Goal: Task Accomplishment & Management: Complete application form

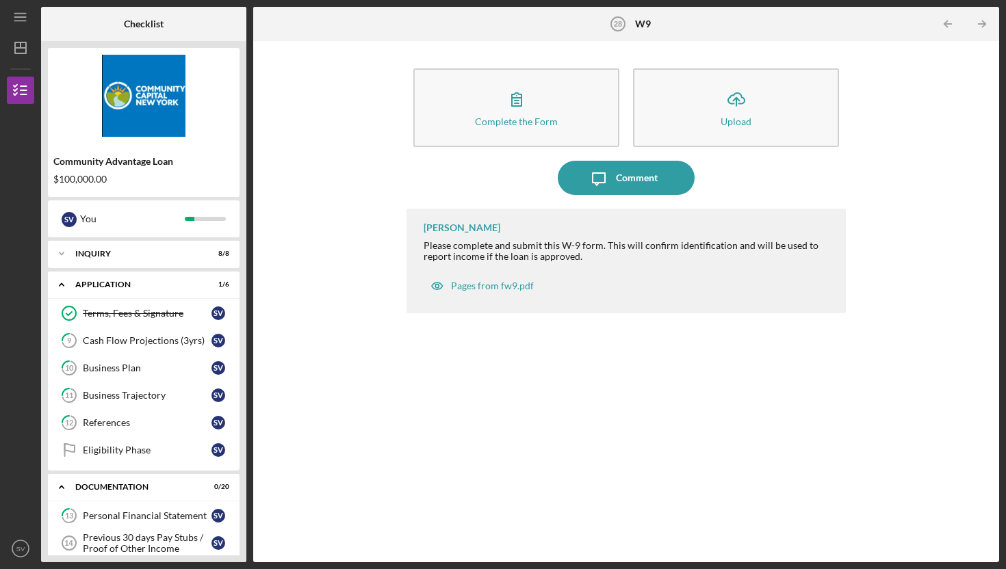
scroll to position [609, 0]
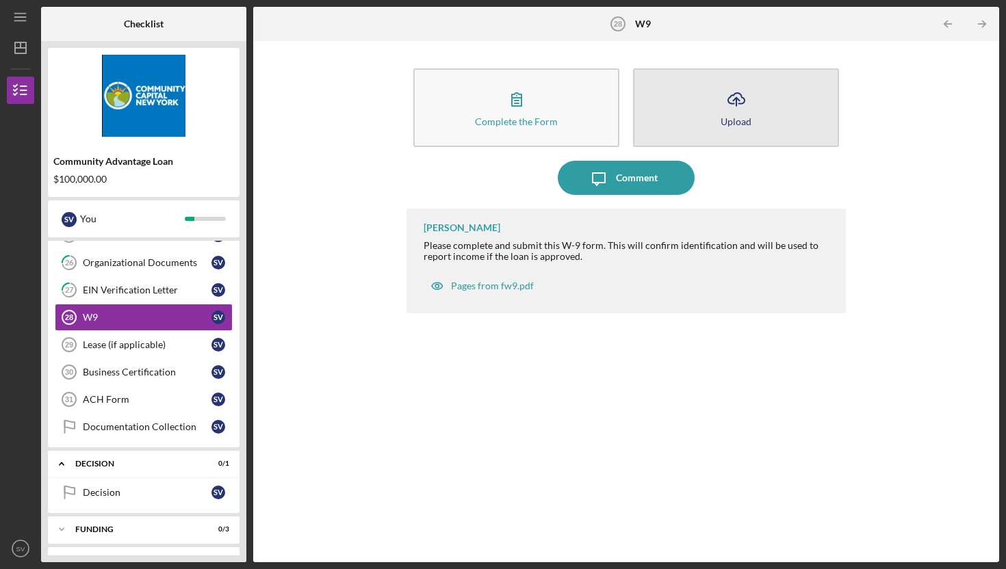
click at [771, 106] on button "Icon/Upload Upload" at bounding box center [736, 107] width 206 height 79
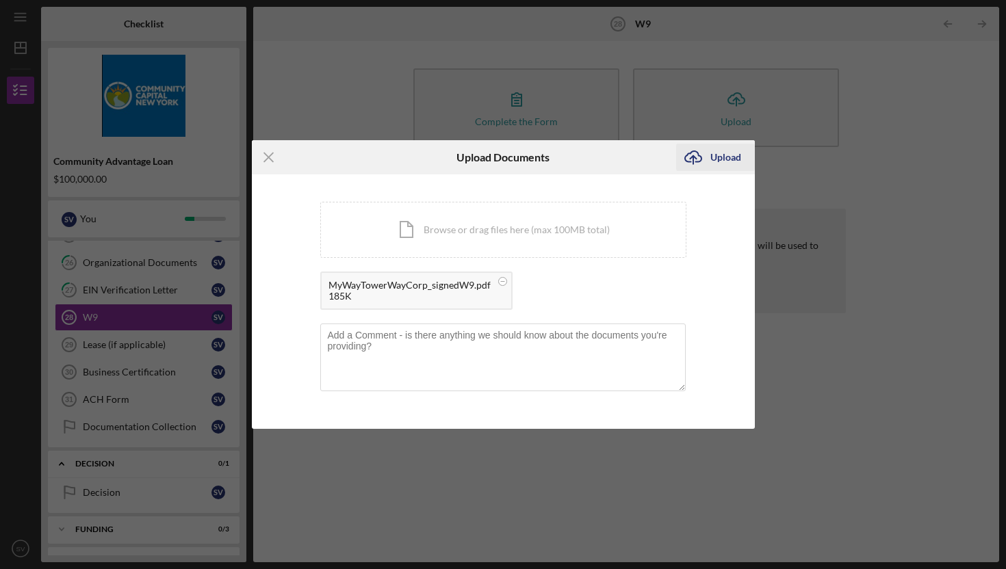
click at [711, 159] on div "Upload" at bounding box center [725, 157] width 31 height 27
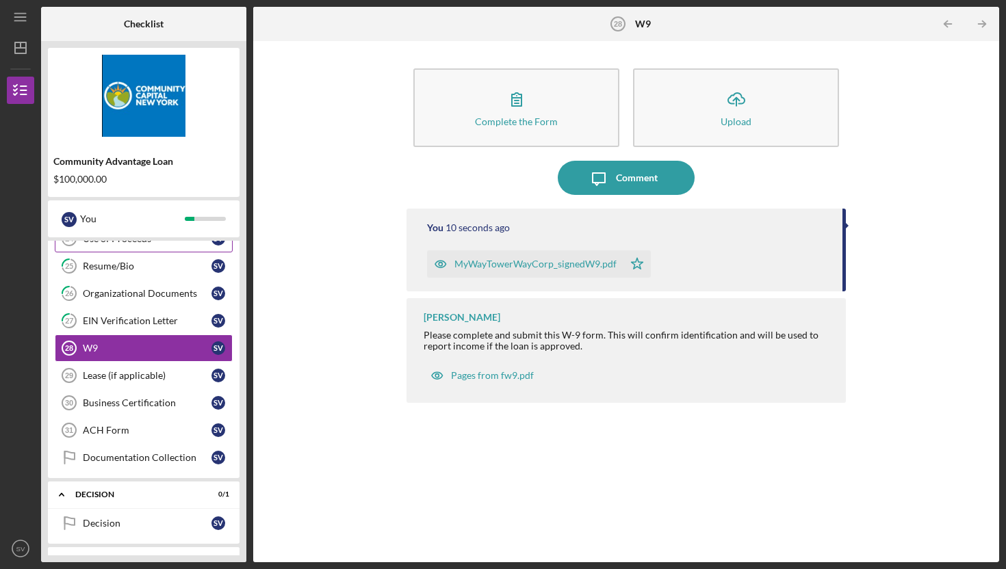
scroll to position [580, 0]
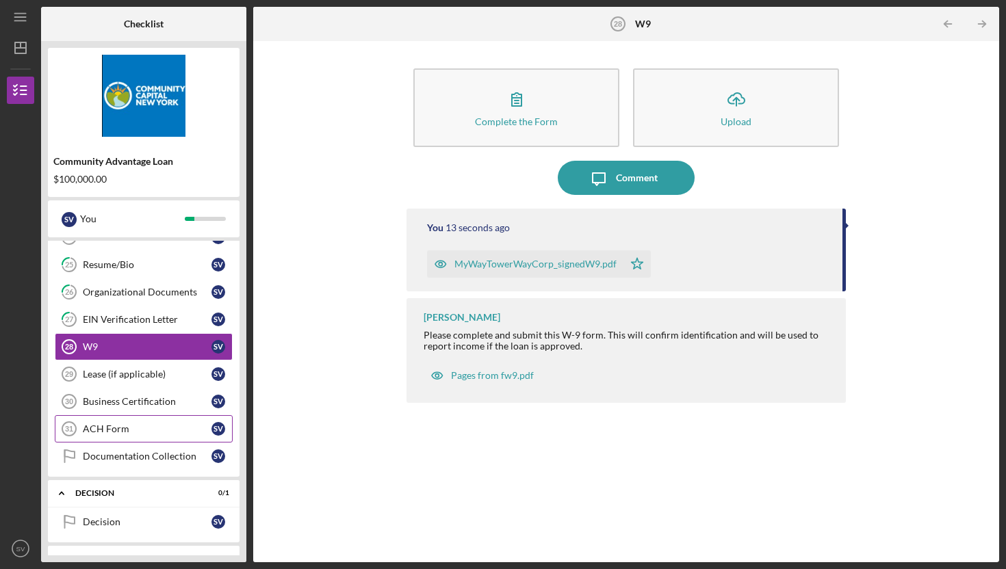
click at [136, 428] on div "ACH Form" at bounding box center [147, 429] width 129 height 11
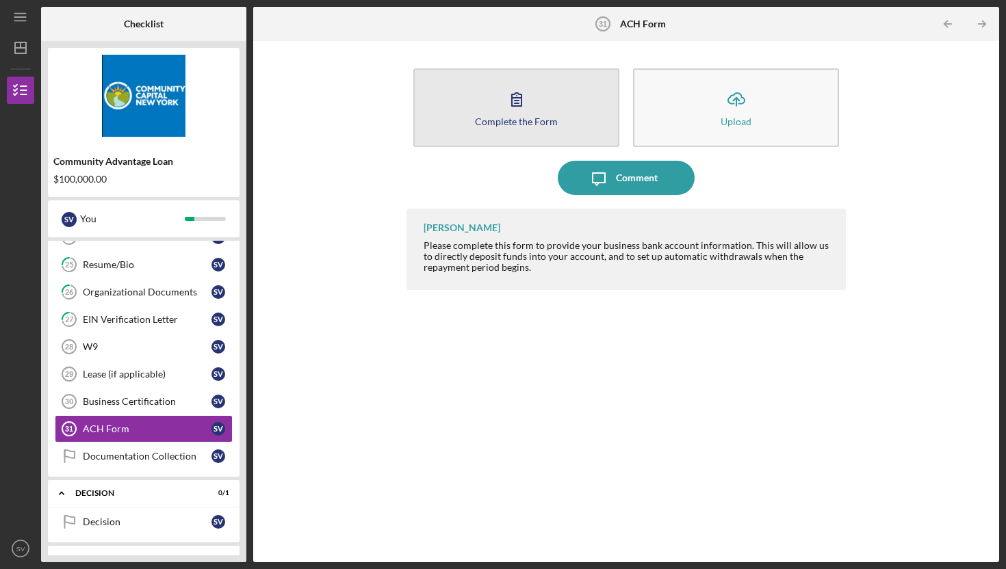
click at [457, 109] on button "Complete the Form Form" at bounding box center [516, 107] width 206 height 79
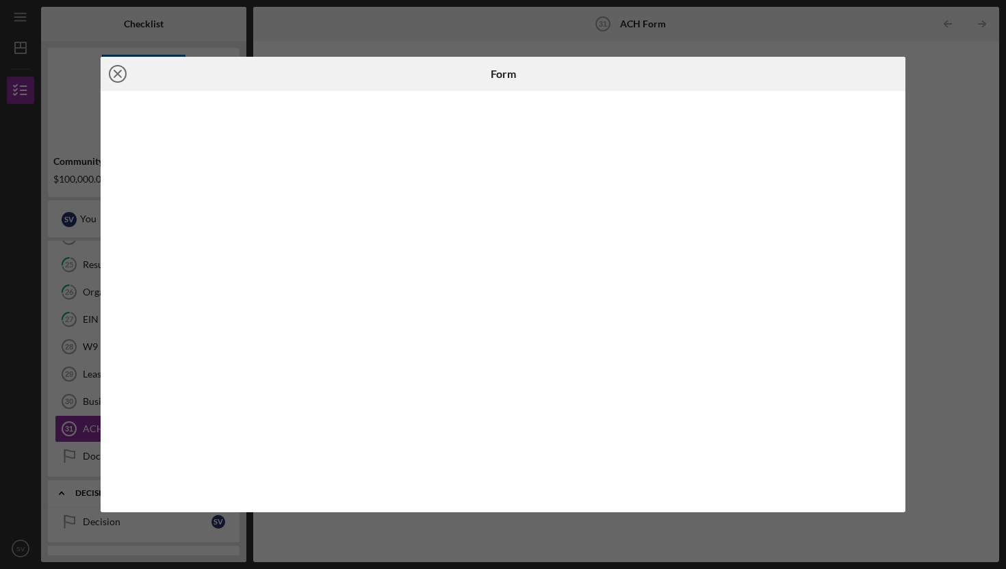
click at [120, 75] on icon "Icon/Close" at bounding box center [118, 74] width 34 height 34
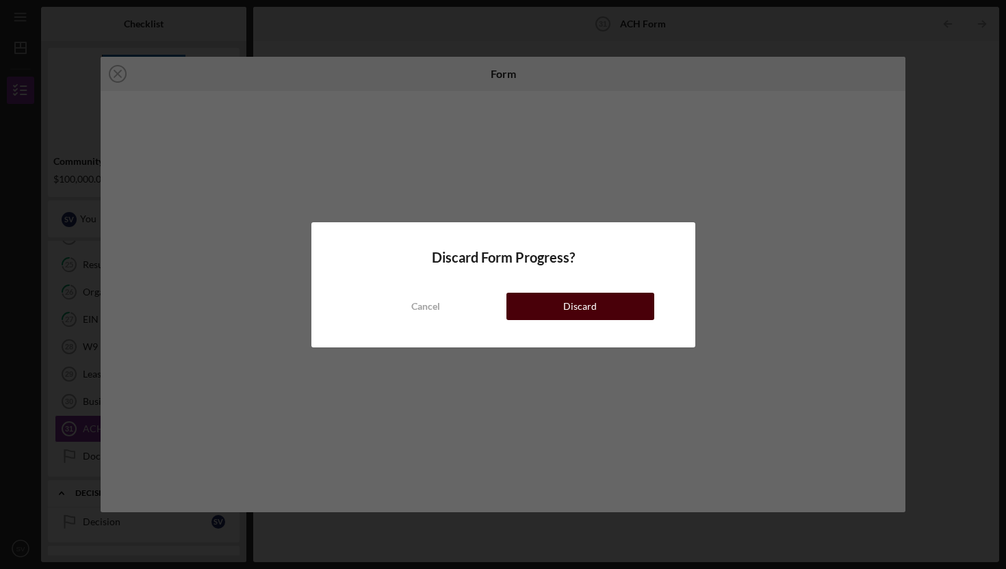
click at [564, 304] on button "Discard" at bounding box center [581, 306] width 148 height 27
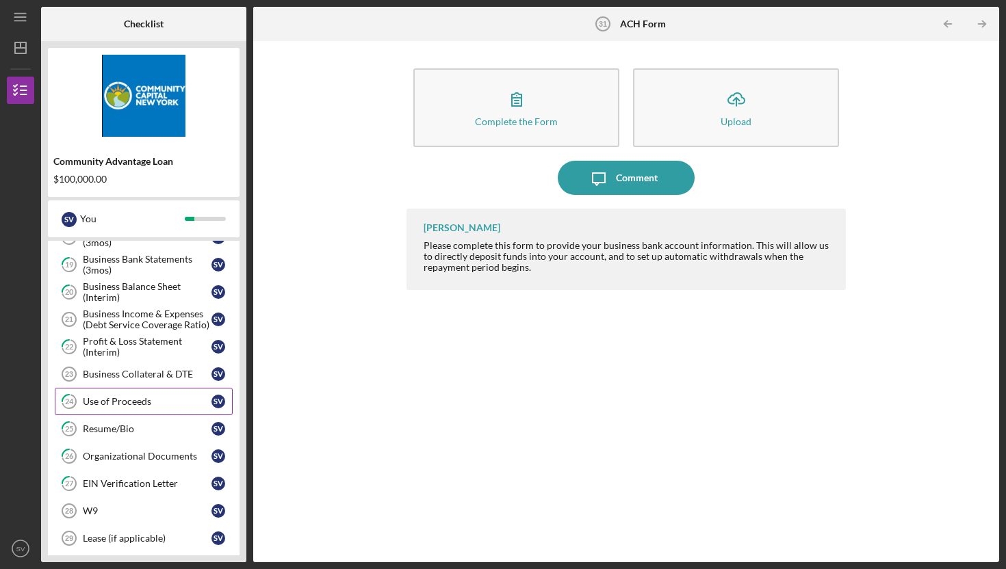
scroll to position [417, 0]
click at [147, 500] on link "W9 28 W9 S V" at bounding box center [144, 509] width 178 height 27
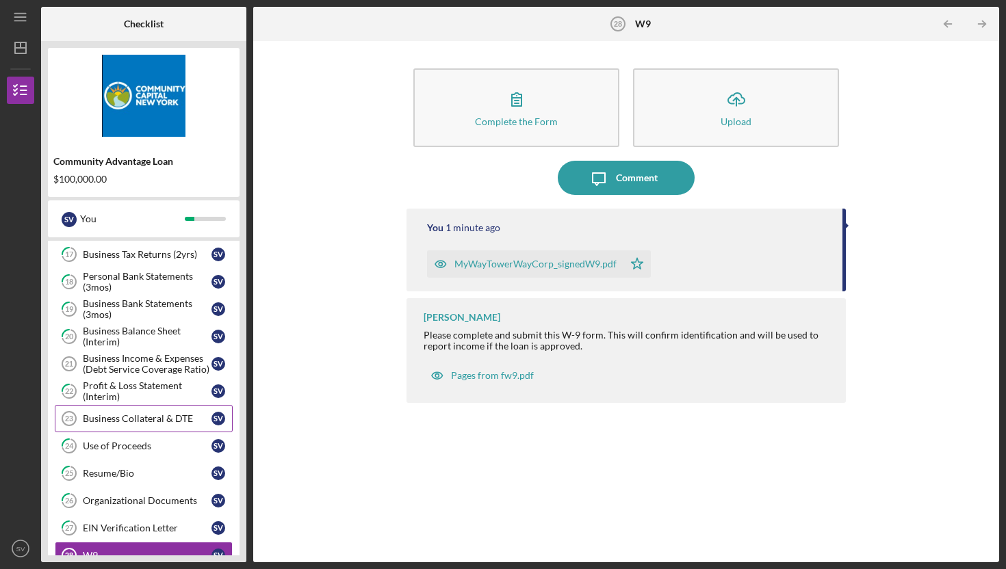
scroll to position [374, 0]
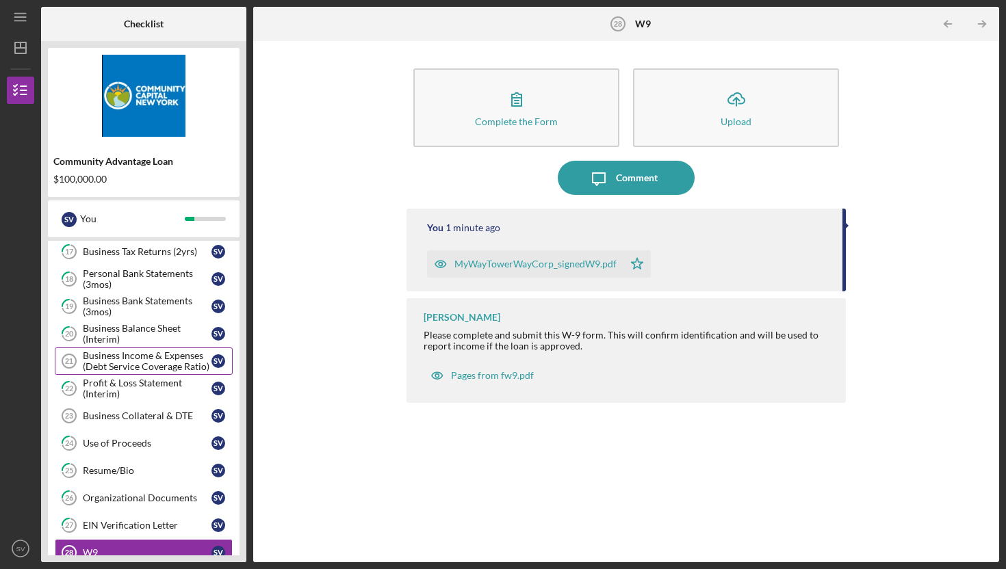
click at [129, 362] on div "Business Income & Expenses (Debt Service Coverage Ratio)" at bounding box center [147, 361] width 129 height 22
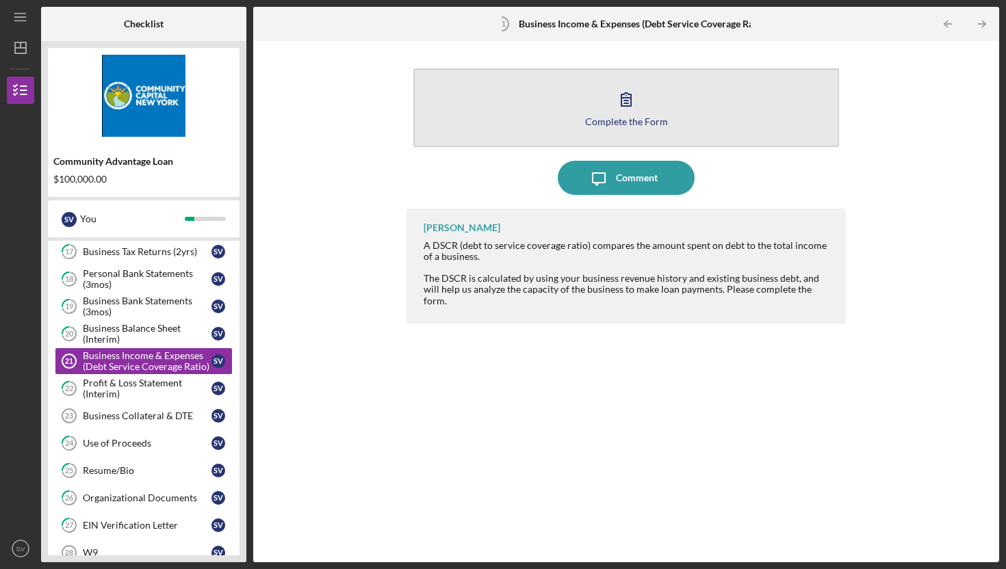
click at [645, 106] on button "Complete the Form Form" at bounding box center [626, 107] width 426 height 79
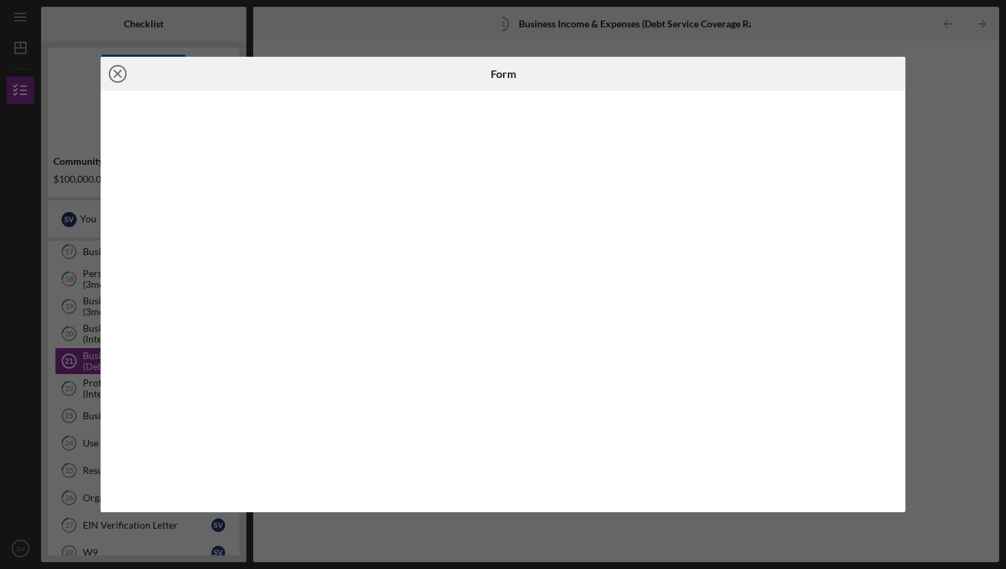
click at [116, 73] on line at bounding box center [117, 74] width 7 height 7
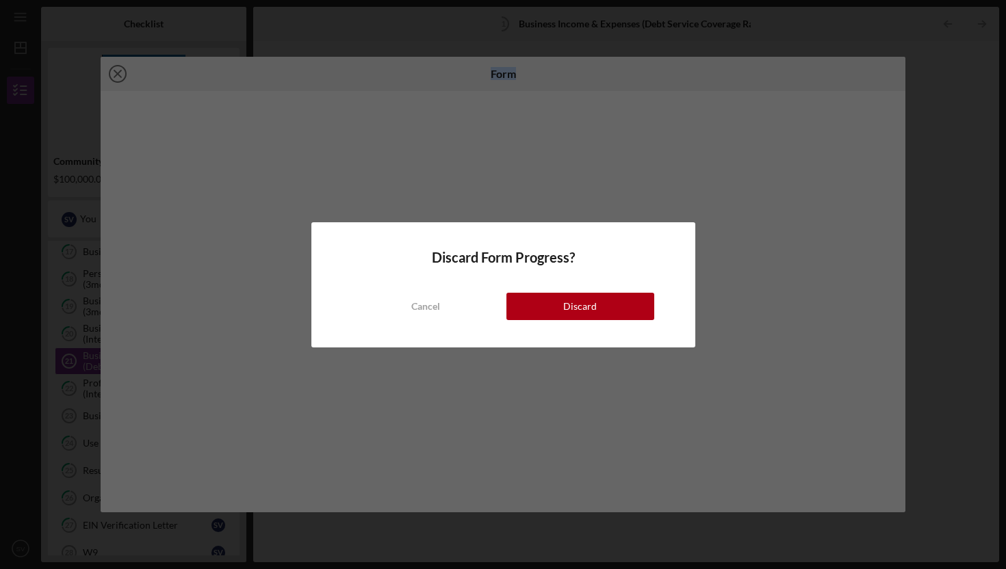
click at [116, 73] on body "Icon/Menu Business Income & Expenses (Debt Service Coverage Ratio) 21 Business …" at bounding box center [503, 284] width 1006 height 569
click at [603, 307] on button "Discard" at bounding box center [581, 306] width 148 height 27
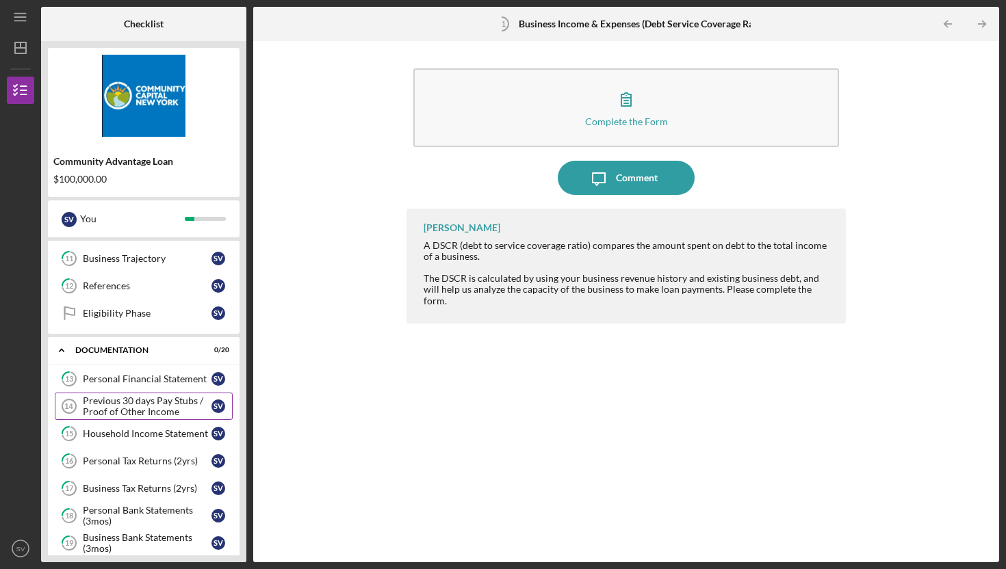
scroll to position [143, 0]
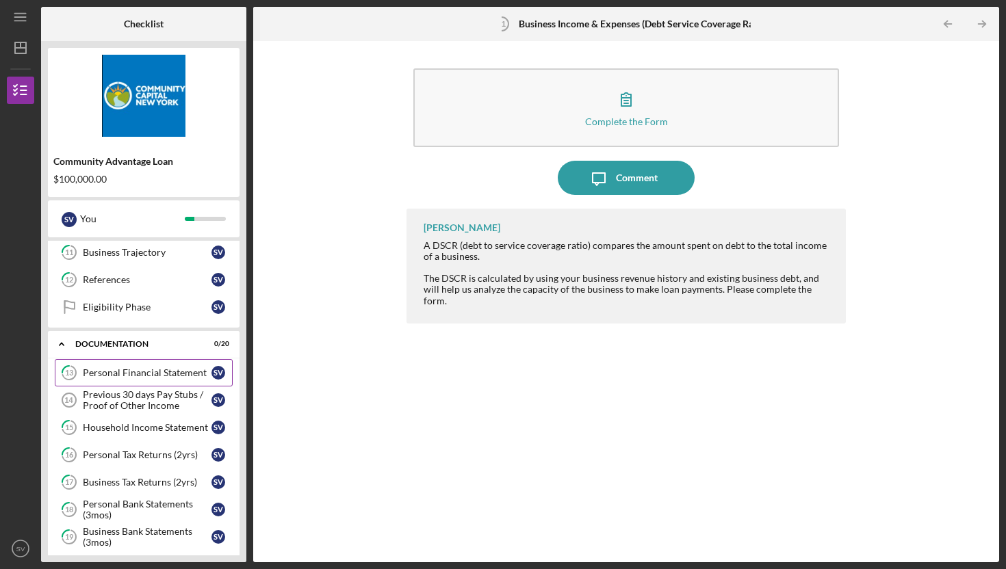
click at [122, 378] on div "Personal Financial Statement" at bounding box center [147, 373] width 129 height 11
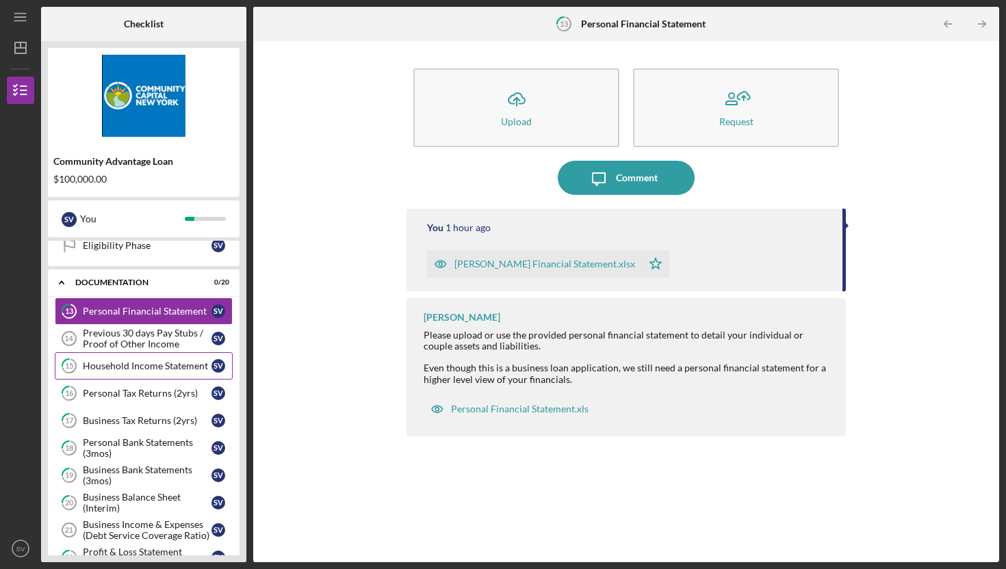
scroll to position [205, 0]
click at [126, 371] on div "Household Income Statement" at bounding box center [147, 365] width 129 height 11
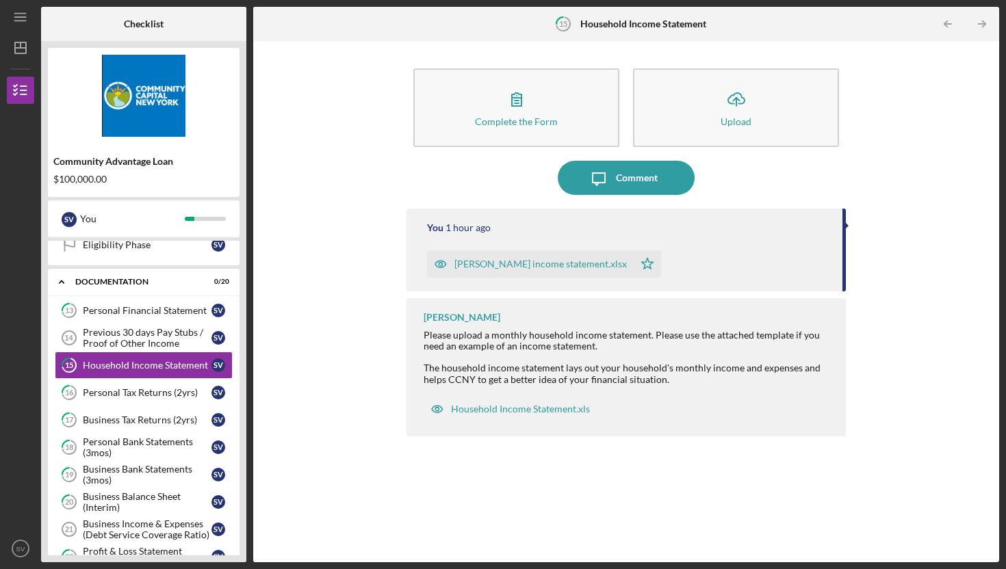
click at [522, 266] on div "Scott Veltri_Household income statement.xlsx" at bounding box center [540, 264] width 172 height 11
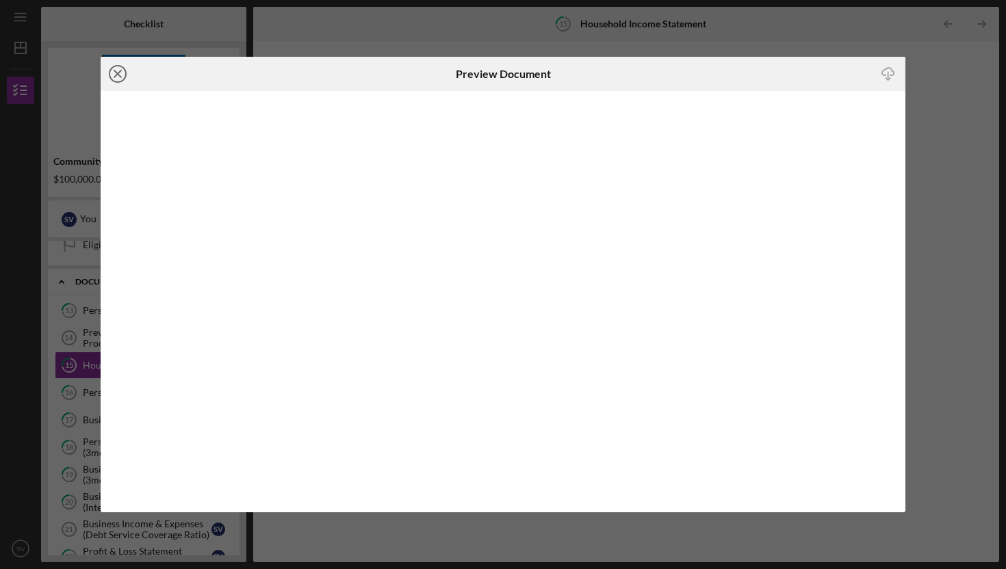
click at [122, 73] on icon "Icon/Close" at bounding box center [118, 74] width 34 height 34
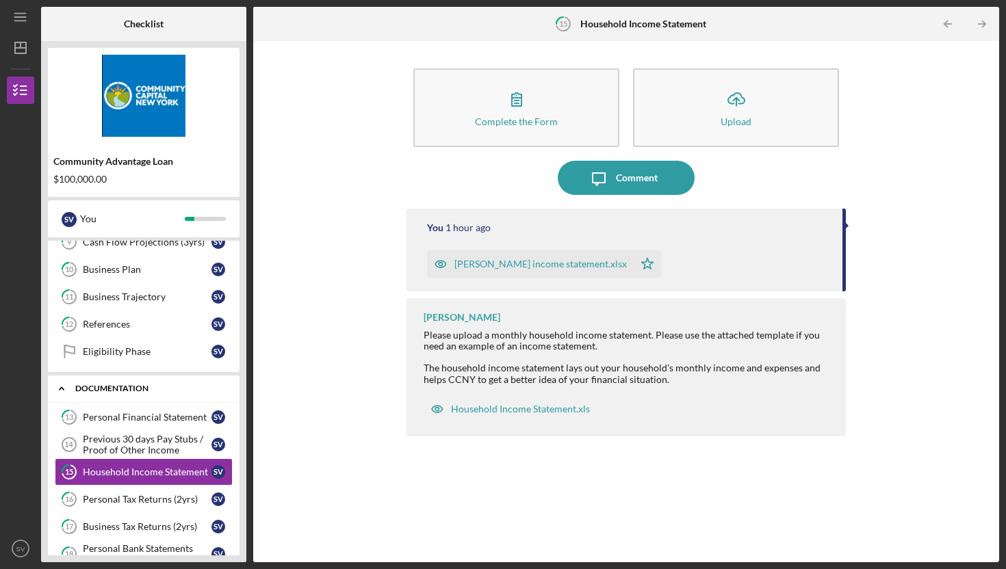
scroll to position [101, 0]
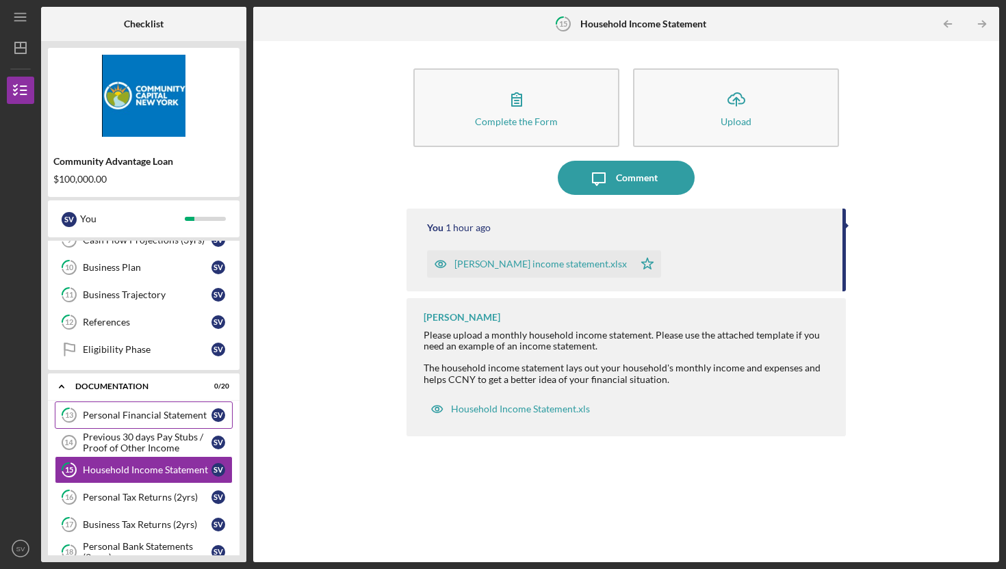
click at [154, 414] on div "Personal Financial Statement" at bounding box center [147, 415] width 129 height 11
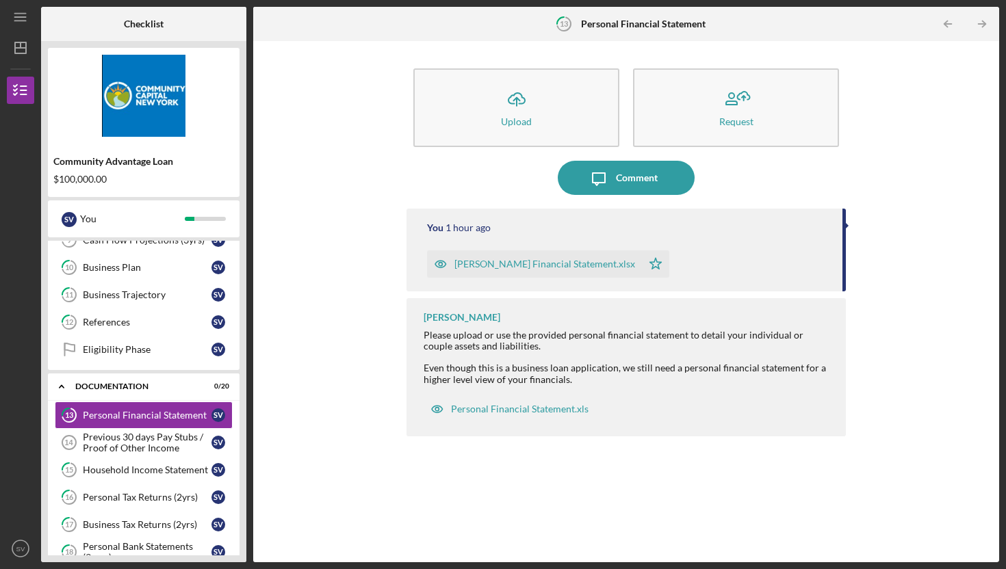
click at [554, 265] on div "Scott Veltri_Personal Financial Statement.xlsx" at bounding box center [544, 264] width 181 height 11
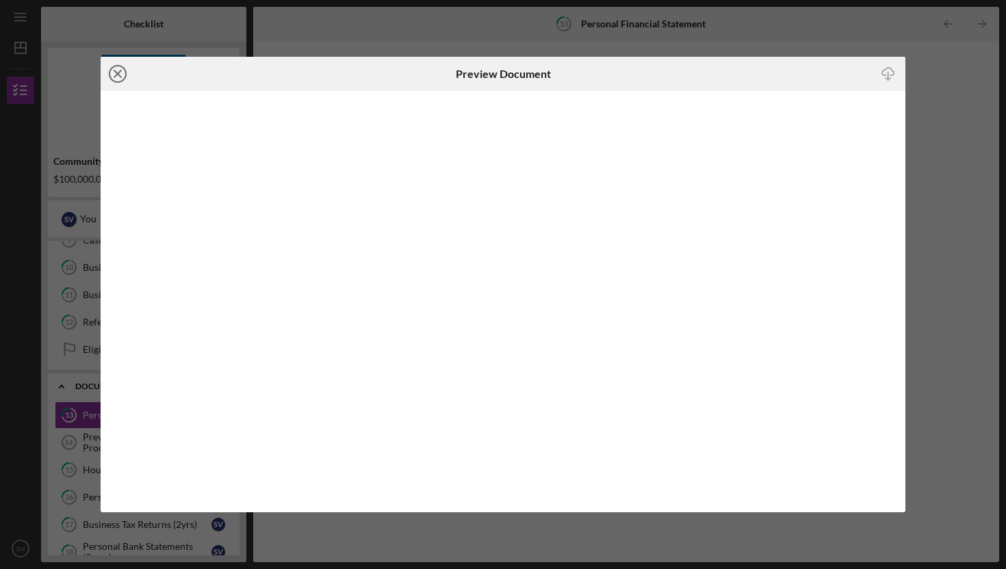
click at [118, 73] on icon "Icon/Close" at bounding box center [118, 74] width 34 height 34
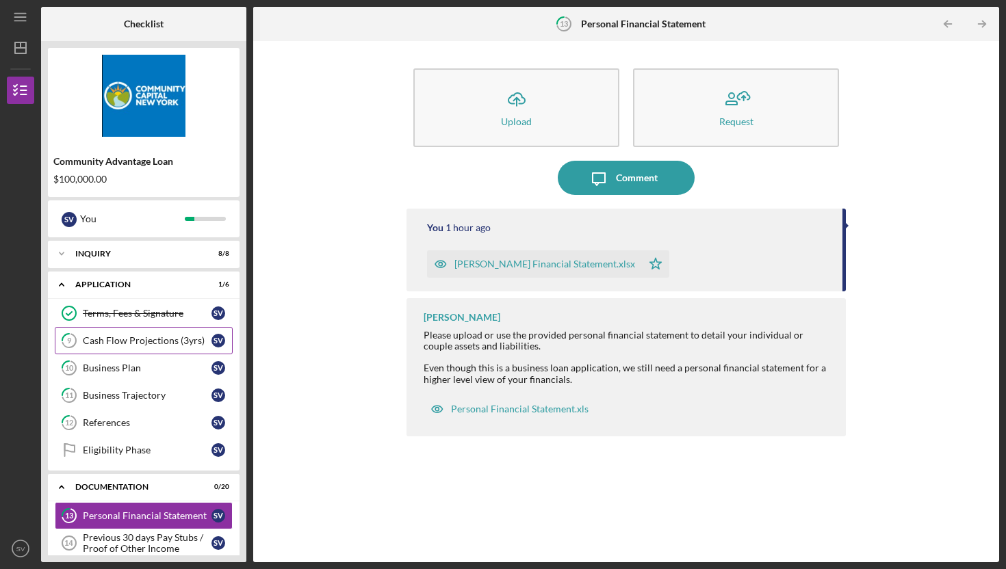
click at [148, 346] on div "Cash Flow Projections (3yrs)" at bounding box center [147, 340] width 129 height 11
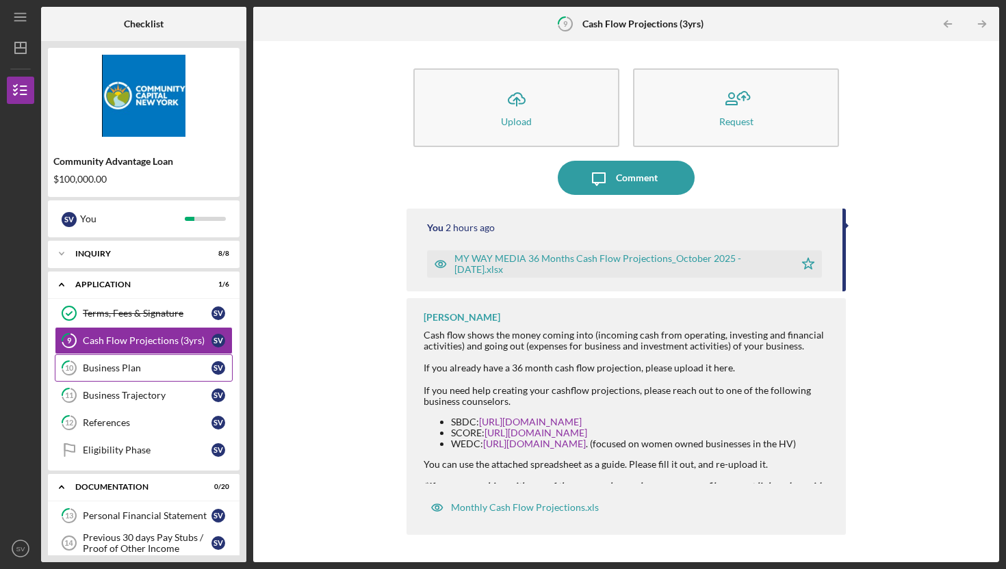
click at [130, 374] on link "10 Business Plan S V" at bounding box center [144, 368] width 178 height 27
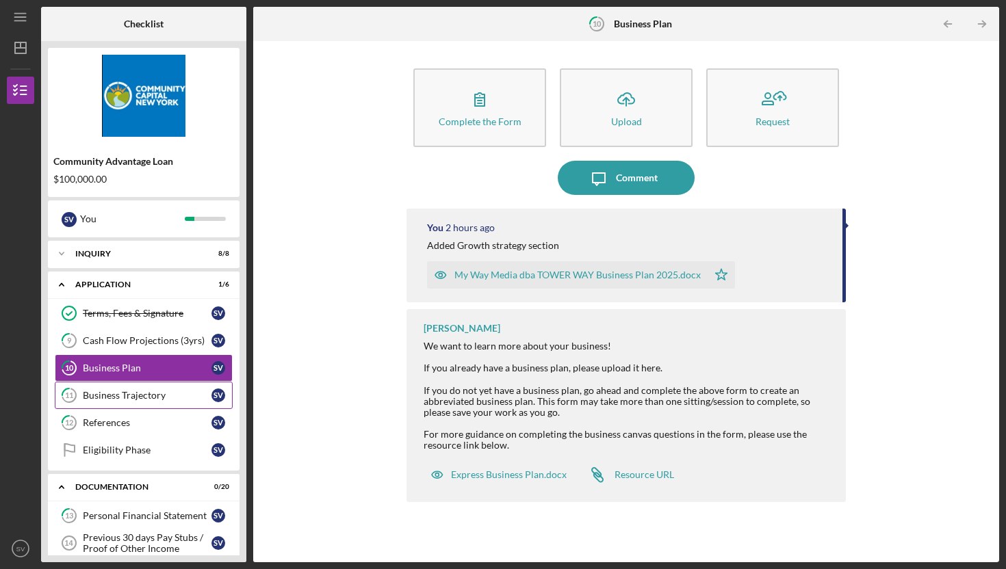
click at [134, 398] on div "Business Trajectory" at bounding box center [147, 395] width 129 height 11
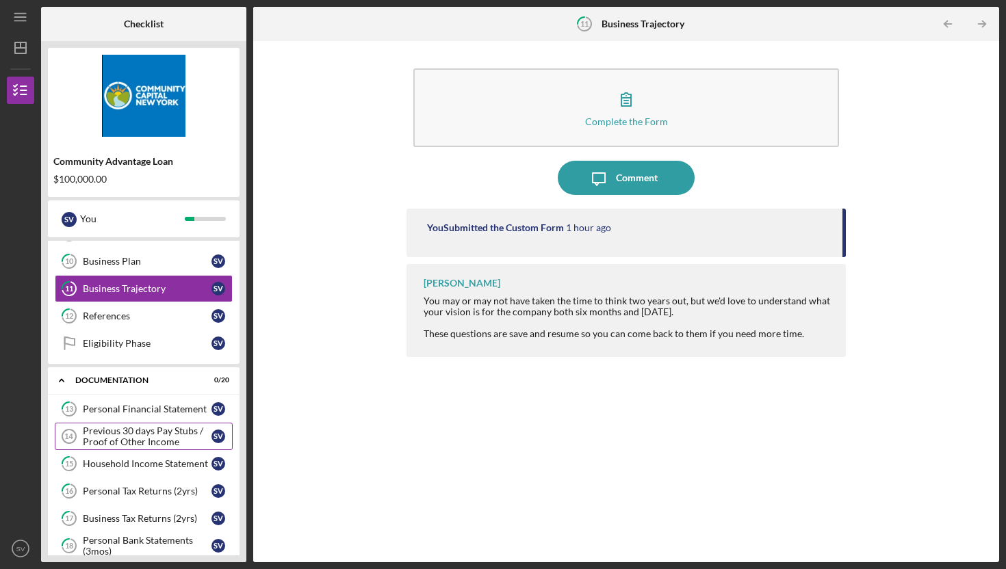
scroll to position [107, 0]
click at [131, 407] on div "Personal Financial Statement" at bounding box center [147, 408] width 129 height 11
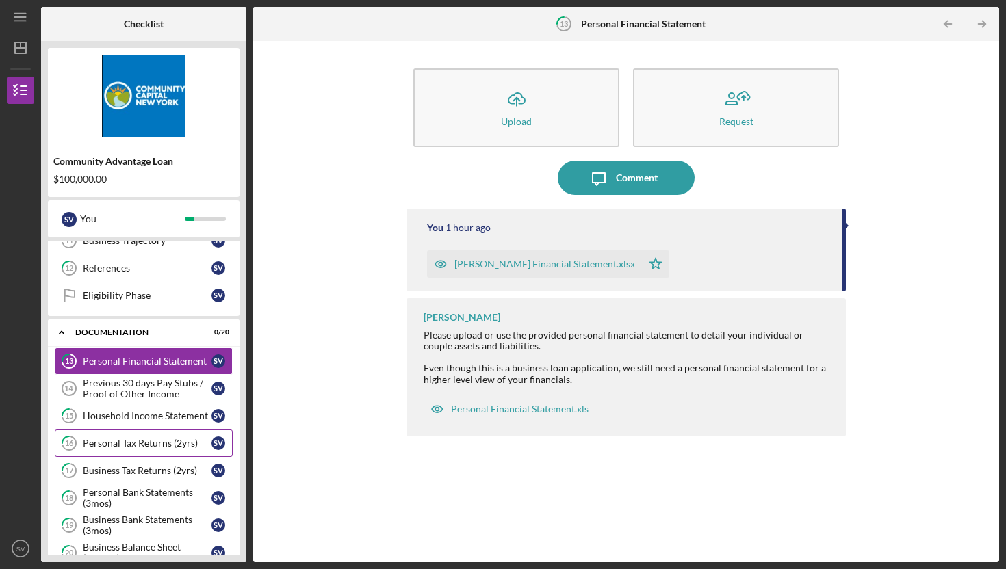
scroll to position [155, 0]
click at [142, 415] on div "Household Income Statement" at bounding box center [147, 415] width 129 height 11
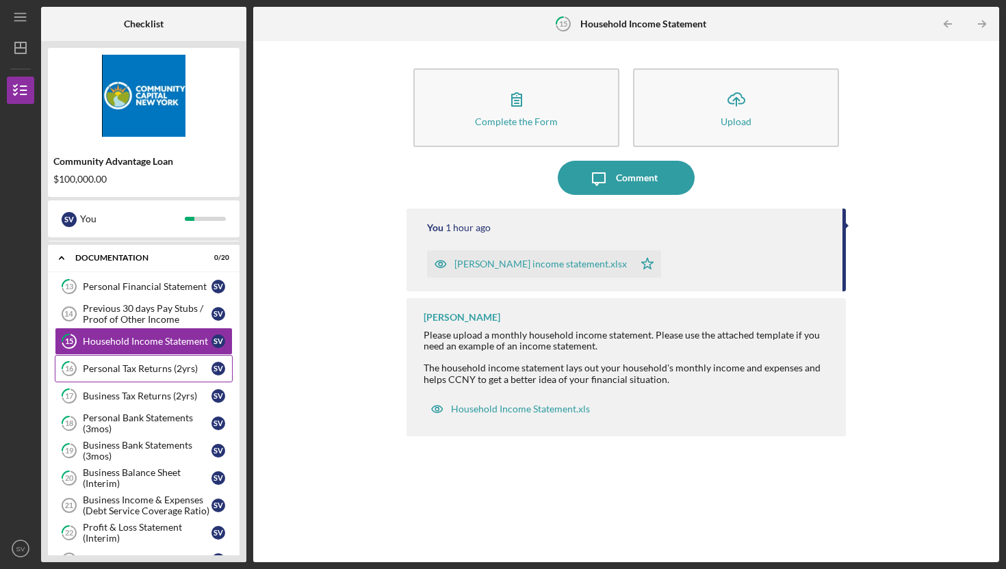
scroll to position [231, 0]
click at [133, 363] on div "Personal Tax Returns (2yrs)" at bounding box center [147, 367] width 129 height 11
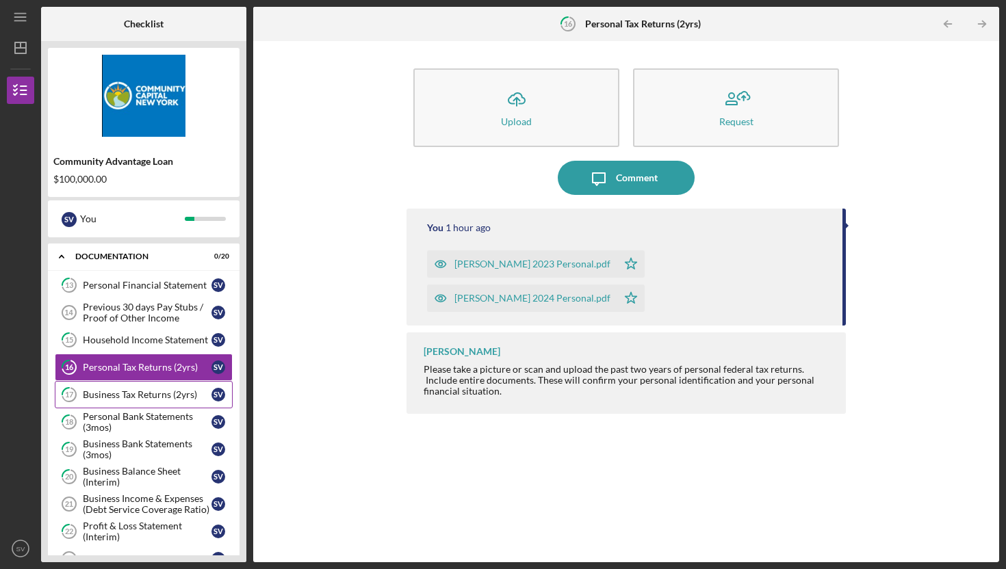
click at [133, 397] on div "Business Tax Returns (2yrs)" at bounding box center [147, 394] width 129 height 11
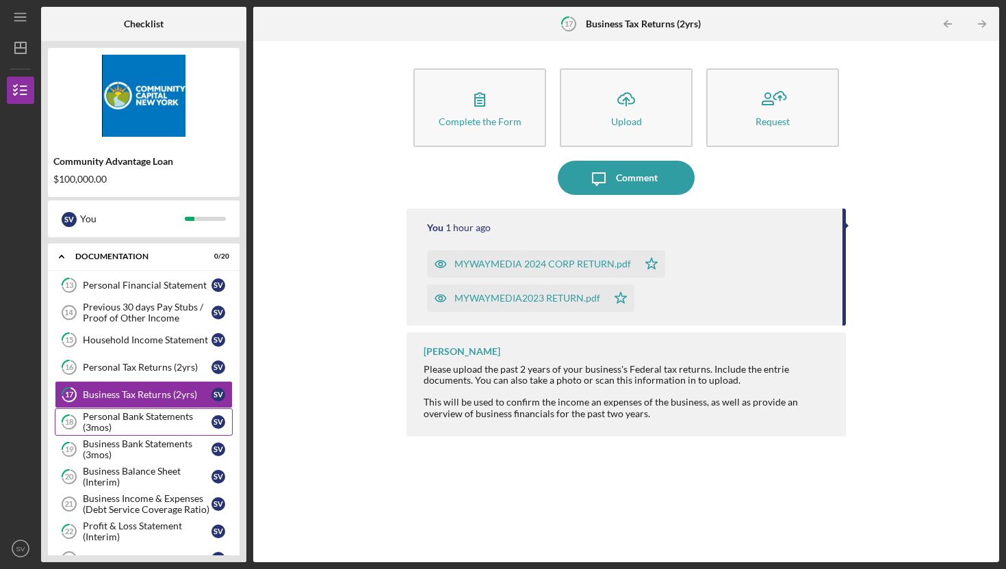
click at [144, 422] on div "Personal Bank Statements (3mos)" at bounding box center [147, 422] width 129 height 22
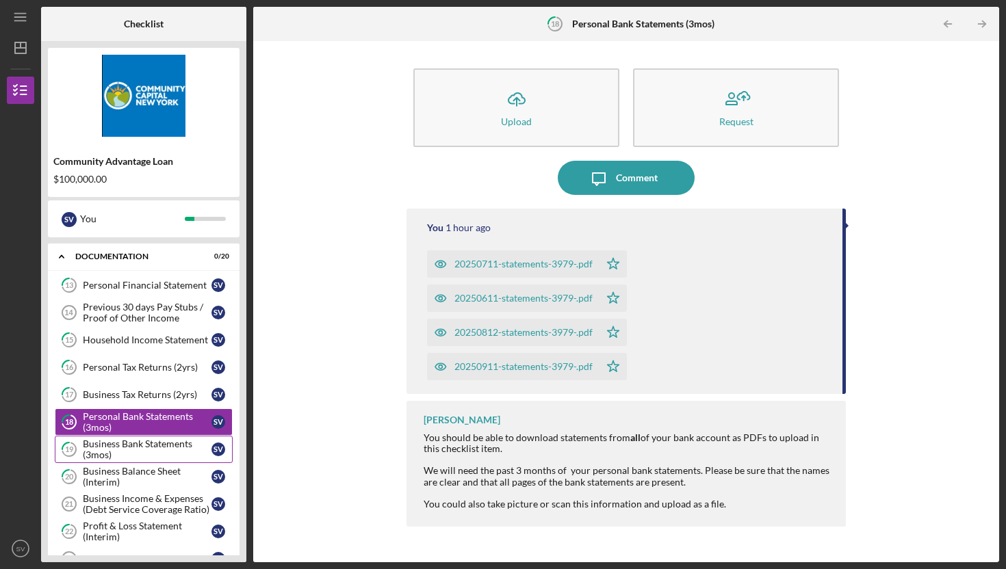
click at [152, 448] on div "Business Bank Statements (3mos)" at bounding box center [147, 450] width 129 height 22
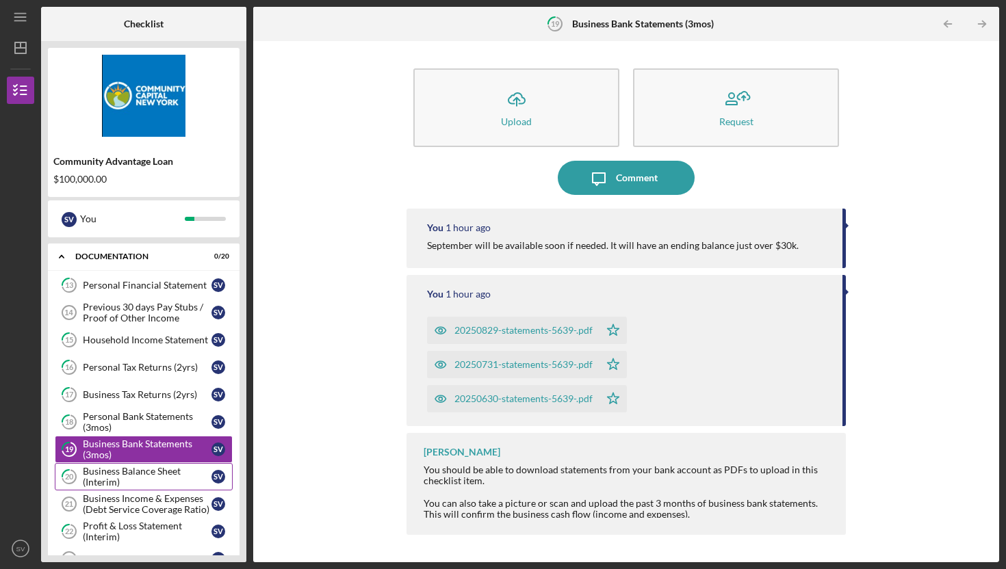
click at [140, 469] on div "Business Balance Sheet (Interim)" at bounding box center [147, 477] width 129 height 22
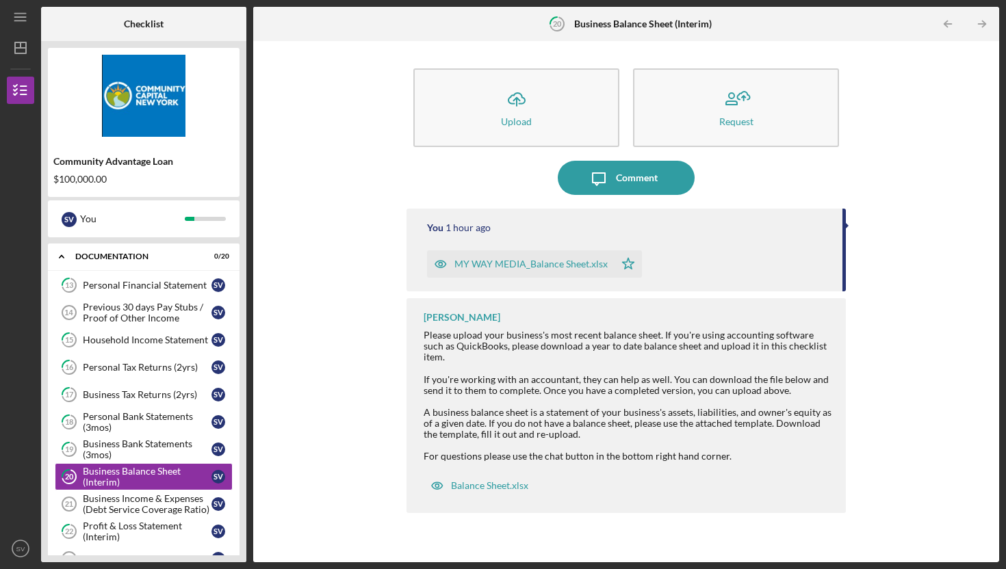
click at [526, 266] on div "MY WAY MEDIA_Balance Sheet.xlsx" at bounding box center [530, 264] width 153 height 11
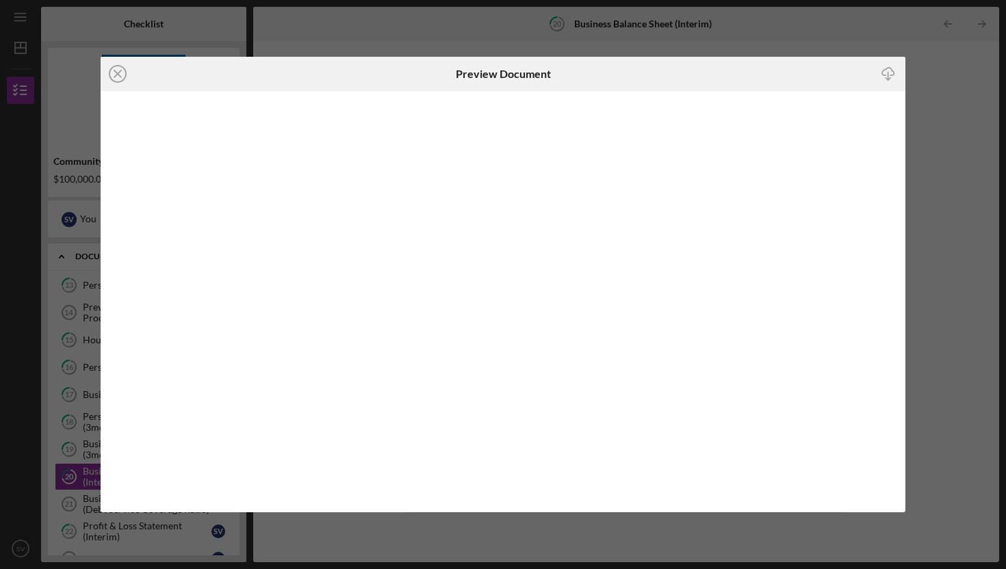
drag, startPoint x: 115, startPoint y: 71, endPoint x: 122, endPoint y: 136, distance: 64.7
click at [115, 71] on line at bounding box center [117, 74] width 7 height 7
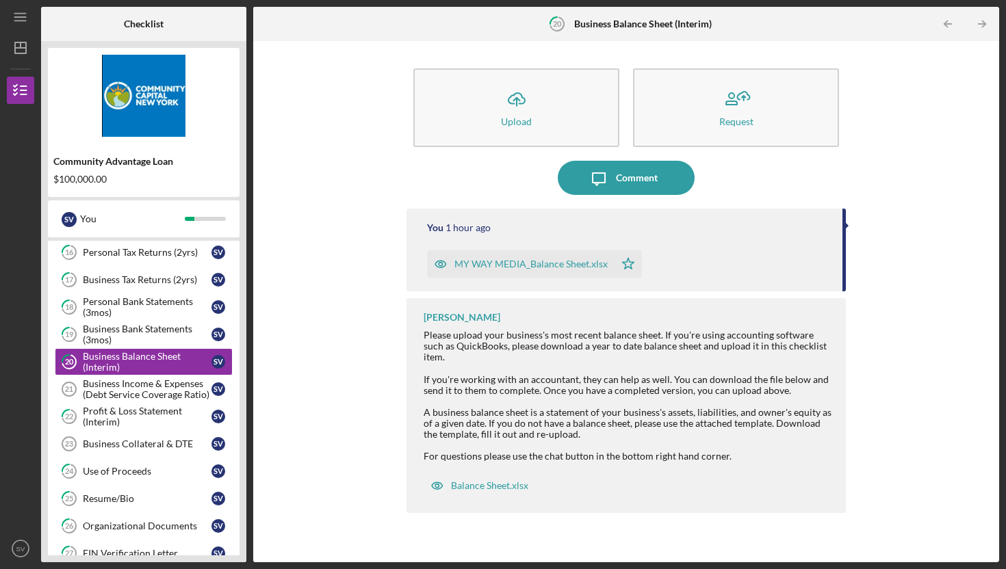
scroll to position [366, 0]
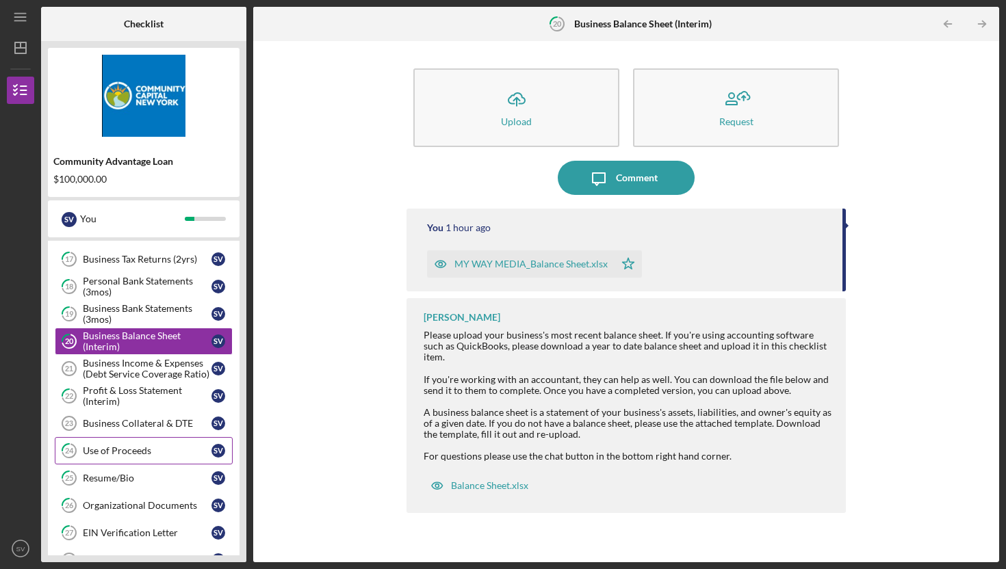
click at [118, 452] on div "Use of Proceeds" at bounding box center [147, 451] width 129 height 11
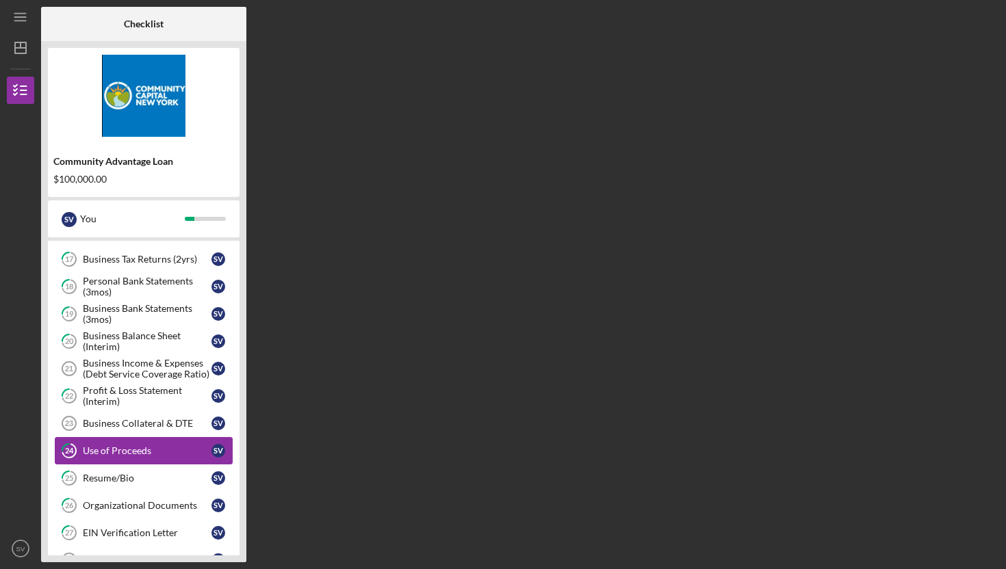
click at [118, 452] on div "Use of Proceeds" at bounding box center [147, 451] width 129 height 11
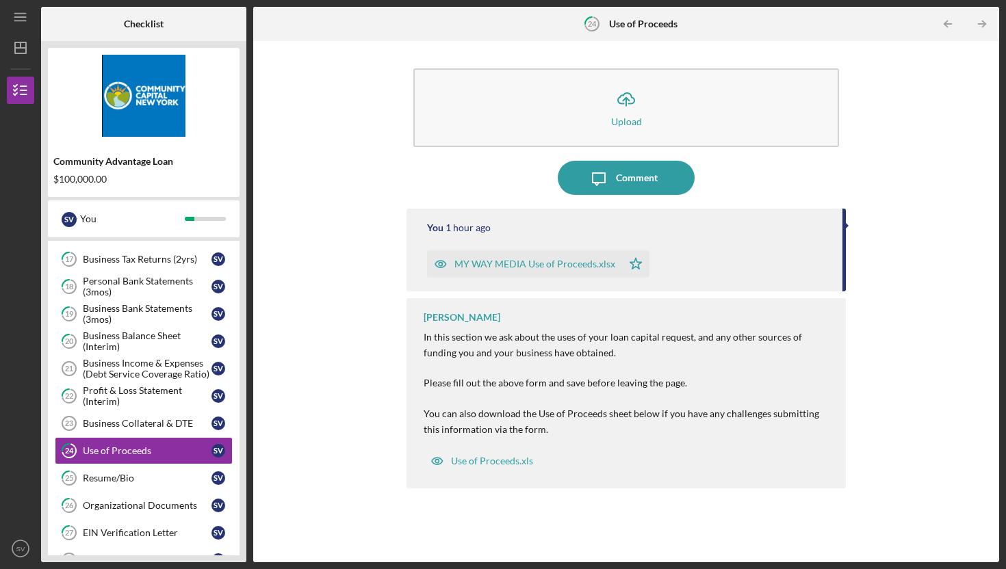
click at [502, 264] on div "MY WAY MEDIA Use of Proceeds.xlsx" at bounding box center [534, 264] width 161 height 11
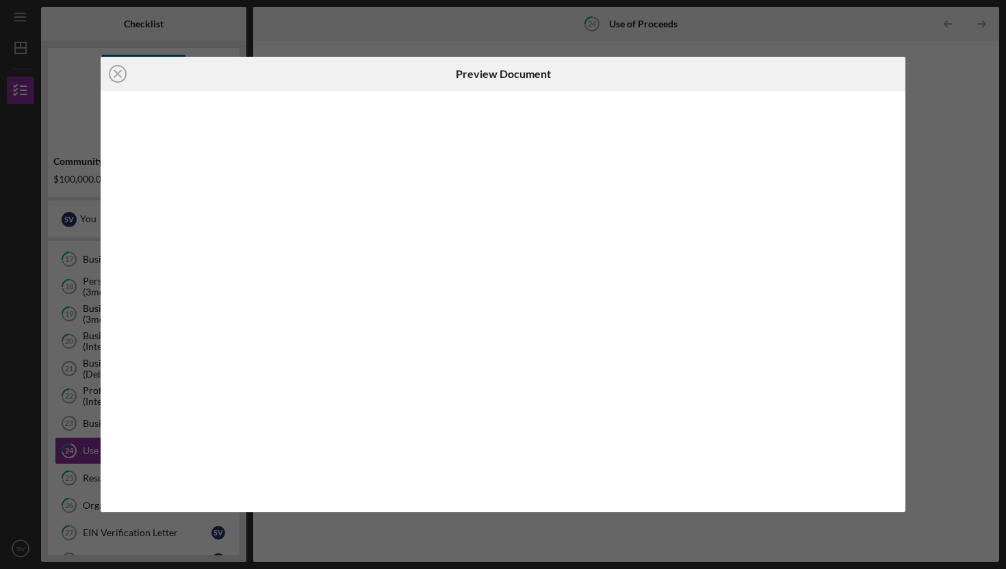
click at [503, 265] on div at bounding box center [503, 302] width 805 height 422
click at [118, 74] on icon "Icon/Close" at bounding box center [118, 74] width 34 height 34
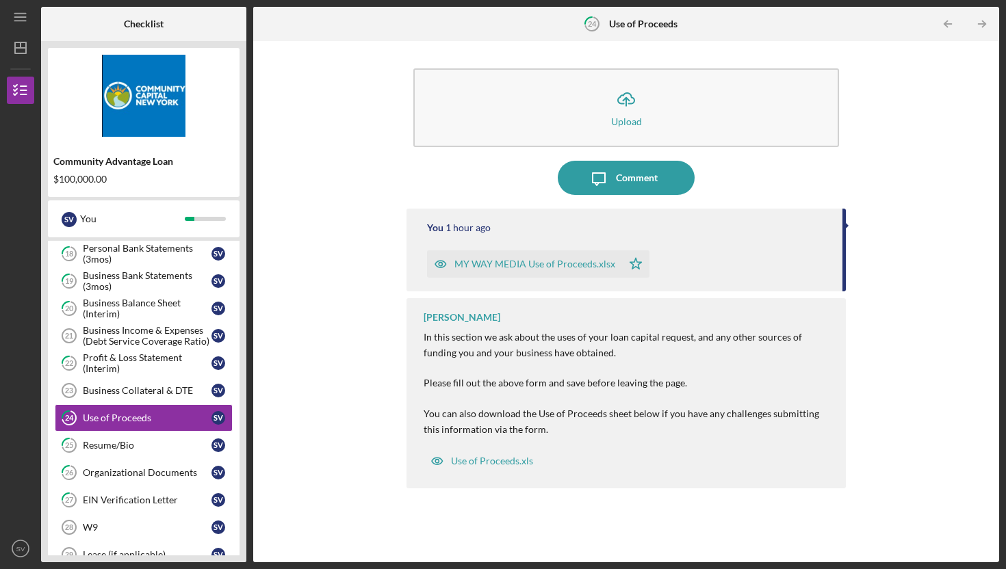
scroll to position [405, 0]
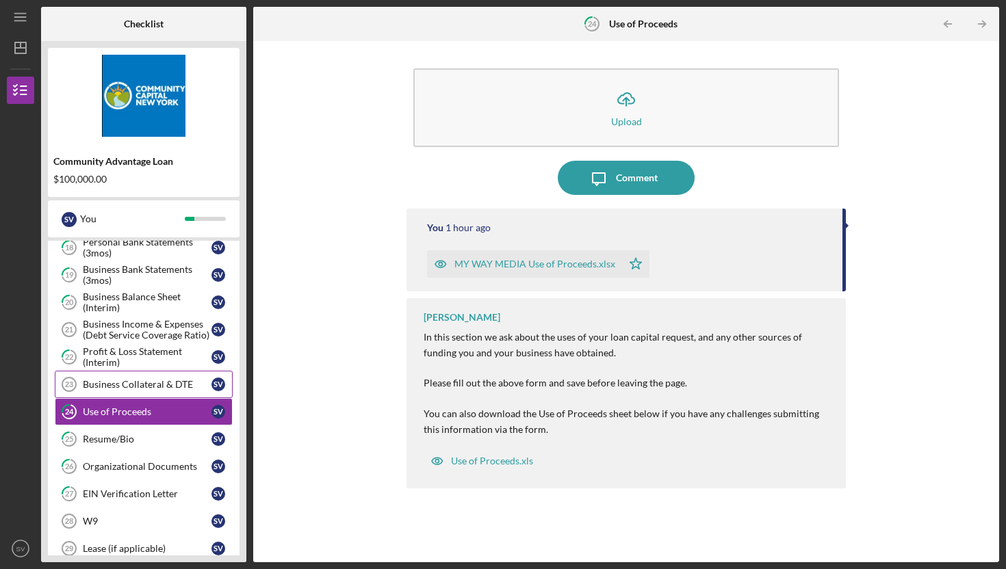
click at [427, 251] on button "MY WAY MEDIA Use of Proceeds.xlsx Icon/Star" at bounding box center [538, 264] width 222 height 27
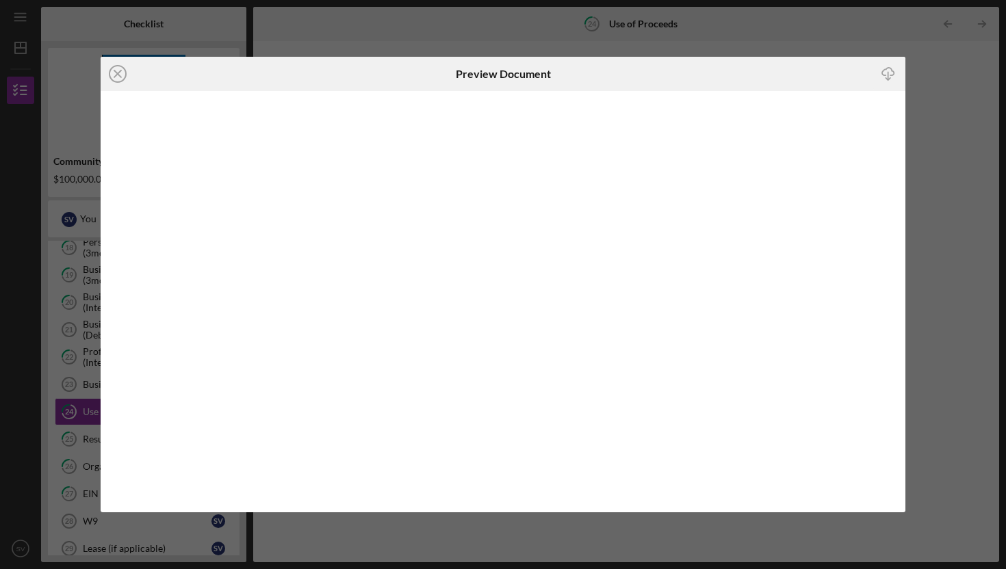
click at [117, 73] on icon "Icon/Close" at bounding box center [118, 74] width 34 height 34
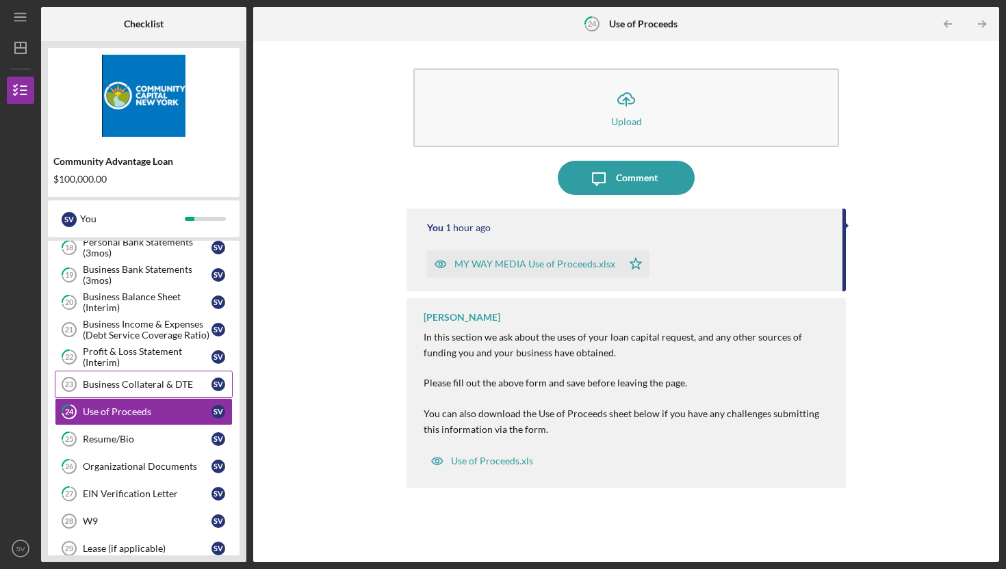
click at [155, 386] on div "Business Collateral & DTE" at bounding box center [147, 384] width 129 height 11
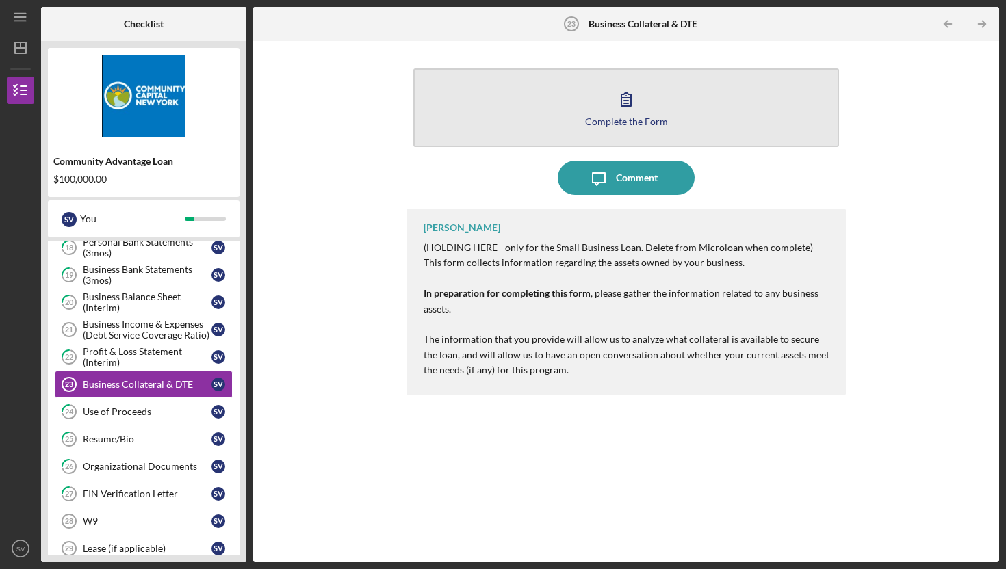
click at [620, 88] on icon "button" at bounding box center [626, 99] width 34 height 34
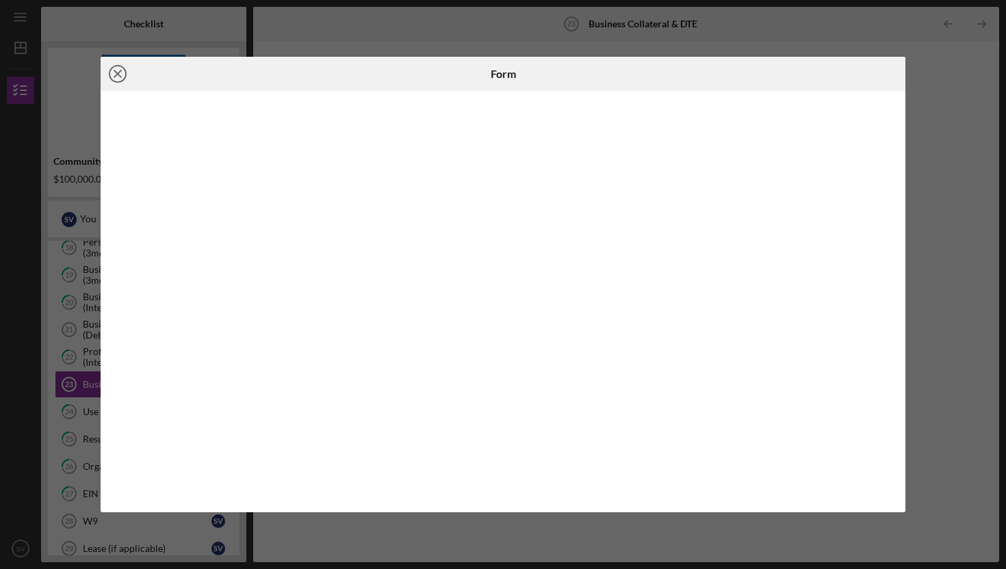
click at [120, 70] on icon "Icon/Close" at bounding box center [118, 74] width 34 height 34
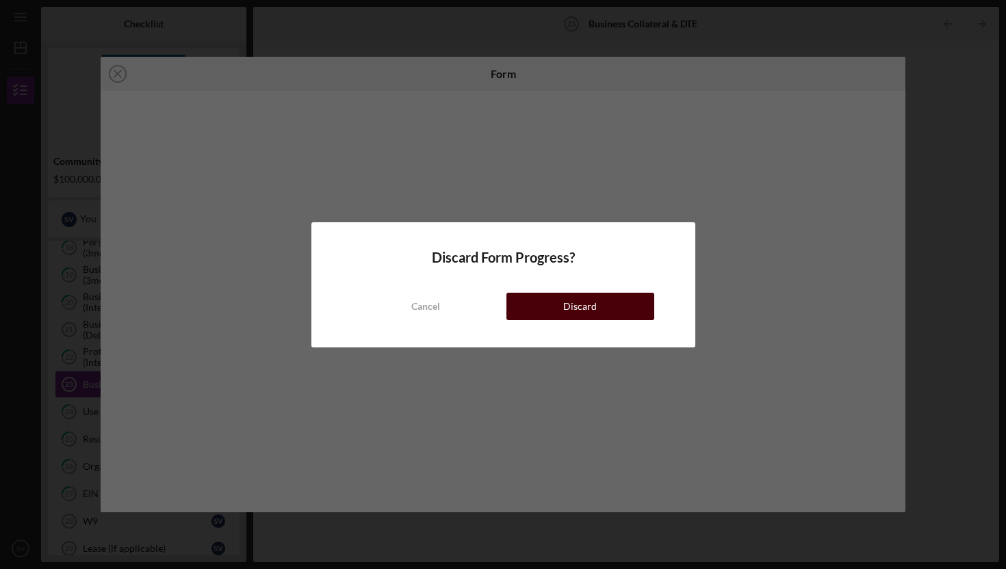
click at [618, 304] on button "Discard" at bounding box center [581, 306] width 148 height 27
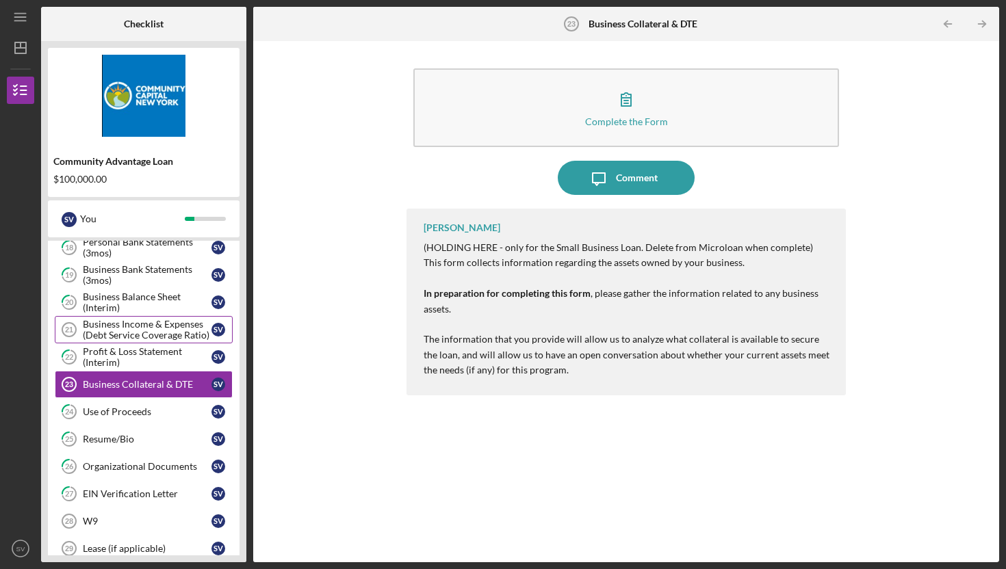
click at [150, 336] on div "Business Income & Expenses (Debt Service Coverage Ratio)" at bounding box center [147, 330] width 129 height 22
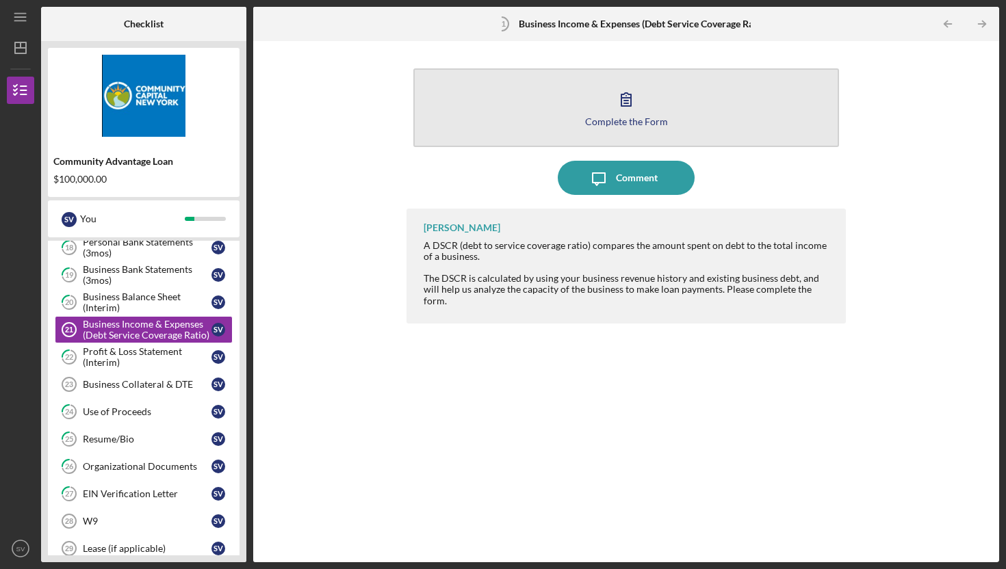
click at [580, 120] on button "Complete the Form Form" at bounding box center [626, 107] width 426 height 79
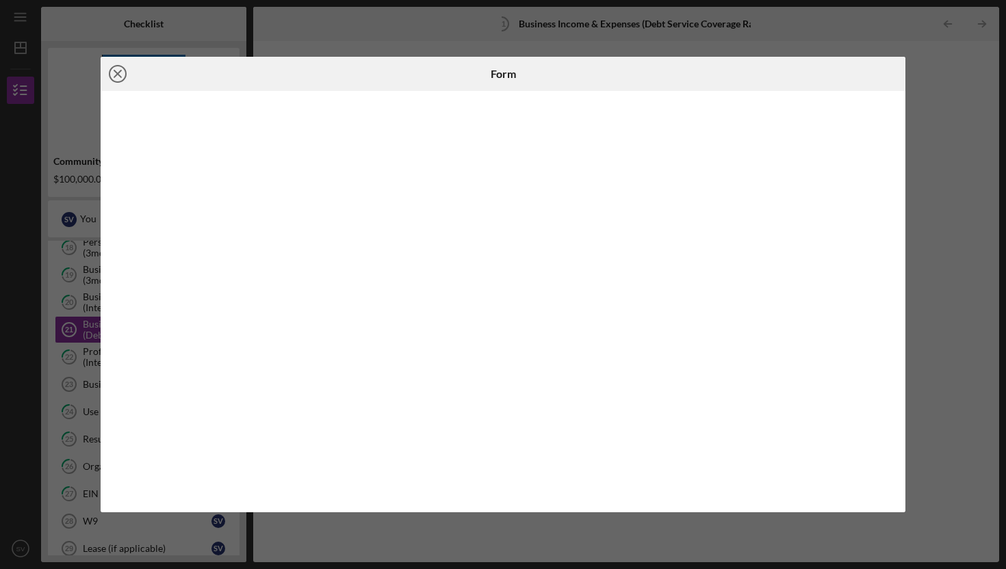
click at [118, 71] on icon "Icon/Close" at bounding box center [118, 74] width 34 height 34
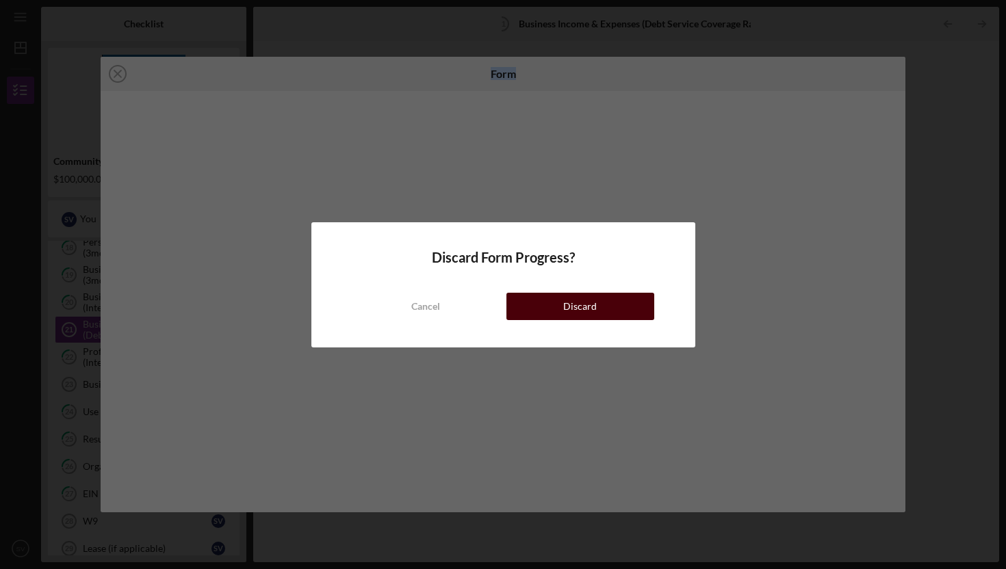
click at [615, 305] on button "Discard" at bounding box center [581, 306] width 148 height 27
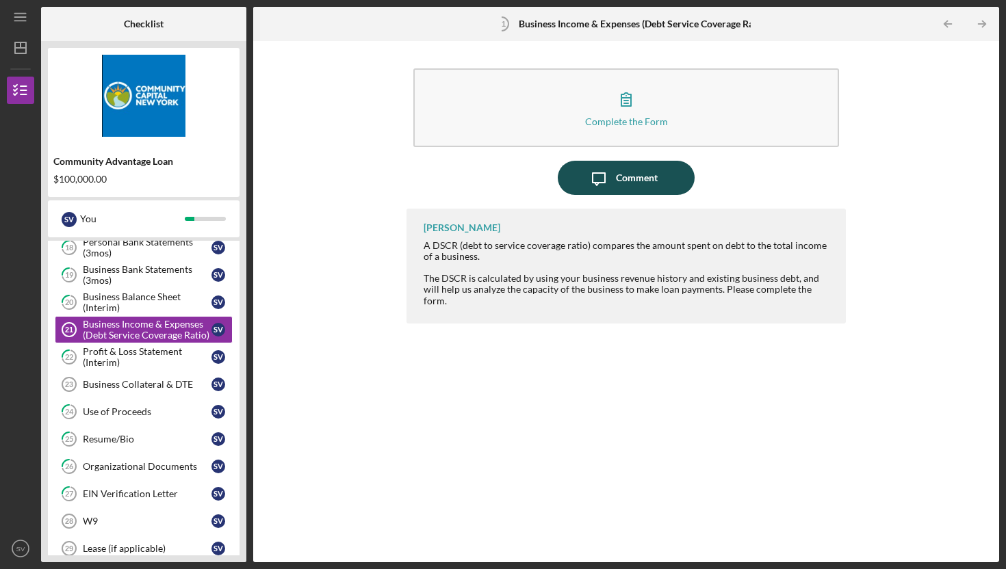
click at [619, 184] on div "Comment" at bounding box center [637, 178] width 42 height 34
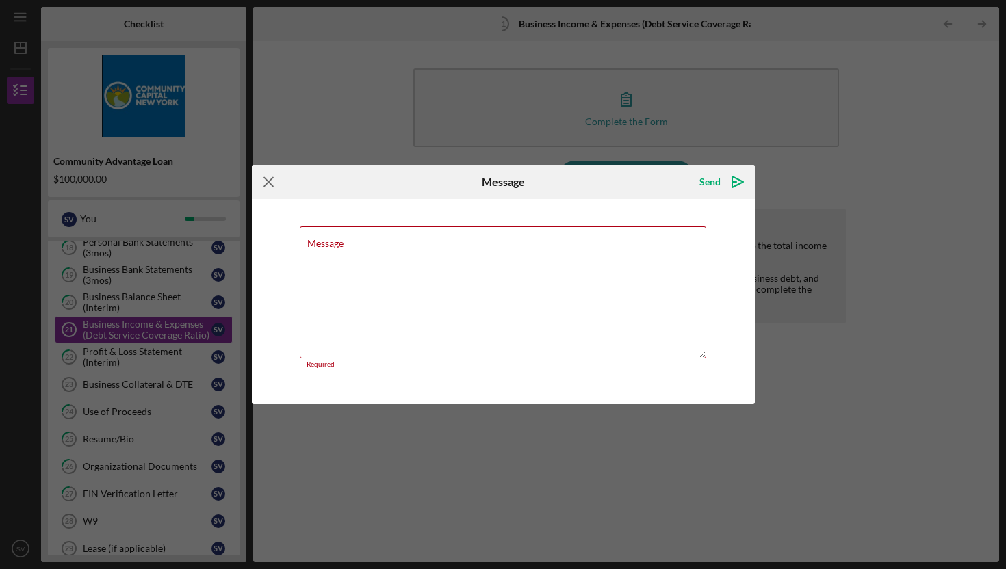
click at [266, 183] on icon "Icon/Menu Close" at bounding box center [269, 182] width 34 height 34
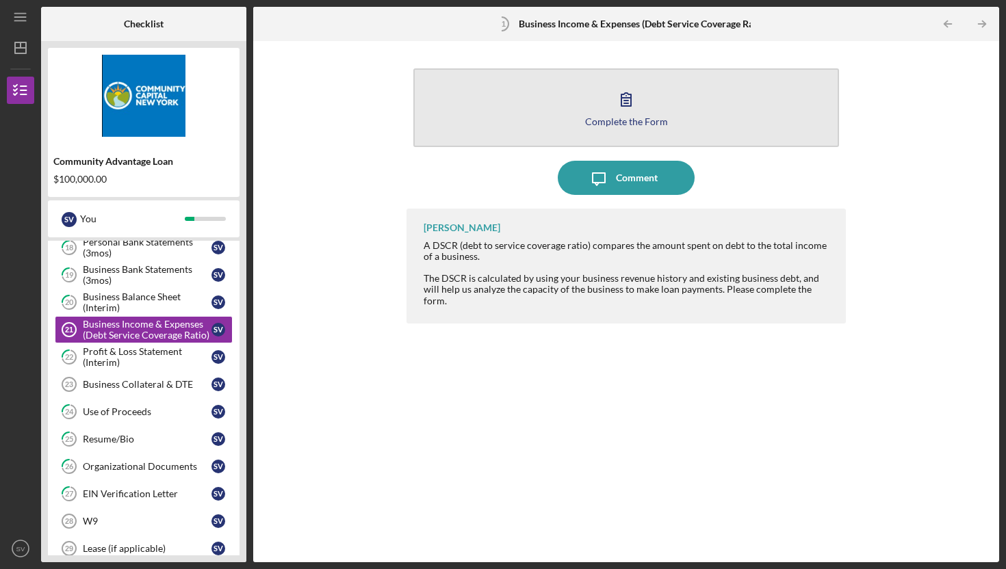
click at [626, 116] on div "Complete the Form" at bounding box center [626, 121] width 83 height 10
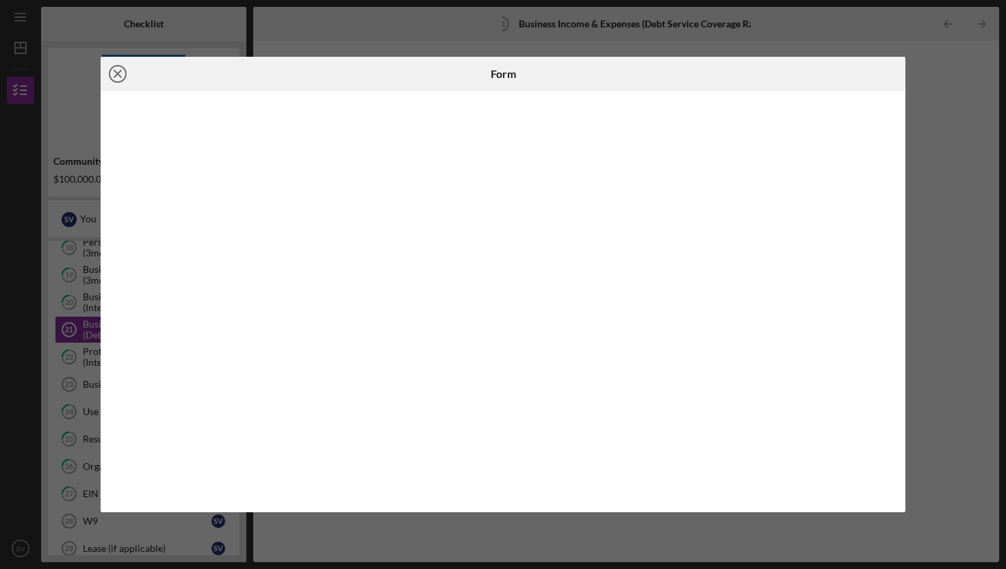
click at [118, 74] on line at bounding box center [117, 74] width 7 height 7
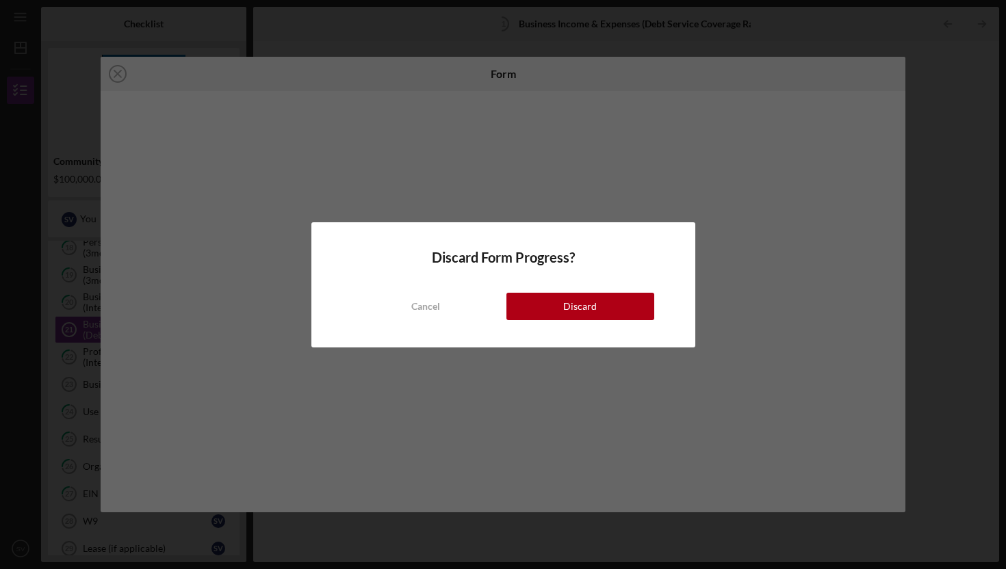
drag, startPoint x: 561, startPoint y: 306, endPoint x: 550, endPoint y: 305, distance: 11.0
click at [561, 306] on button "Discard" at bounding box center [581, 306] width 148 height 27
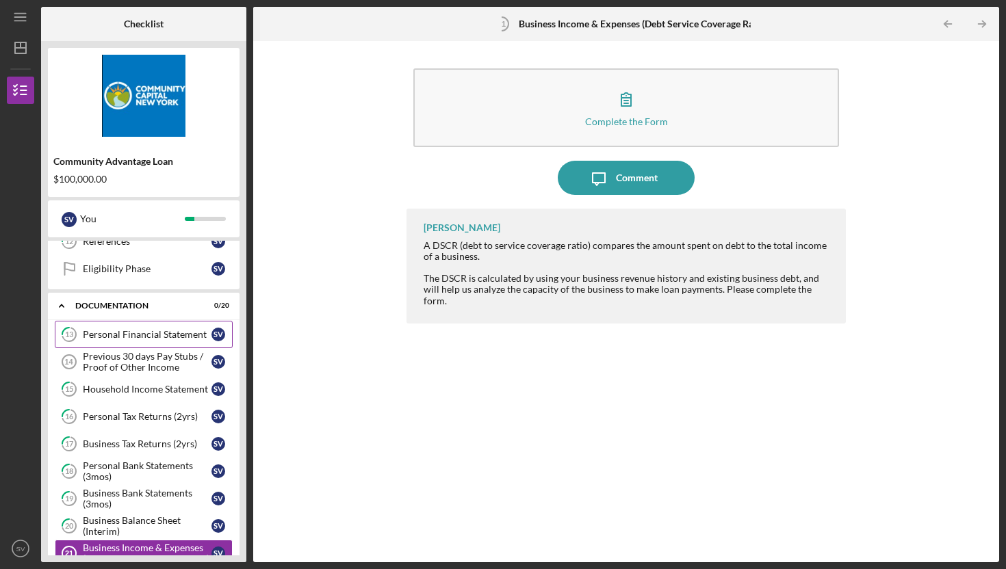
click at [141, 336] on div "Personal Financial Statement" at bounding box center [147, 334] width 129 height 11
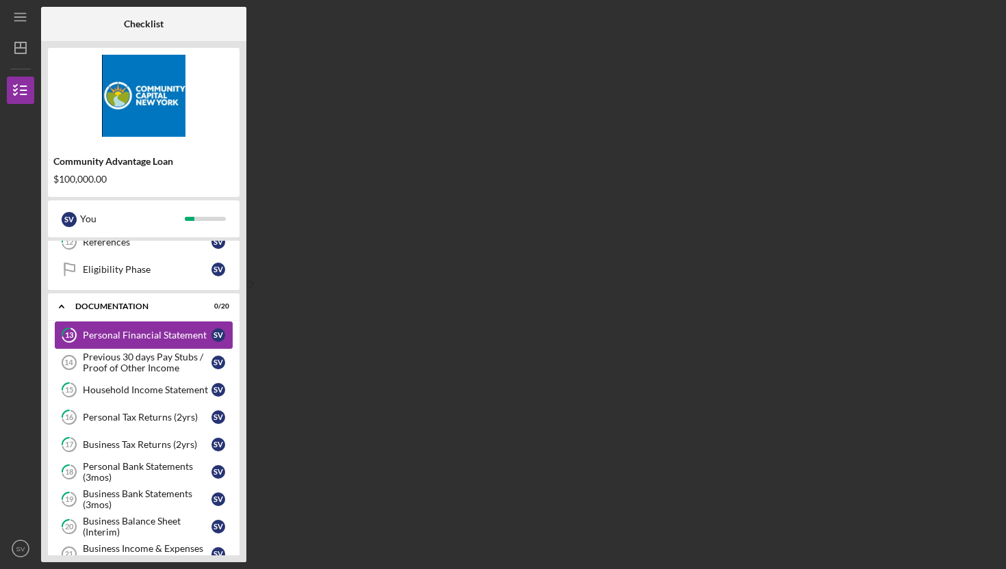
scroll to position [181, 0]
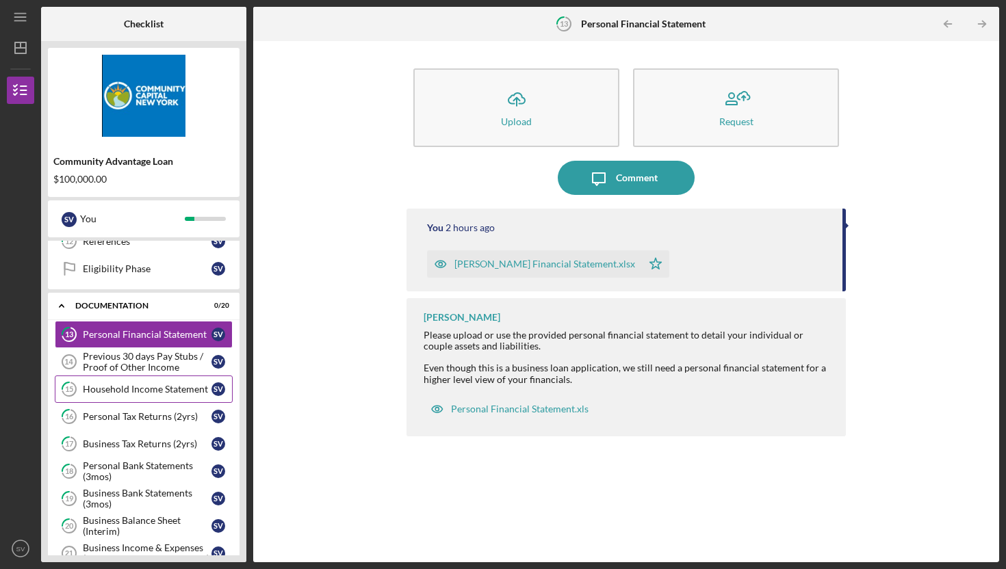
click at [159, 390] on div "Household Income Statement" at bounding box center [147, 389] width 129 height 11
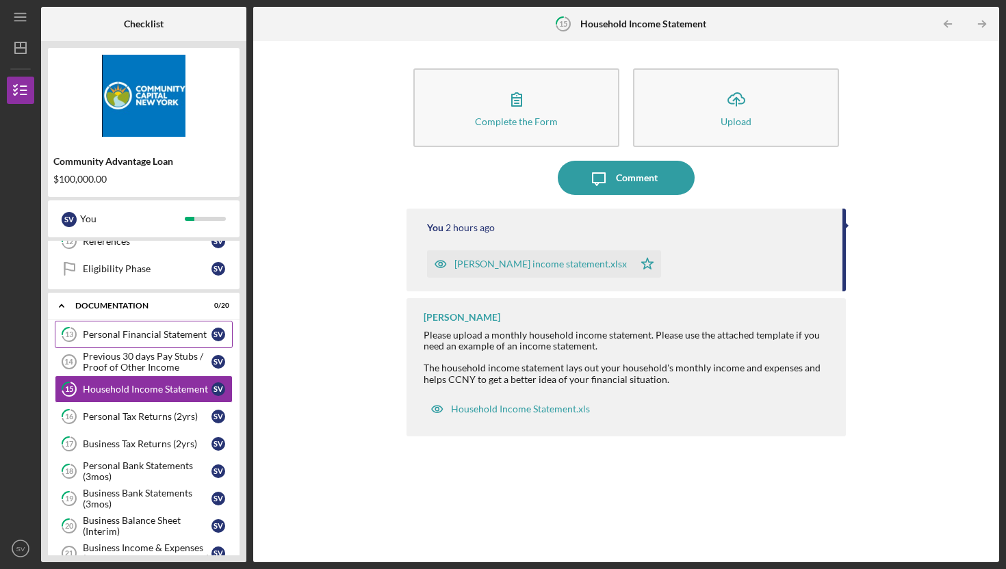
click at [140, 337] on div "Personal Financial Statement" at bounding box center [147, 334] width 129 height 11
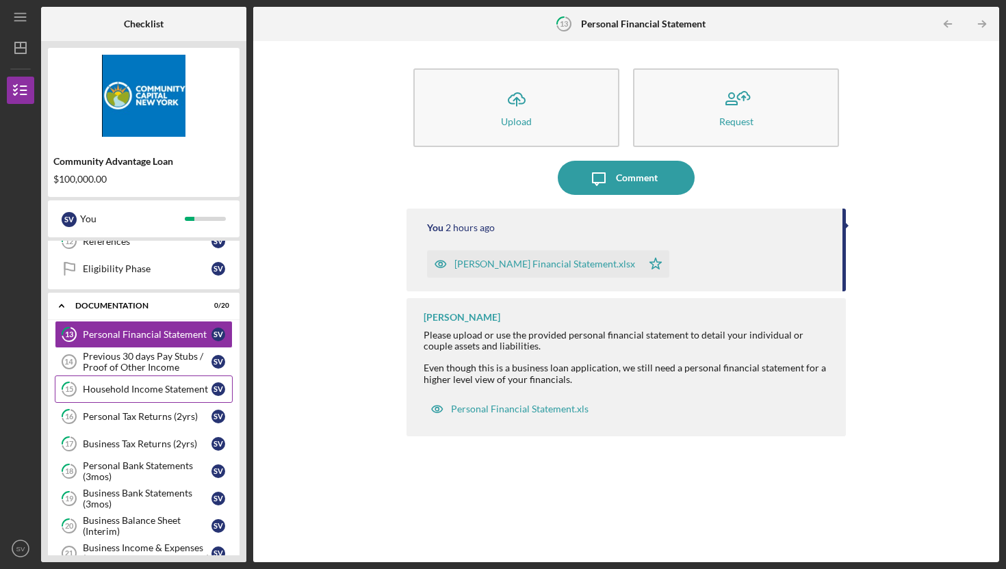
click at [140, 387] on div "Household Income Statement" at bounding box center [147, 389] width 129 height 11
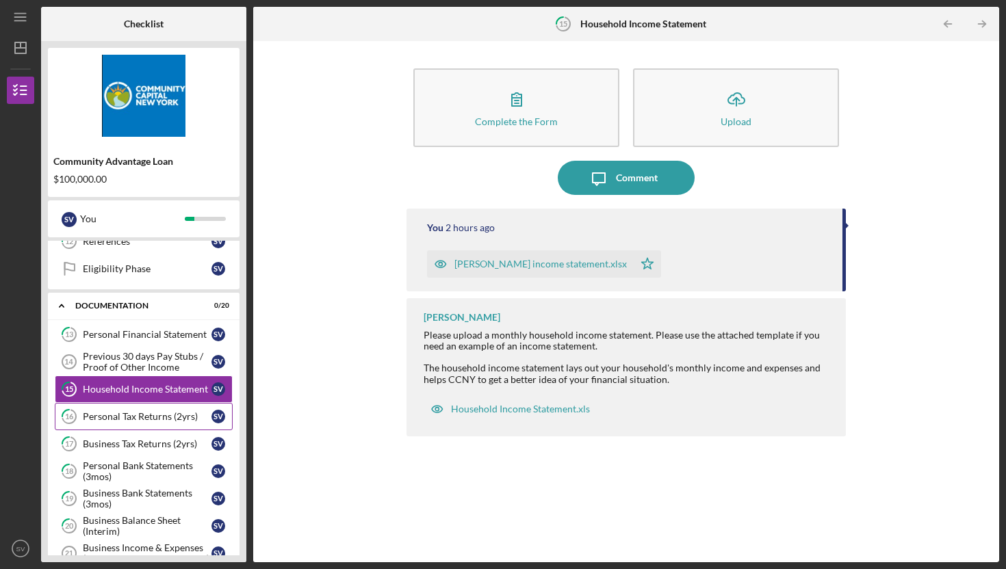
click at [143, 415] on div "Personal Tax Returns (2yrs)" at bounding box center [147, 416] width 129 height 11
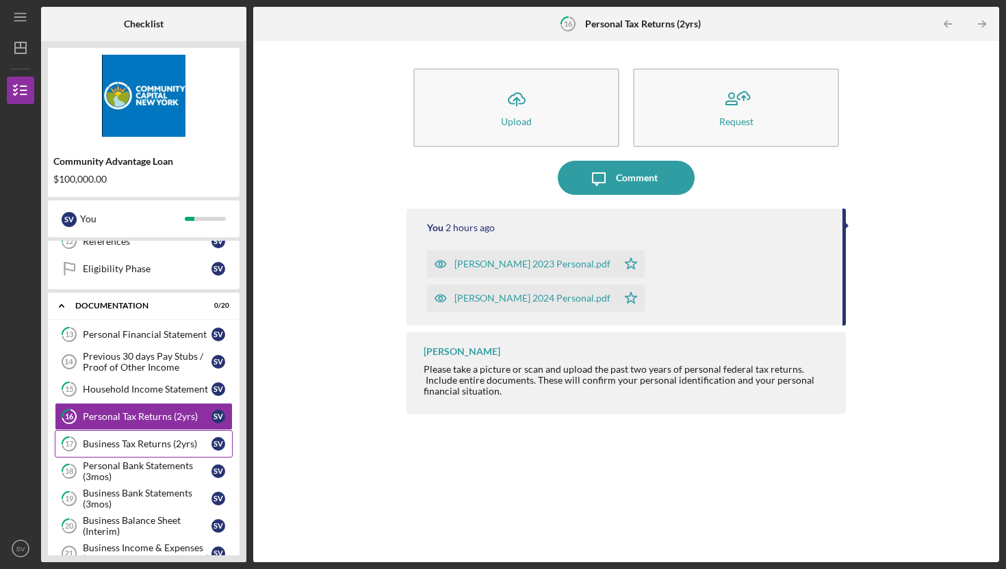
drag, startPoint x: 155, startPoint y: 448, endPoint x: 162, endPoint y: 457, distance: 10.7
click at [155, 448] on div "Business Tax Returns (2yrs)" at bounding box center [147, 444] width 129 height 11
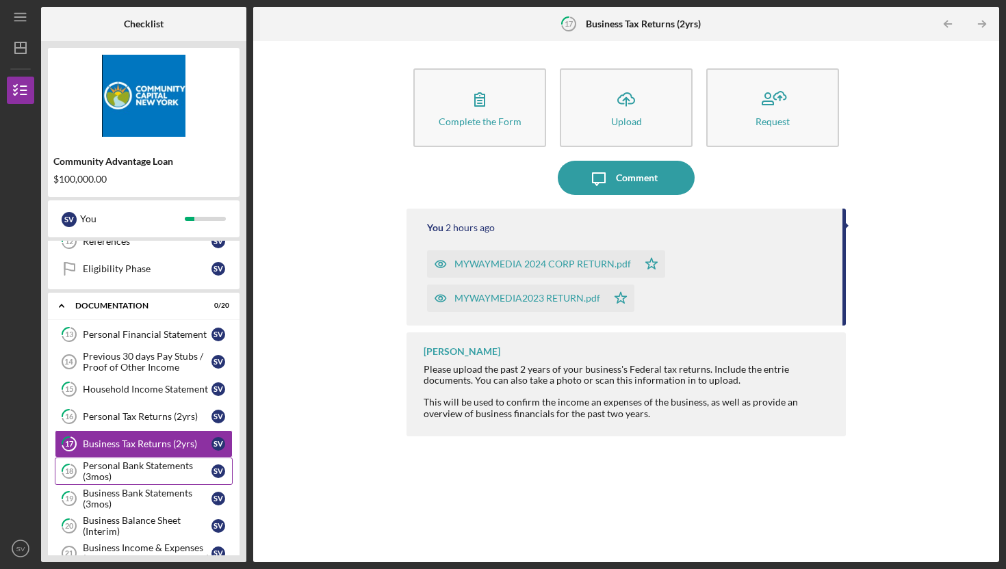
click at [153, 467] on div "Personal Bank Statements (3mos)" at bounding box center [147, 472] width 129 height 22
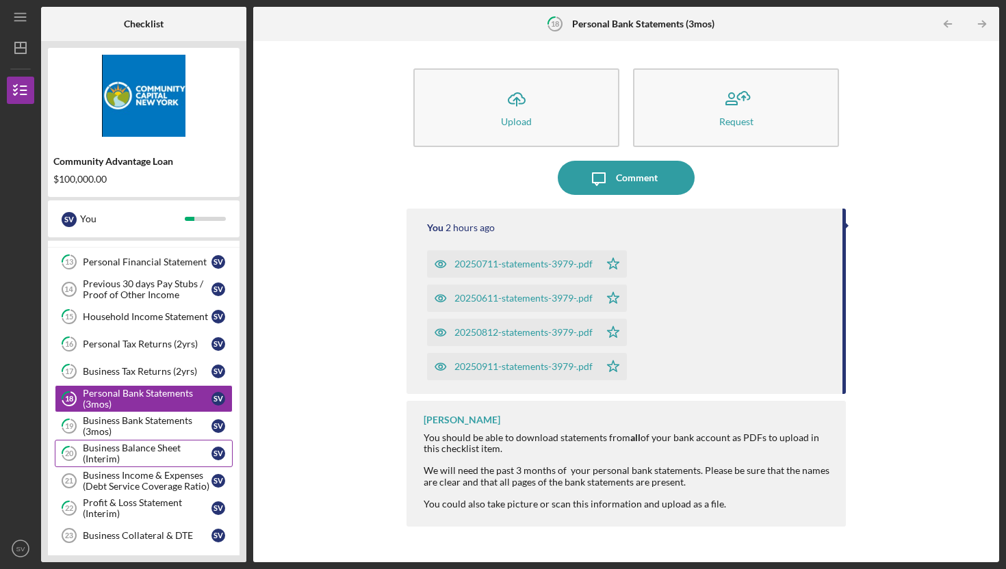
scroll to position [265, 0]
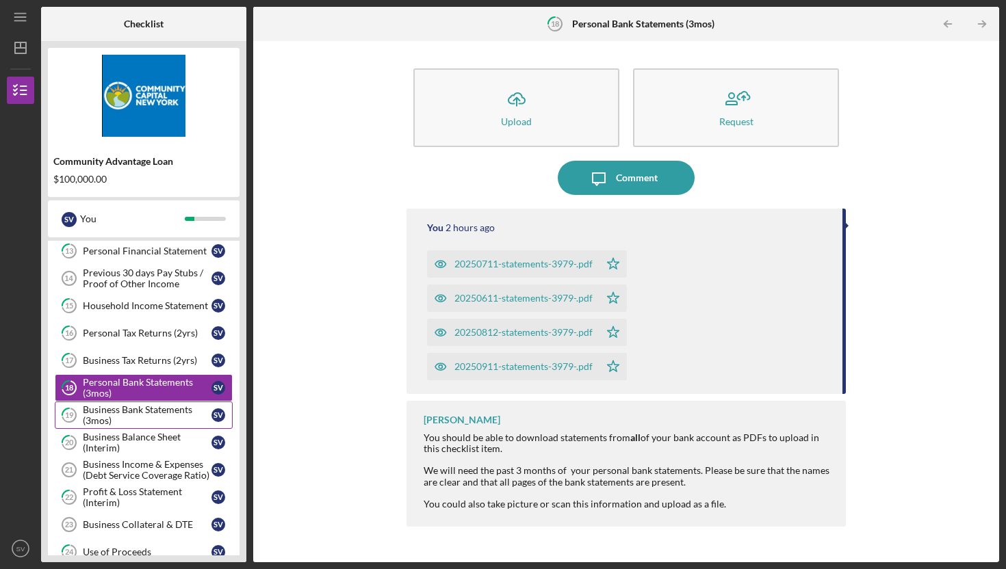
click at [139, 416] on div "Business Bank Statements (3mos)" at bounding box center [147, 416] width 129 height 22
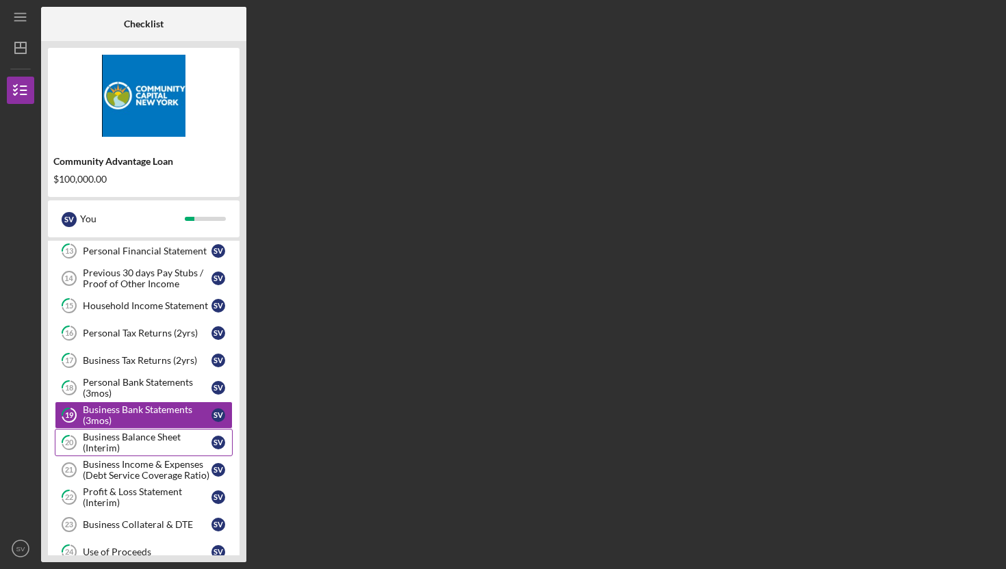
click at [145, 441] on div "Business Balance Sheet (Interim)" at bounding box center [147, 443] width 129 height 22
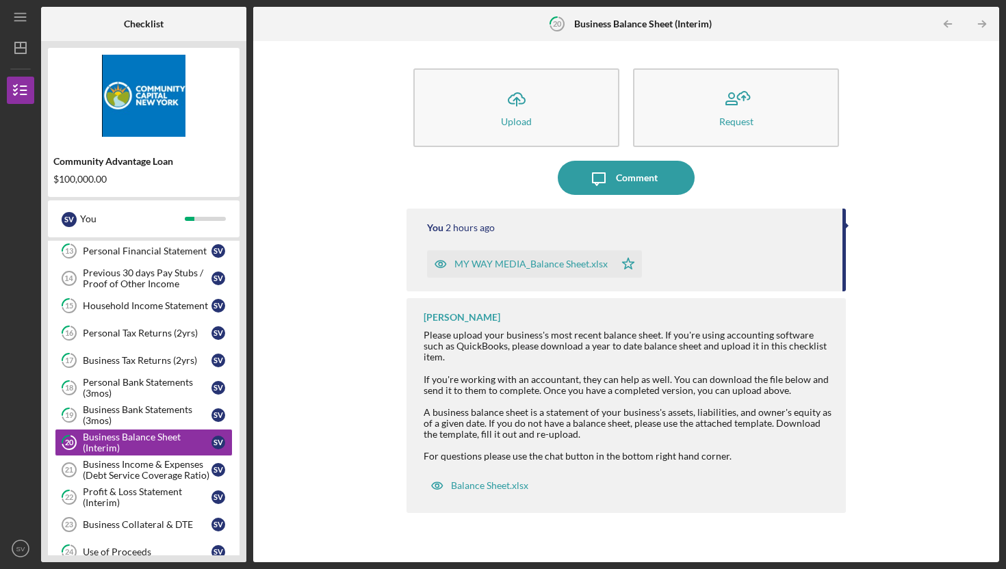
click at [519, 262] on div "MY WAY MEDIA_Balance Sheet.xlsx" at bounding box center [530, 264] width 153 height 11
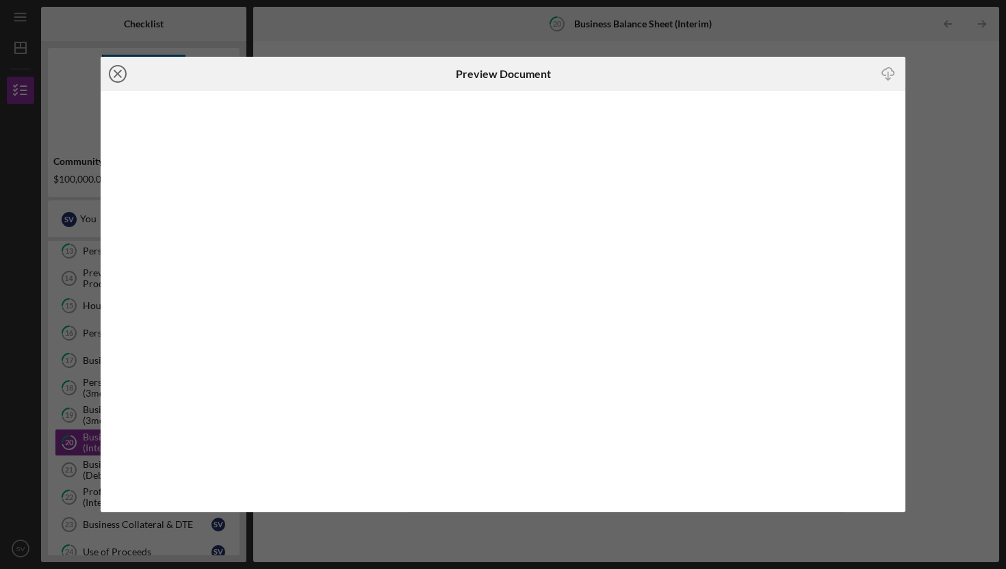
click at [120, 71] on line at bounding box center [117, 74] width 7 height 7
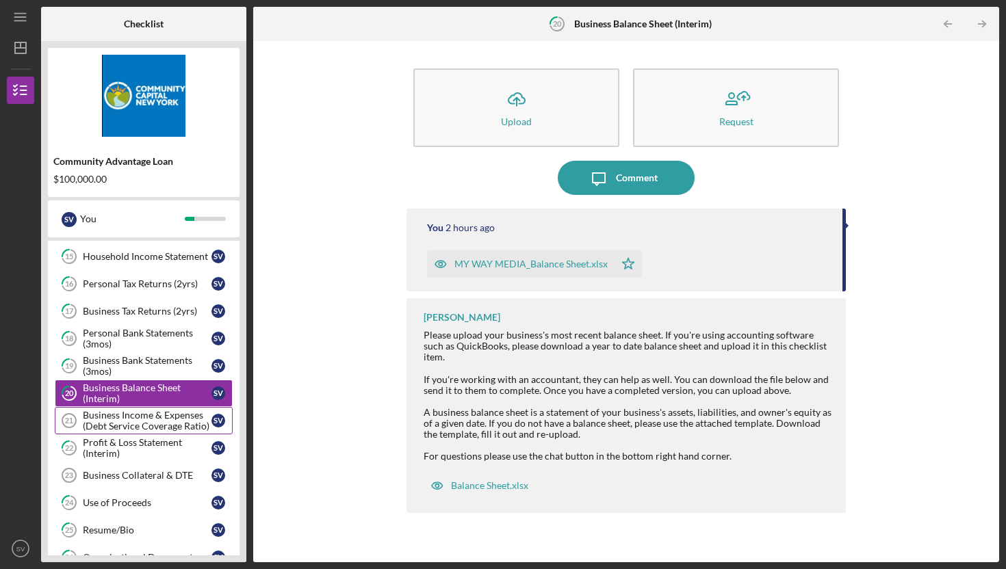
scroll to position [327, 0]
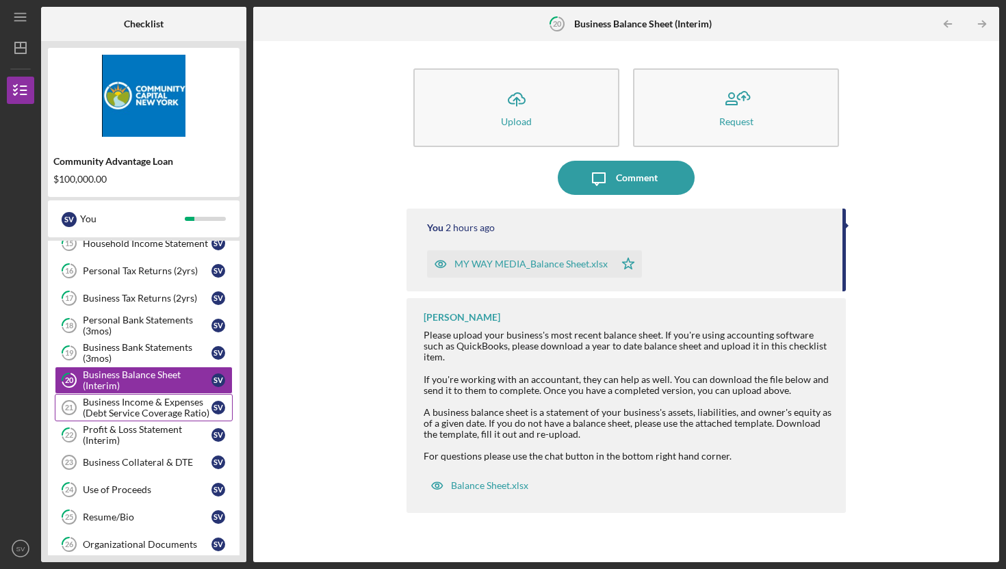
click at [157, 404] on div "Business Income & Expenses (Debt Service Coverage Ratio)" at bounding box center [147, 408] width 129 height 22
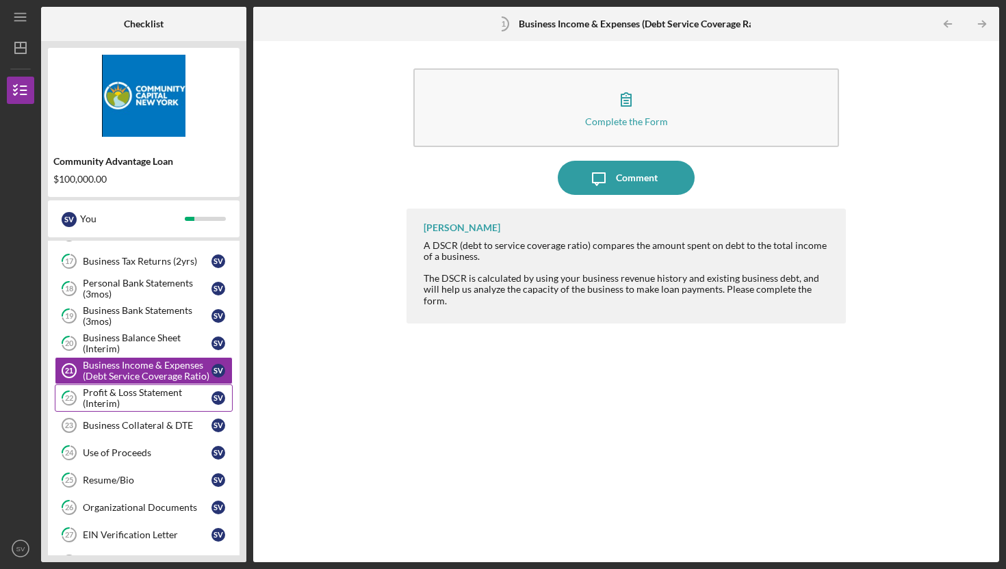
scroll to position [365, 0]
click at [133, 397] on div "Profit & Loss Statement (Interim)" at bounding box center [147, 398] width 129 height 22
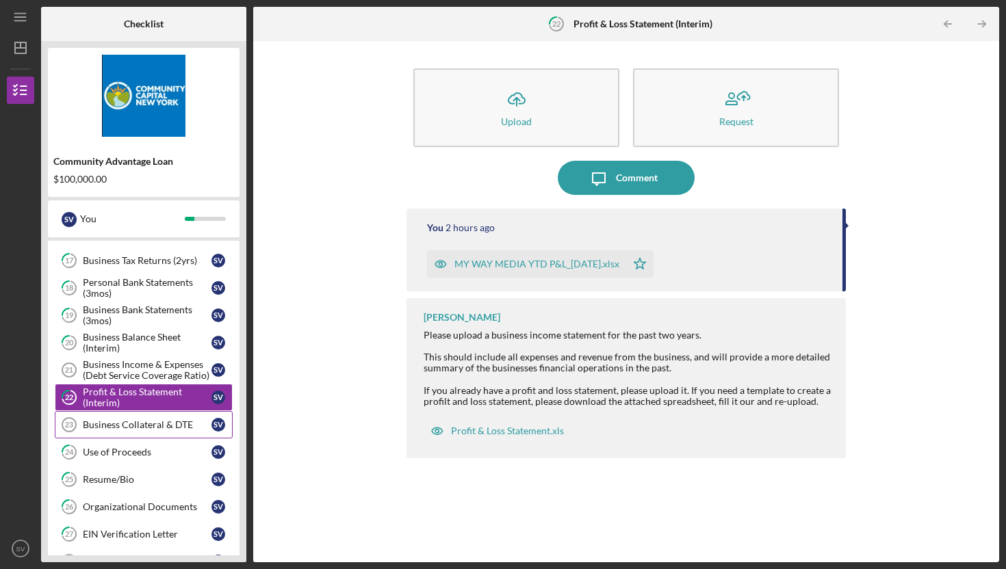
click at [143, 423] on div "Business Collateral & DTE" at bounding box center [147, 425] width 129 height 11
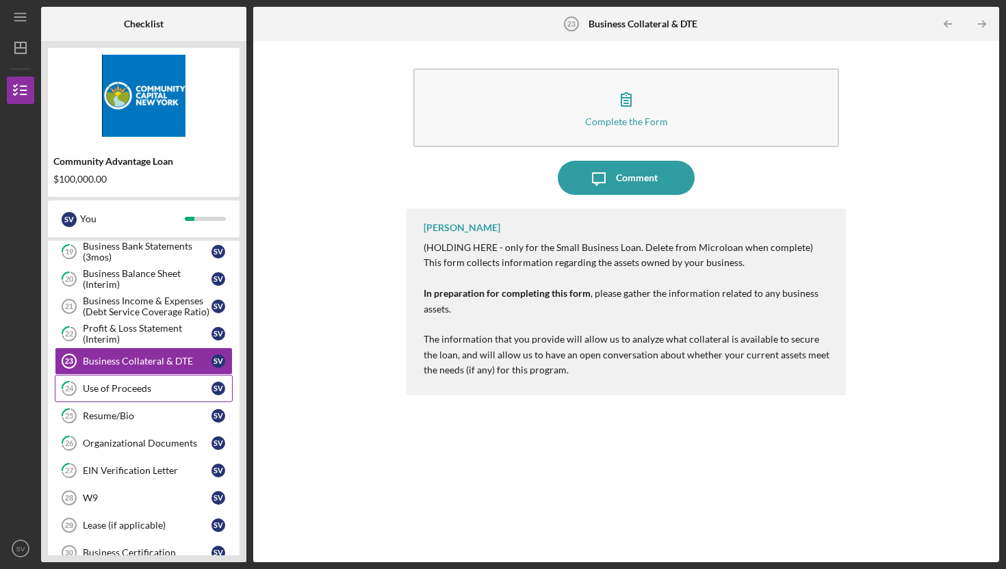
click at [127, 389] on div "Use of Proceeds" at bounding box center [147, 388] width 129 height 11
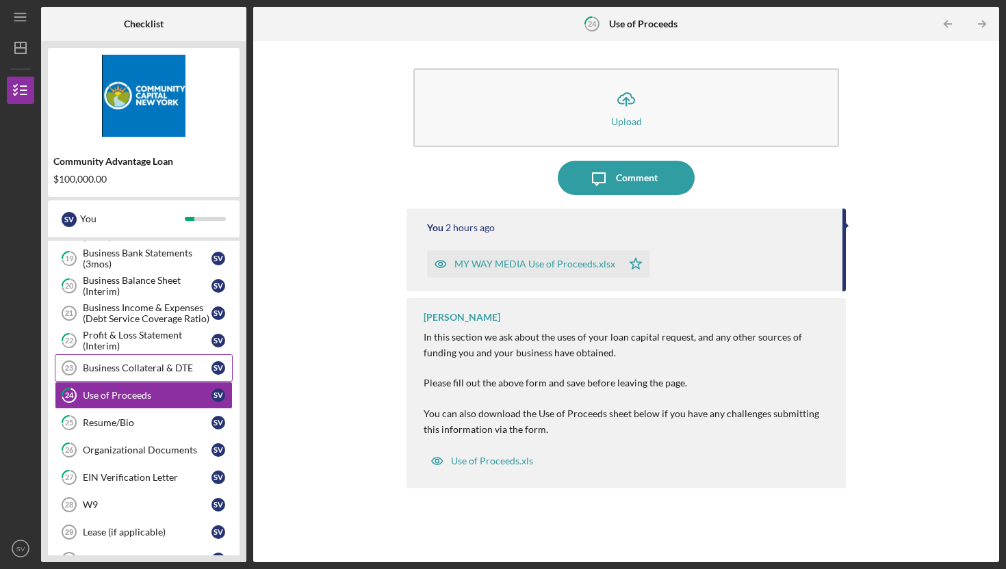
scroll to position [424, 0]
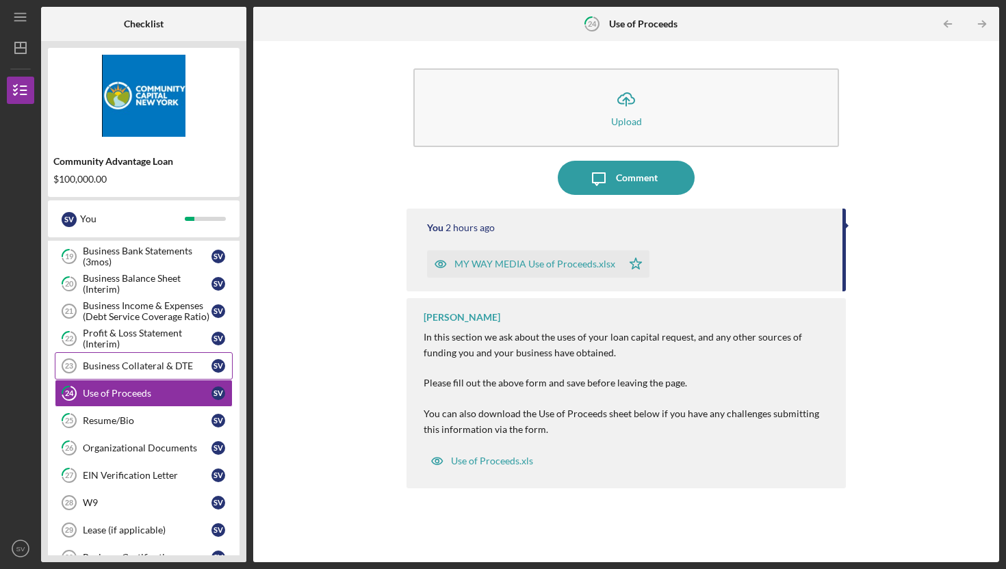
click at [115, 366] on div "Business Collateral & DTE" at bounding box center [147, 366] width 129 height 11
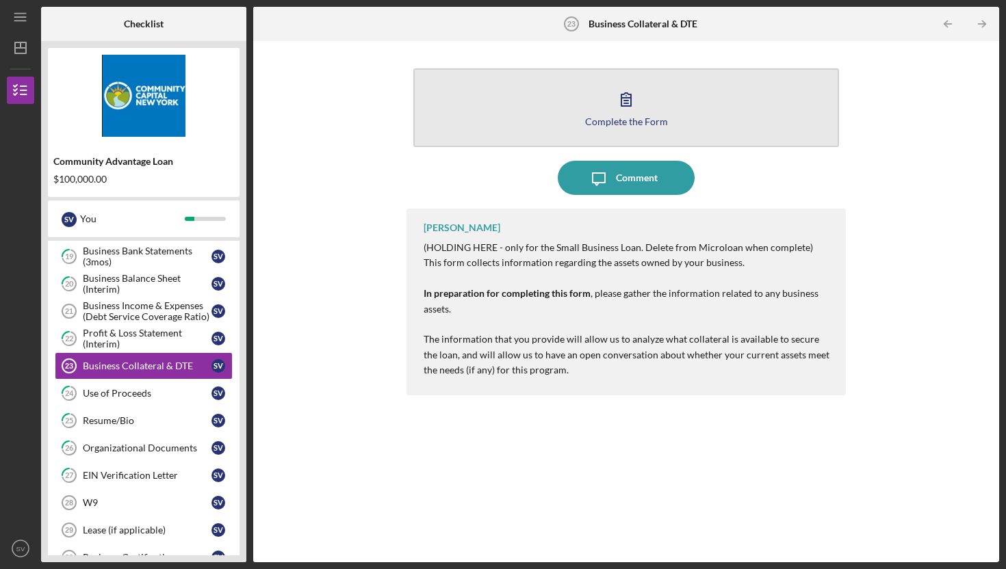
click at [559, 113] on button "Complete the Form Form" at bounding box center [626, 107] width 426 height 79
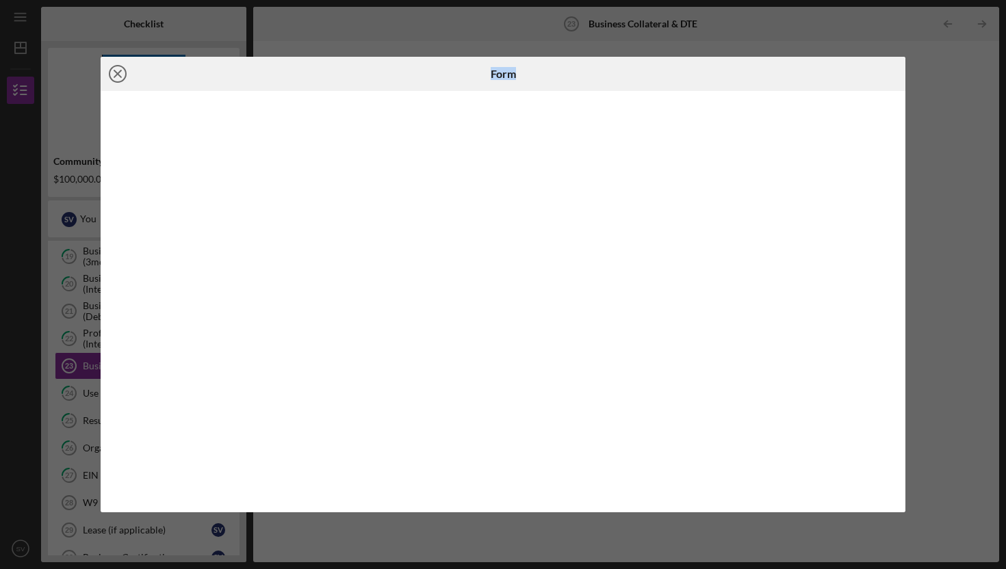
click at [123, 71] on icon "Icon/Close" at bounding box center [118, 74] width 34 height 34
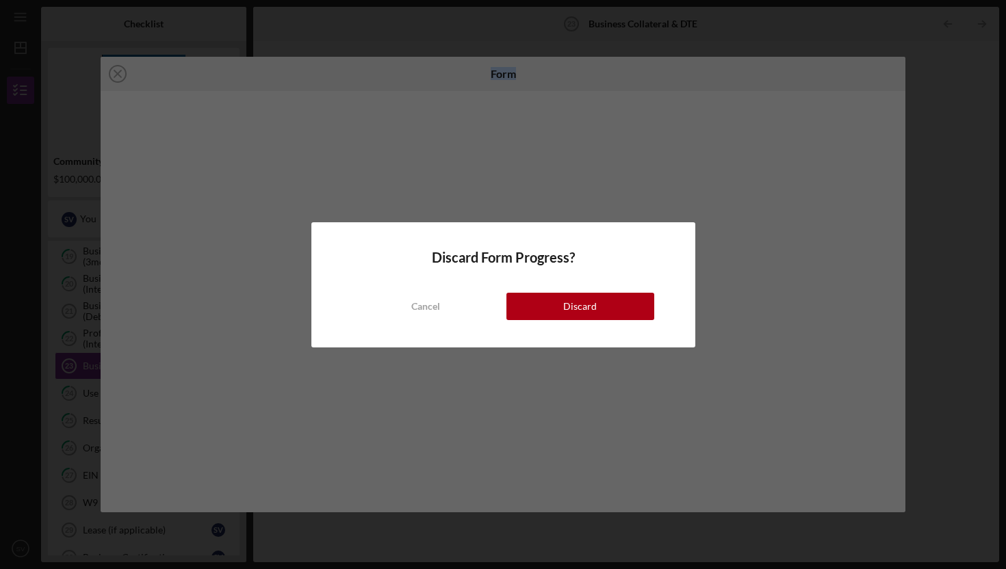
click at [585, 305] on div "Discard" at bounding box center [580, 306] width 34 height 27
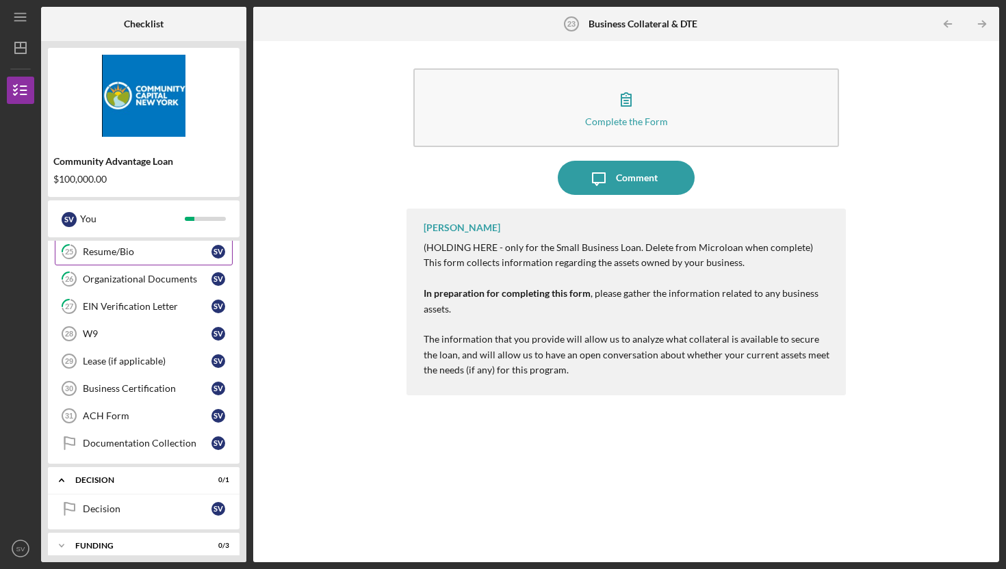
scroll to position [617, 0]
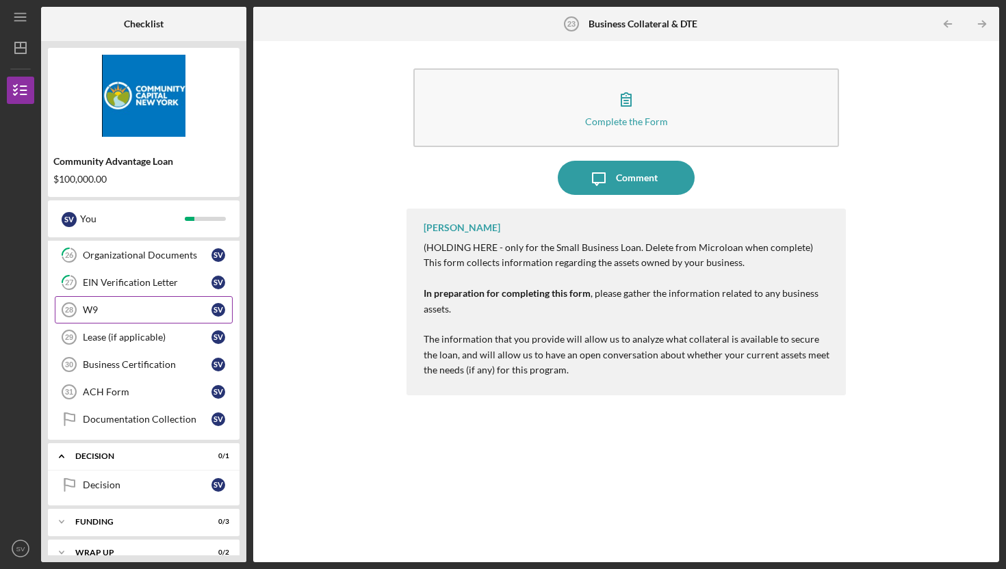
click at [89, 306] on div "W9" at bounding box center [147, 310] width 129 height 11
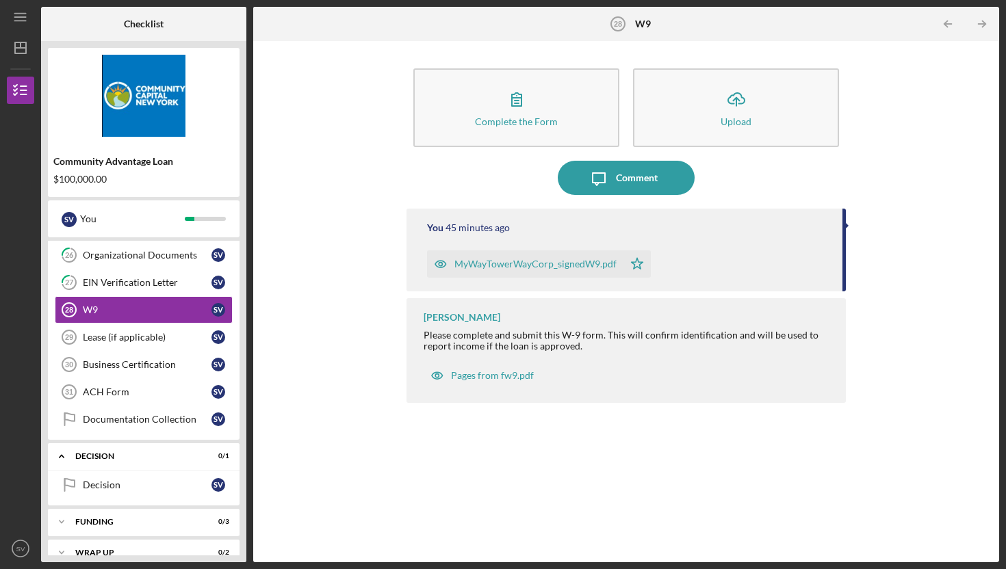
click at [532, 268] on div "MyWayTowerWayCorp_signedW9.pdf" at bounding box center [535, 264] width 162 height 11
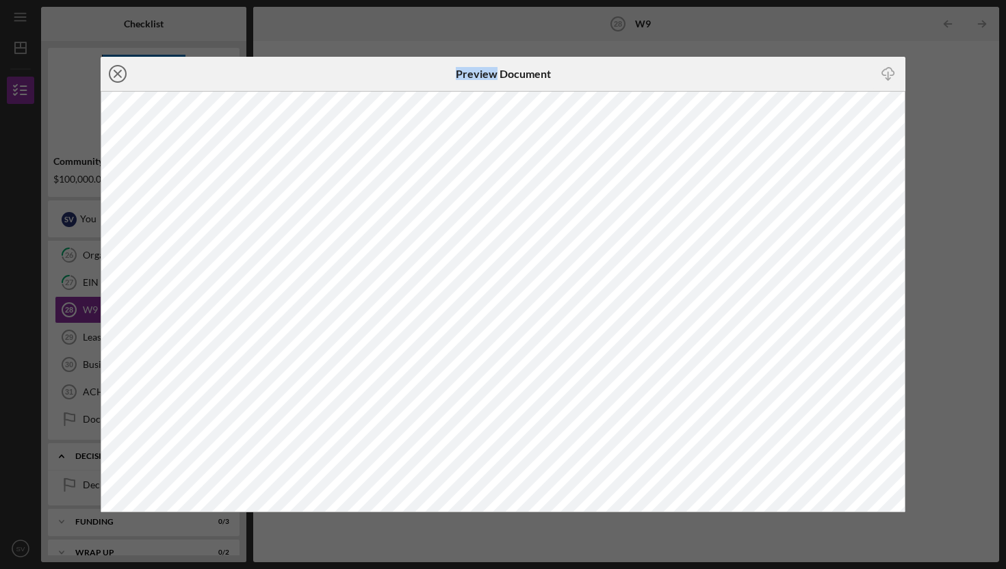
click at [120, 75] on line at bounding box center [117, 74] width 7 height 7
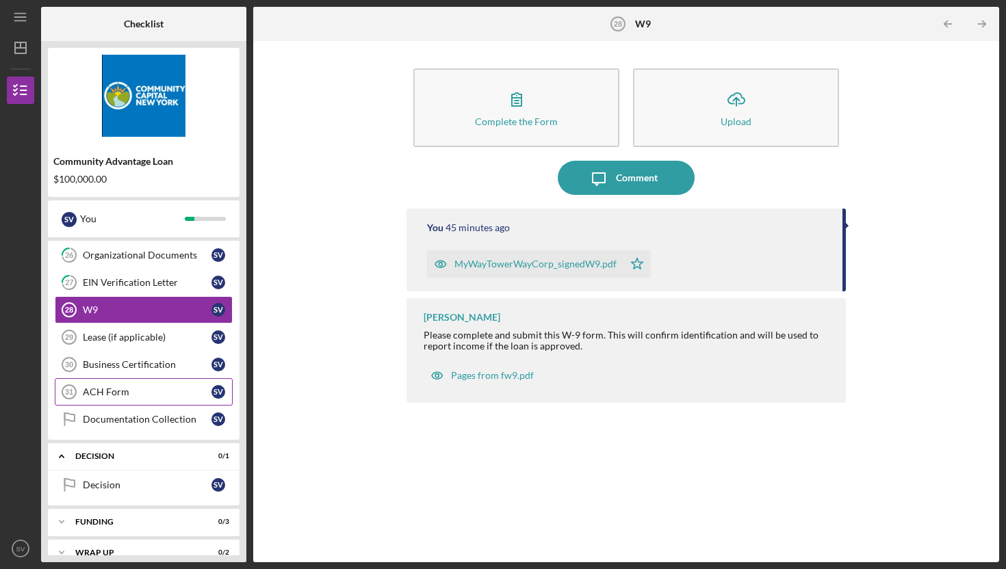
click at [157, 397] on div "ACH Form" at bounding box center [147, 392] width 129 height 11
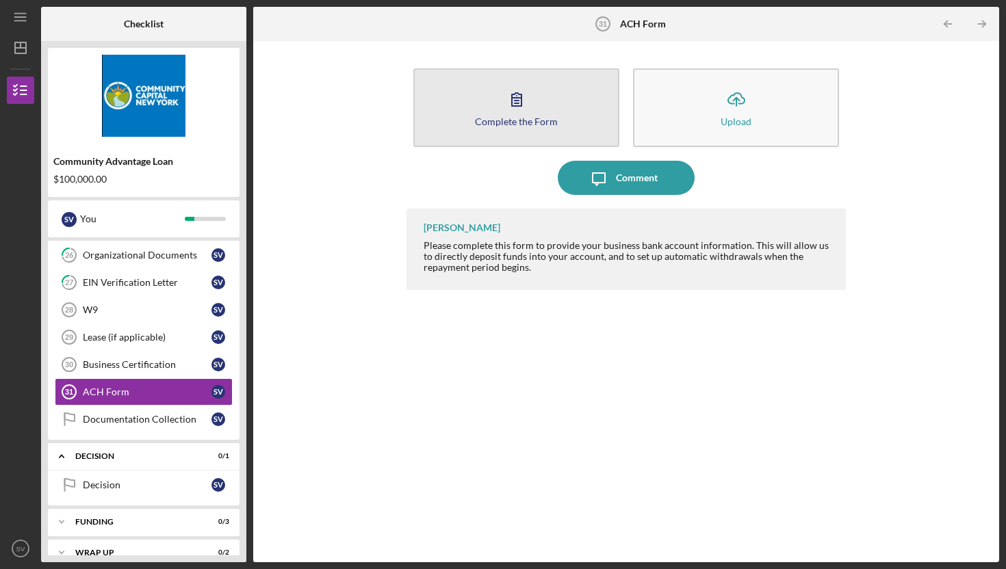
click at [578, 120] on button "Complete the Form Form" at bounding box center [516, 107] width 206 height 79
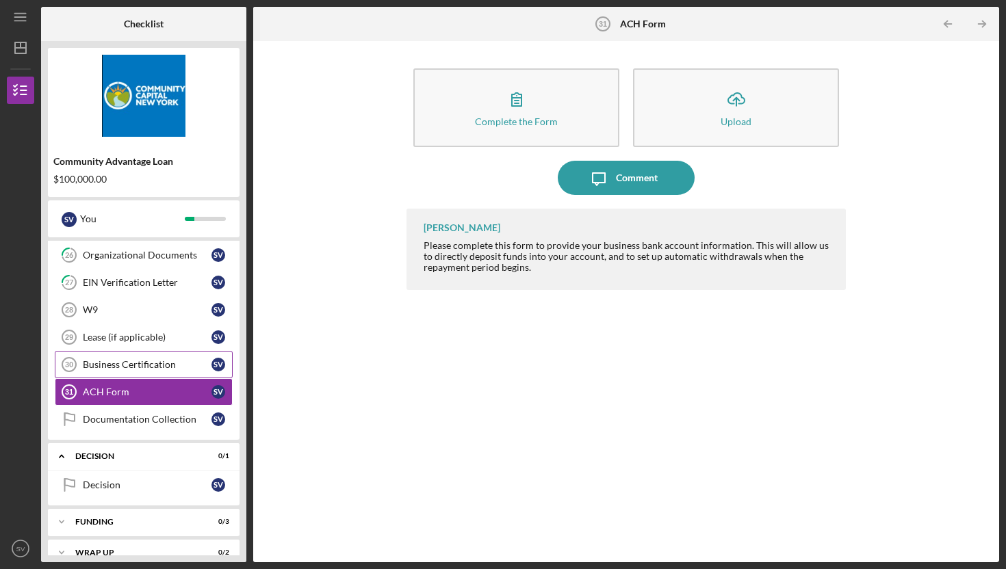
click at [133, 361] on div "Business Certification" at bounding box center [147, 364] width 129 height 11
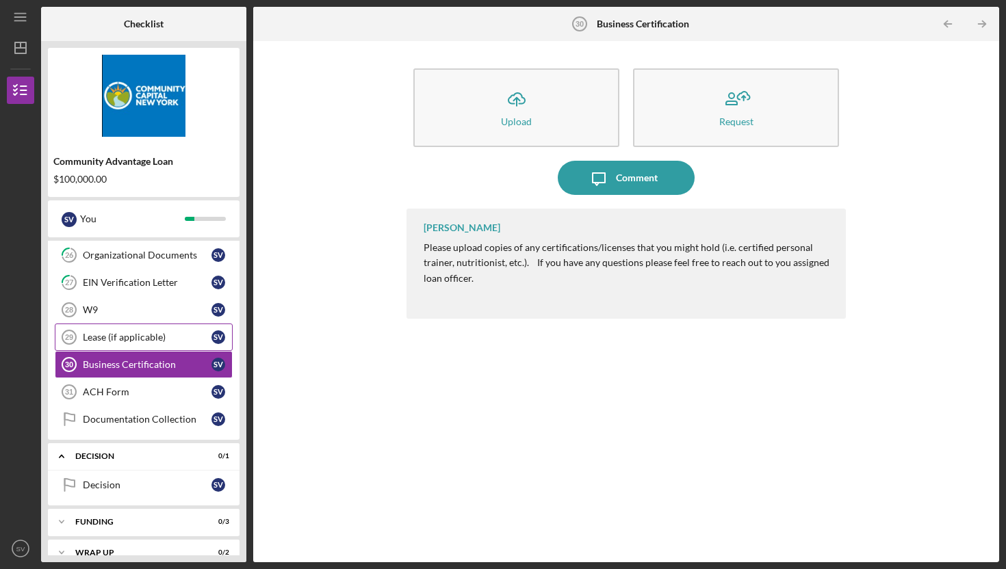
click at [141, 341] on div "Lease (if applicable)" at bounding box center [147, 337] width 129 height 11
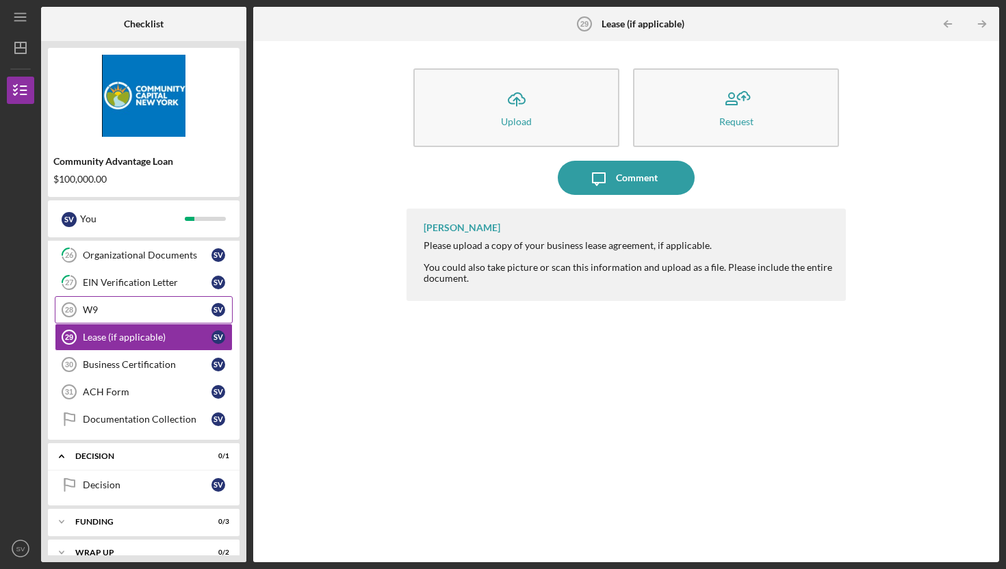
click at [110, 308] on div "W9" at bounding box center [147, 310] width 129 height 11
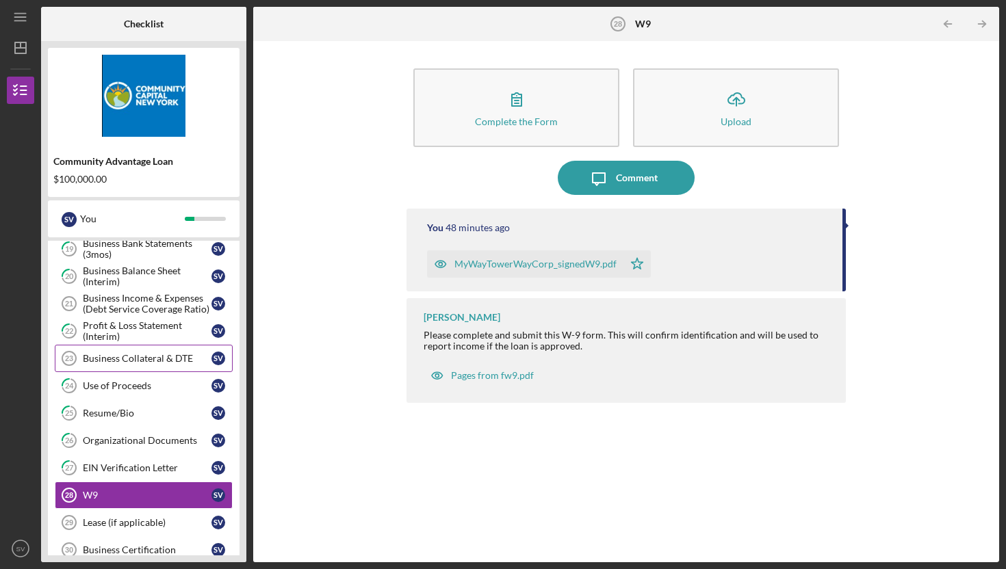
scroll to position [428, 0]
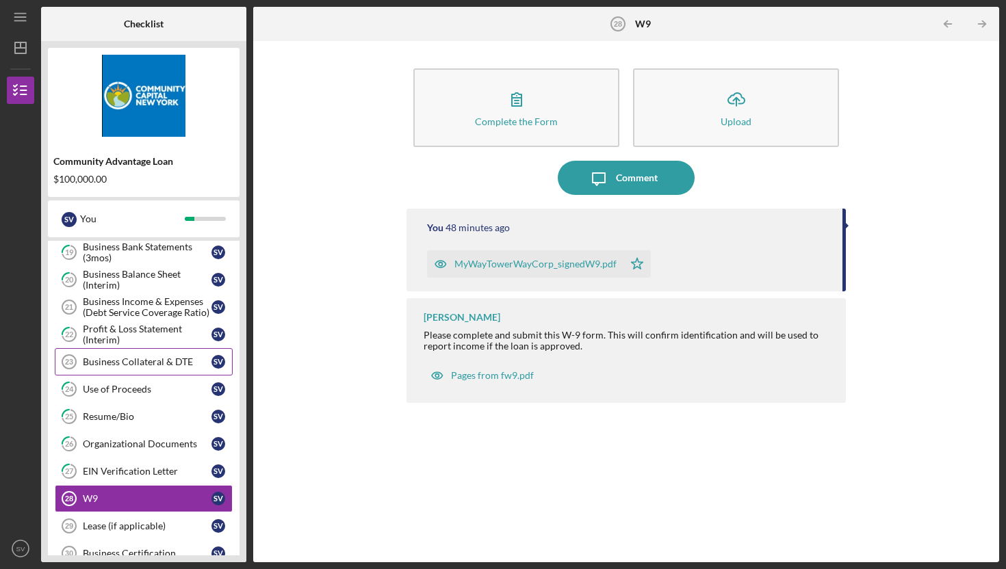
click at [133, 357] on div "Business Collateral & DTE" at bounding box center [147, 362] width 129 height 11
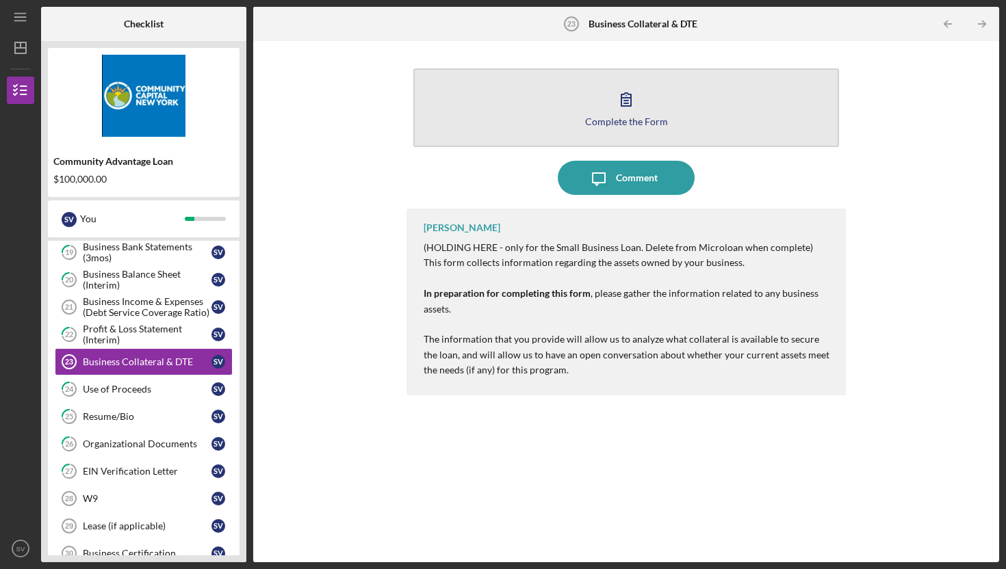
click at [608, 108] on button "Complete the Form Form" at bounding box center [626, 107] width 426 height 79
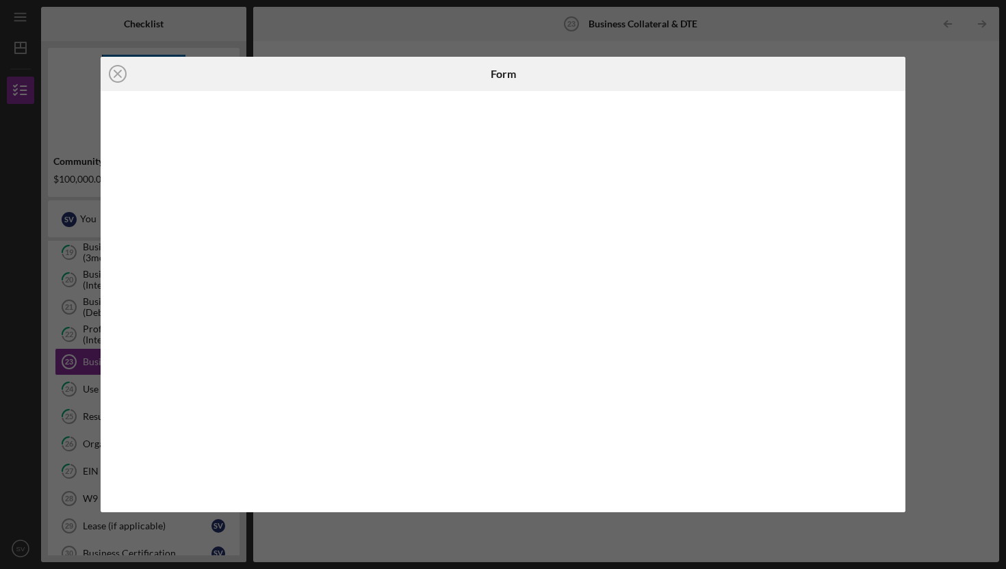
click at [955, 204] on div "Icon/Close Form" at bounding box center [503, 284] width 1006 height 569
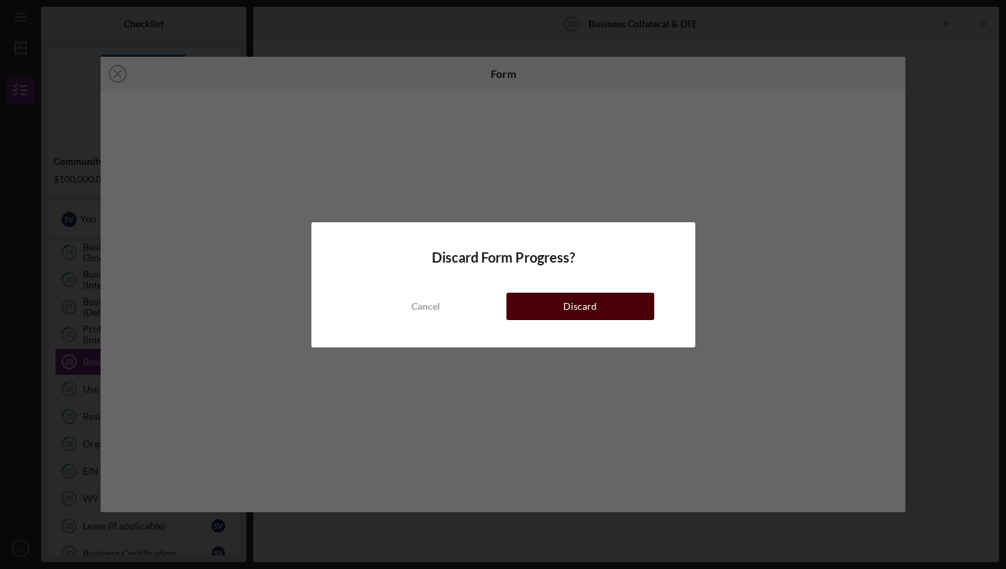
click at [583, 312] on div "Discard" at bounding box center [580, 306] width 34 height 27
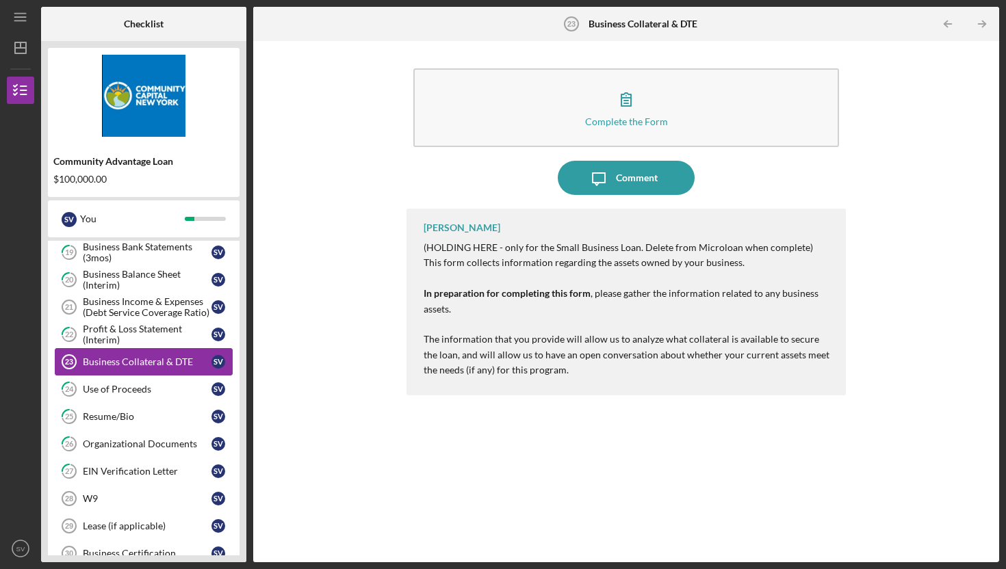
scroll to position [389, 0]
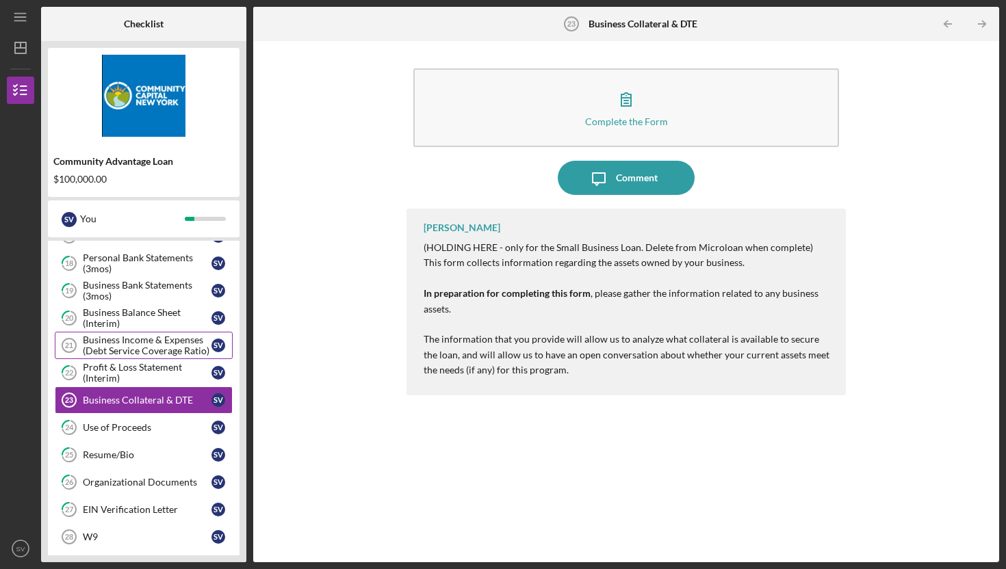
click at [116, 351] on div "Business Income & Expenses (Debt Service Coverage Ratio)" at bounding box center [147, 346] width 129 height 22
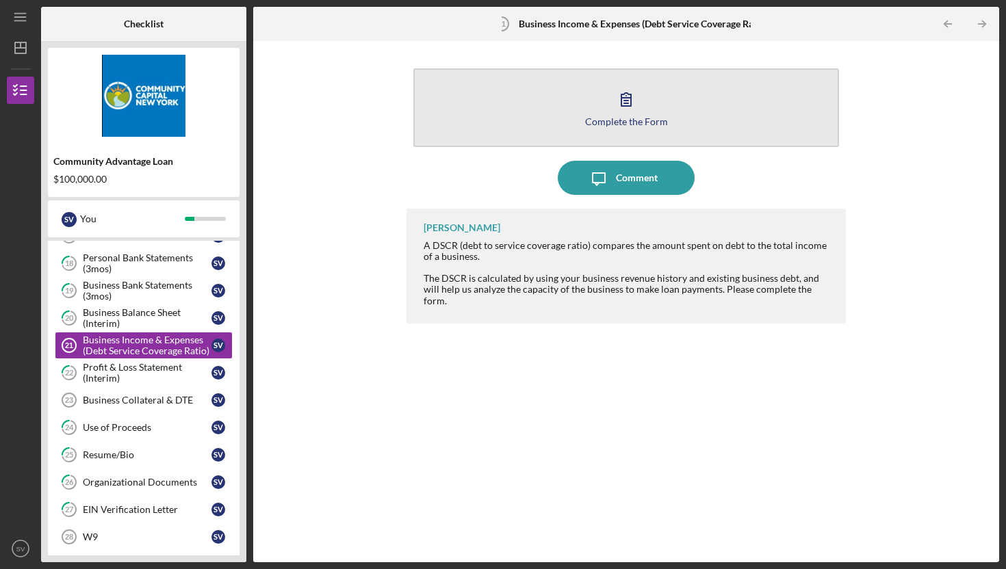
click at [589, 116] on div "Complete the Form" at bounding box center [626, 121] width 83 height 10
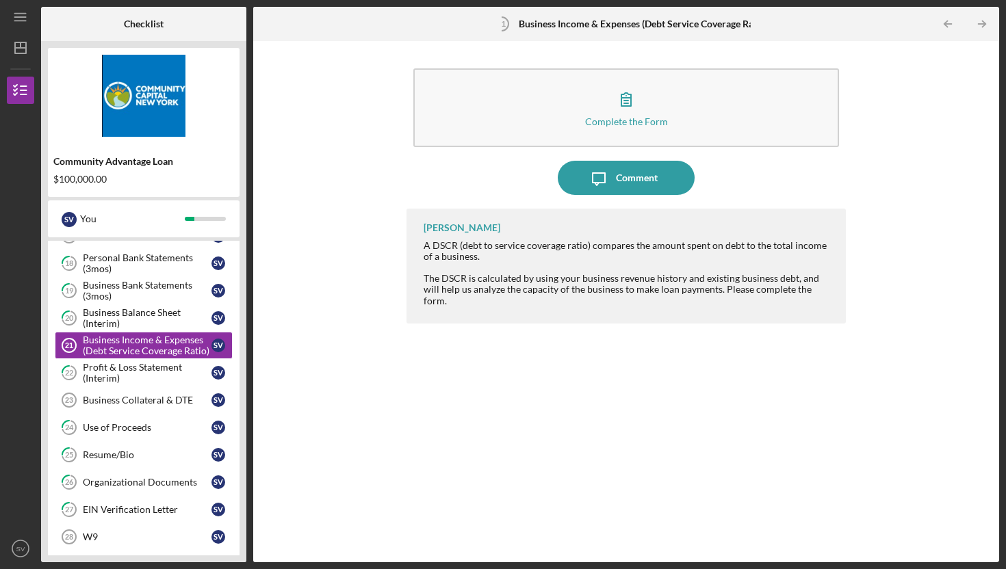
click at [697, 410] on div "J R Dorsainvil A DSCR (debt to service coverage ratio) compares the amount spen…" at bounding box center [626, 375] width 439 height 333
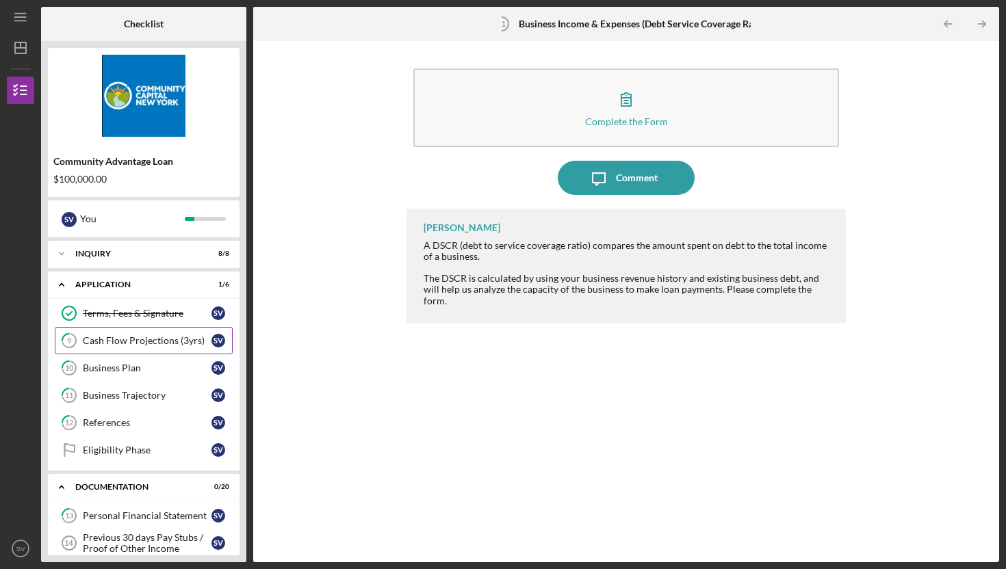
click at [131, 336] on div "Cash Flow Projections (3yrs)" at bounding box center [147, 340] width 129 height 11
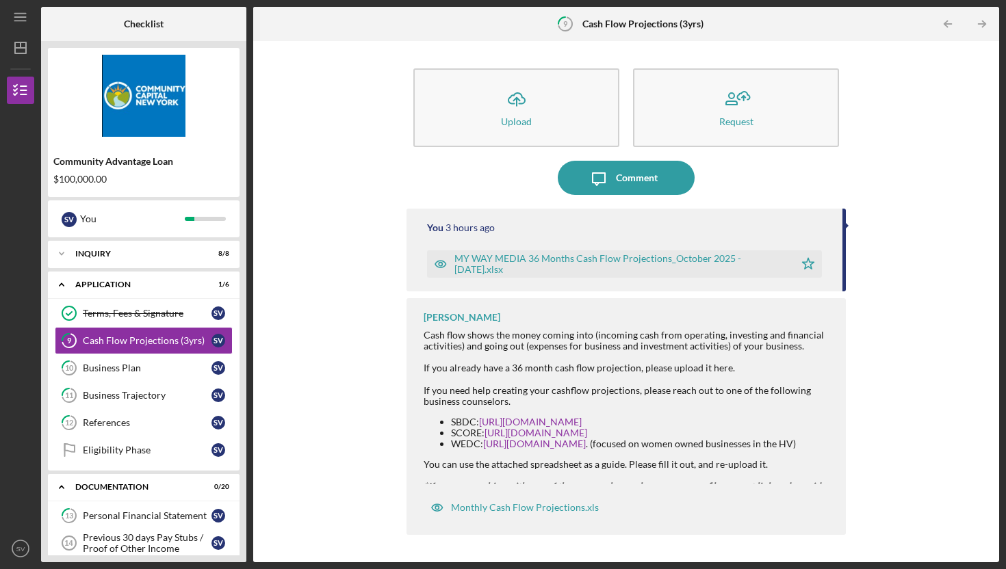
click at [629, 264] on div "MY WAY MEDIA 36 Months Cash Flow Projections_October 2025 - October 2028.xlsx" at bounding box center [620, 264] width 333 height 22
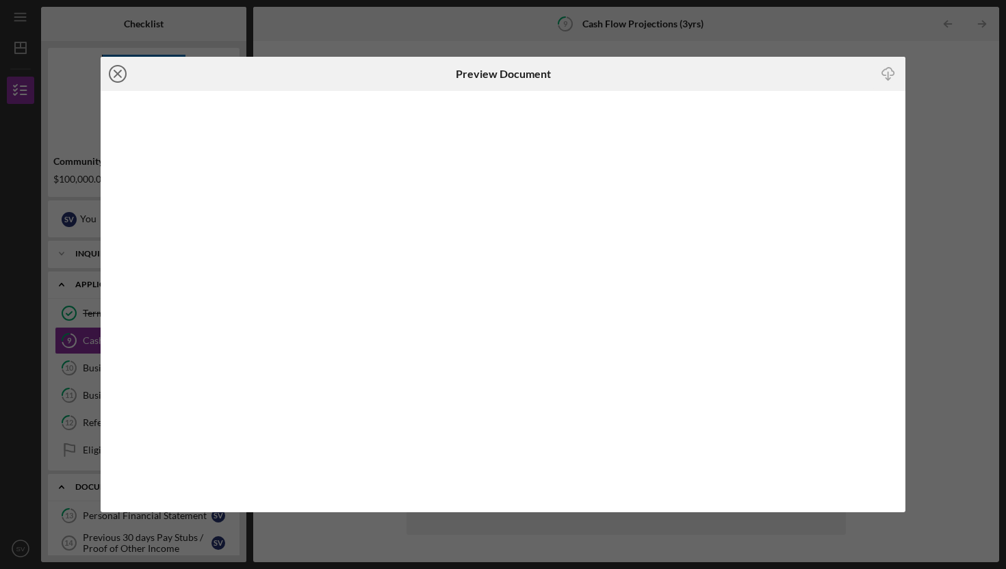
click at [118, 74] on line at bounding box center [117, 74] width 7 height 7
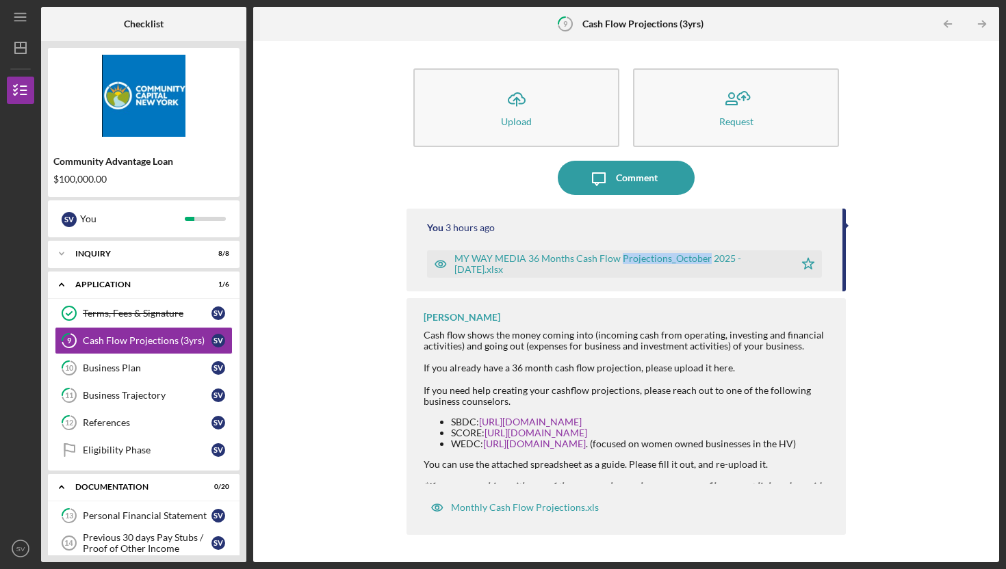
click at [433, 264] on icon "button" at bounding box center [440, 264] width 27 height 27
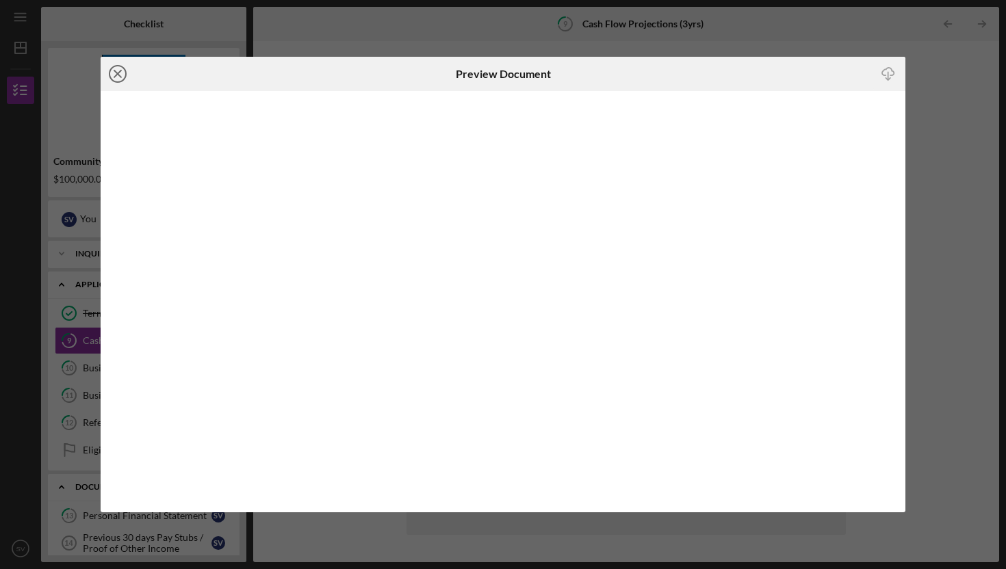
click at [115, 70] on icon "Icon/Close" at bounding box center [118, 74] width 34 height 34
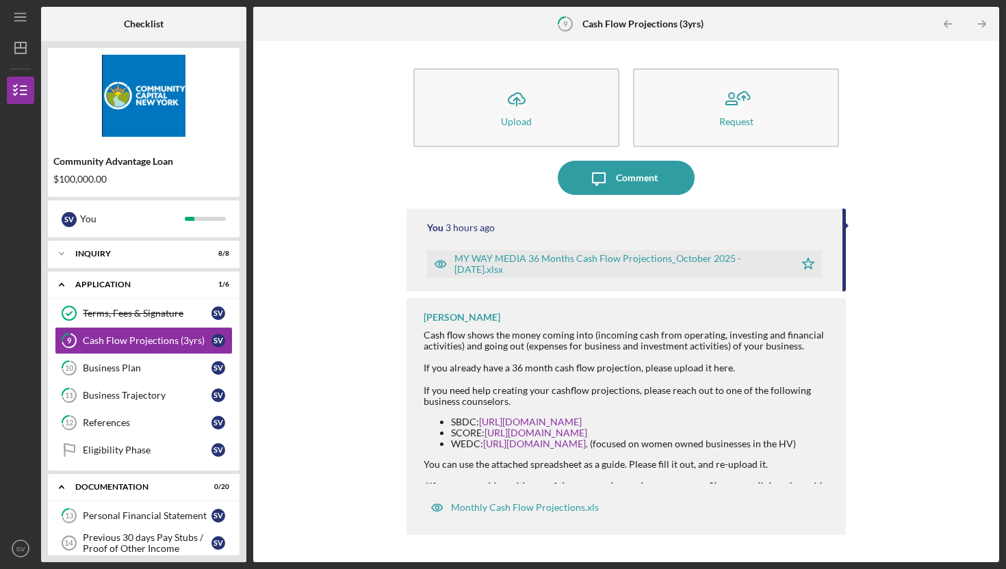
click at [807, 265] on icon "Icon/Star" at bounding box center [808, 264] width 27 height 27
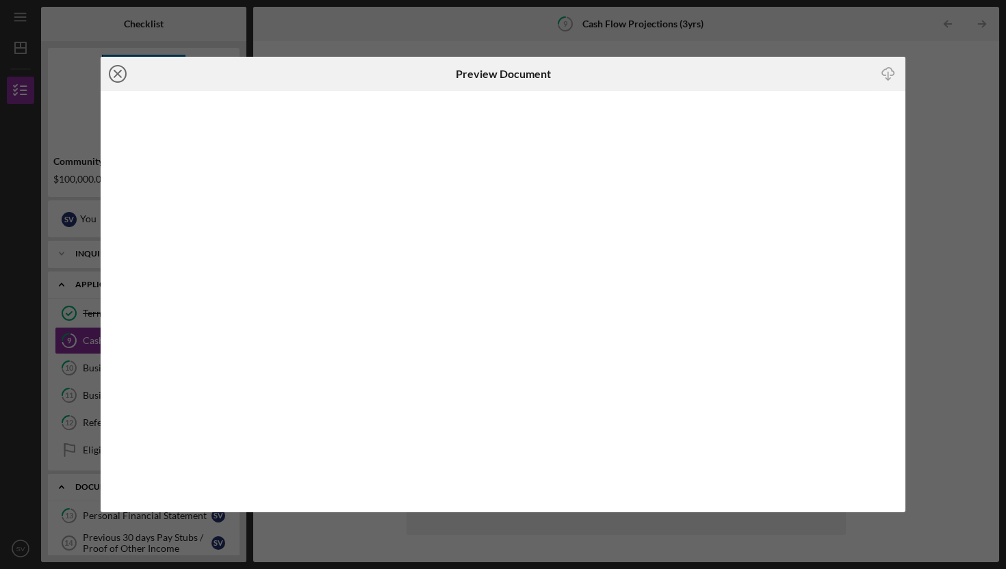
click at [110, 71] on circle at bounding box center [118, 74] width 16 height 16
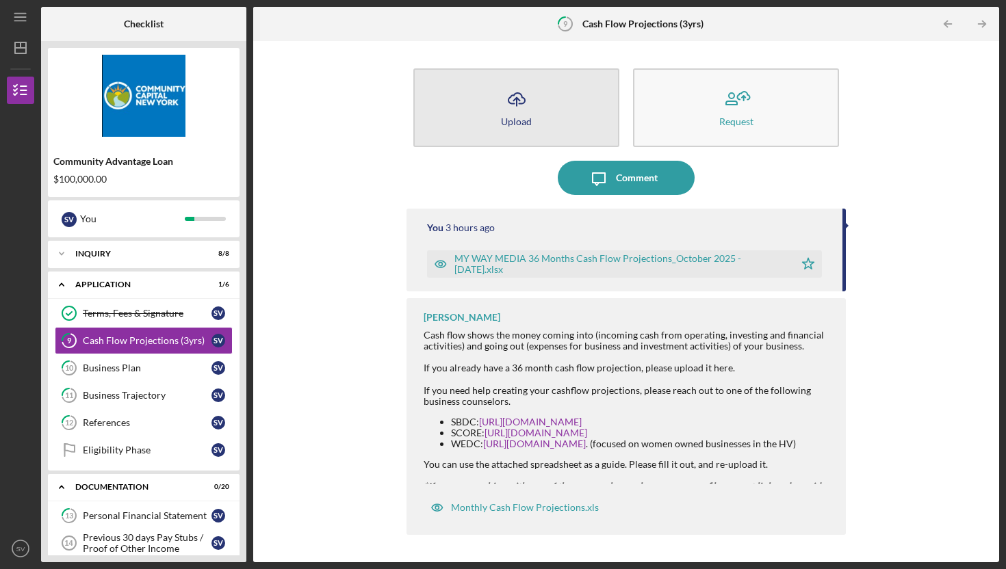
click at [551, 108] on button "Icon/Upload Upload" at bounding box center [516, 107] width 206 height 79
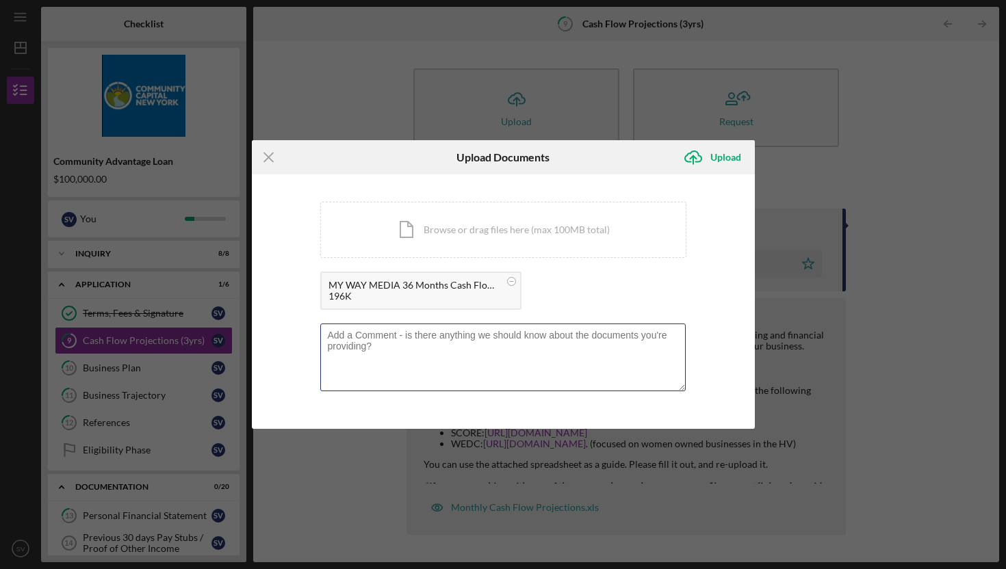
drag, startPoint x: 379, startPoint y: 352, endPoint x: 319, endPoint y: 325, distance: 65.9
click at [319, 325] on div "You're uploading documents related to Cash Flow Projections (3yrs) . Icon/Docum…" at bounding box center [503, 302] width 503 height 255
click at [536, 335] on textarea "I noticed some errors on how the months were lised on the third year in the fil…" at bounding box center [503, 357] width 366 height 67
click at [427, 349] on textarea "I noticed some errors on how the months were listed on the third year in the fi…" at bounding box center [503, 357] width 366 height 67
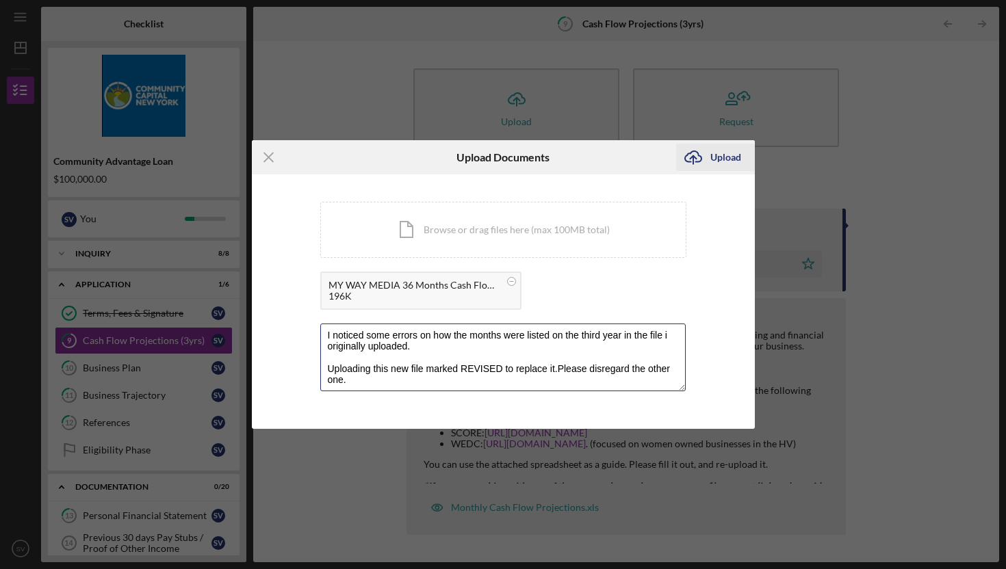
type textarea "I noticed some errors on how the months were listed on the third year in the fi…"
click at [726, 157] on div "Upload" at bounding box center [725, 157] width 31 height 27
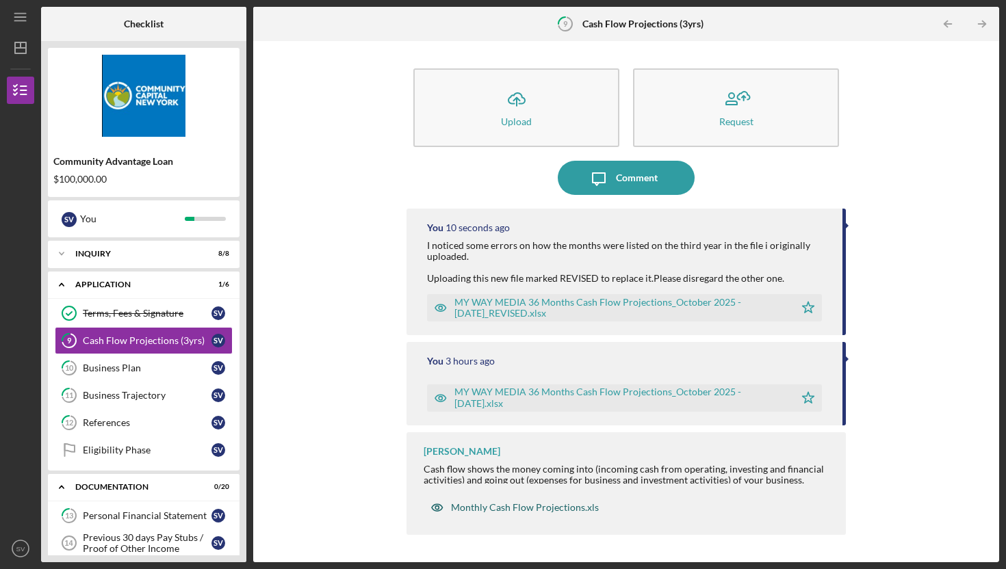
click at [498, 508] on div "Monthly Cash Flow Projections.xls" at bounding box center [525, 507] width 148 height 11
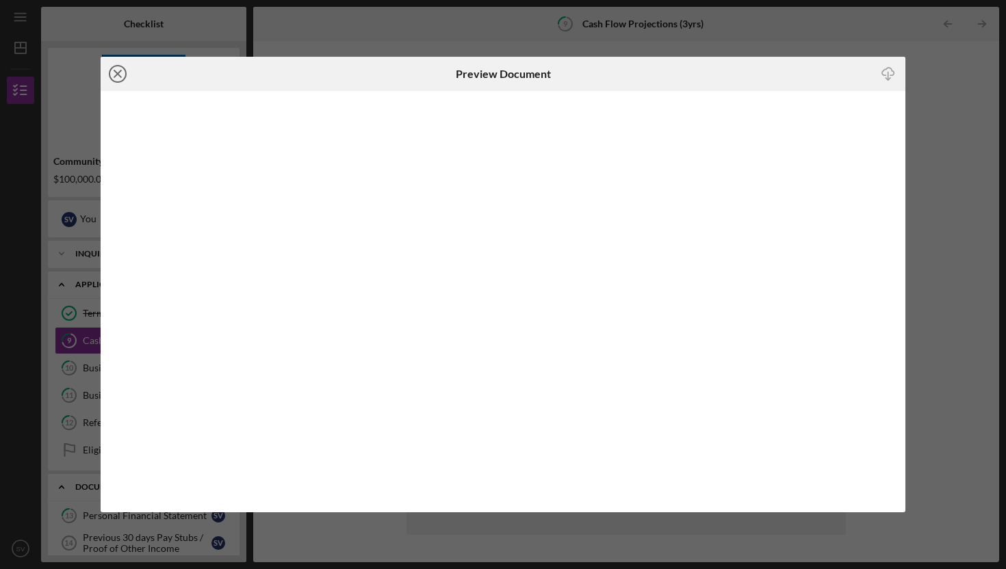
click at [116, 73] on line at bounding box center [117, 74] width 7 height 7
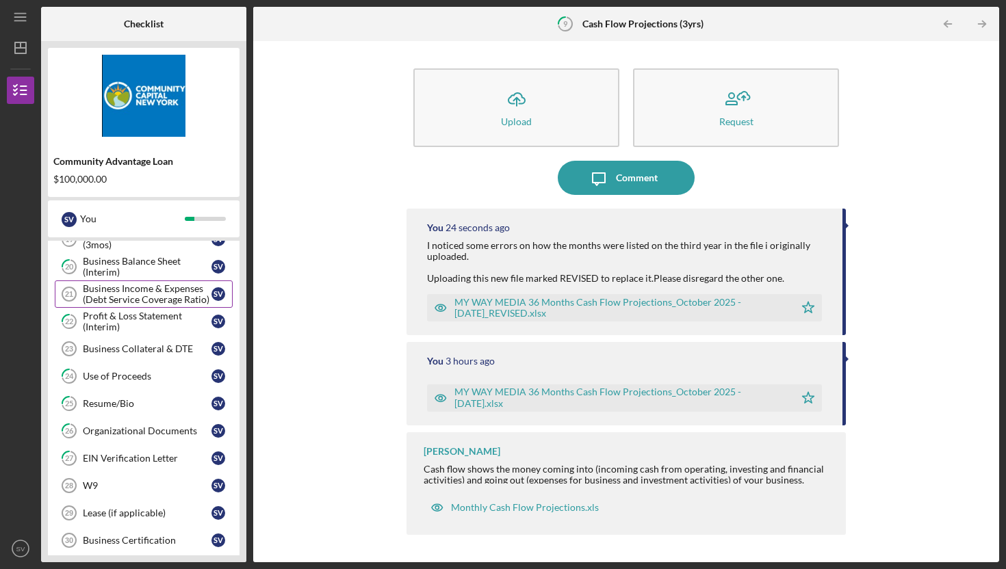
click at [127, 292] on div "Business Income & Expenses (Debt Service Coverage Ratio)" at bounding box center [147, 294] width 129 height 22
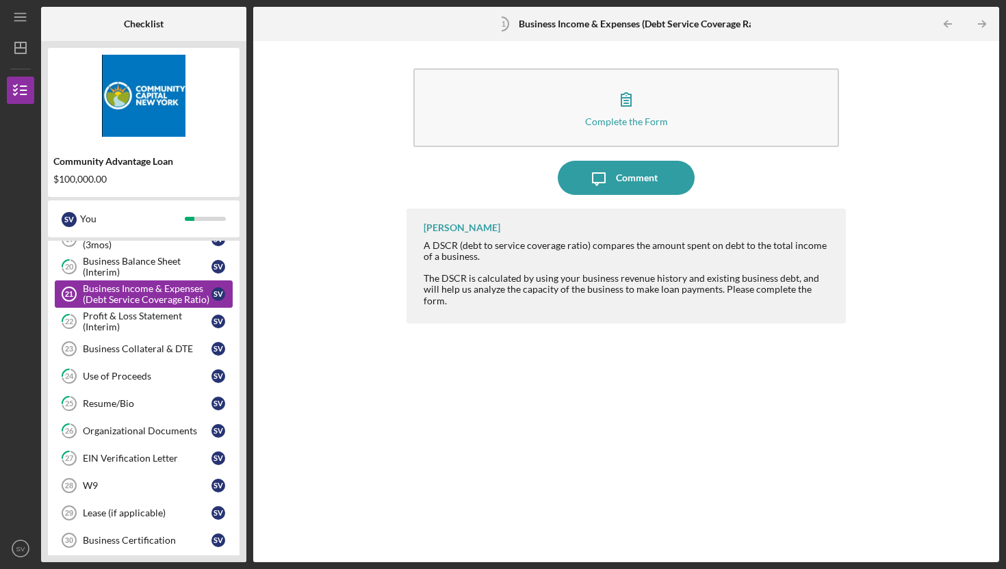
scroll to position [440, 0]
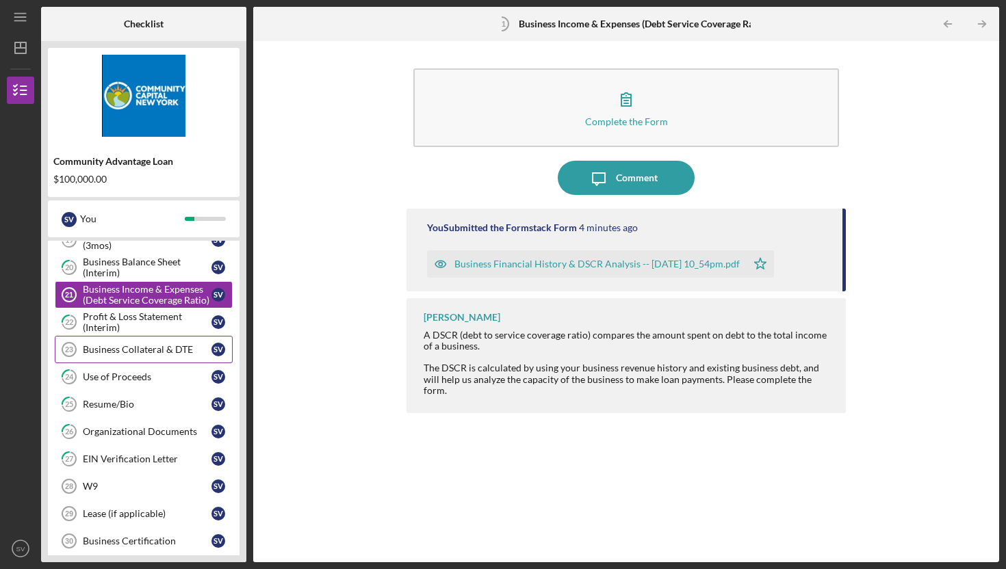
click at [125, 350] on div "Business Collateral & DTE" at bounding box center [147, 349] width 129 height 11
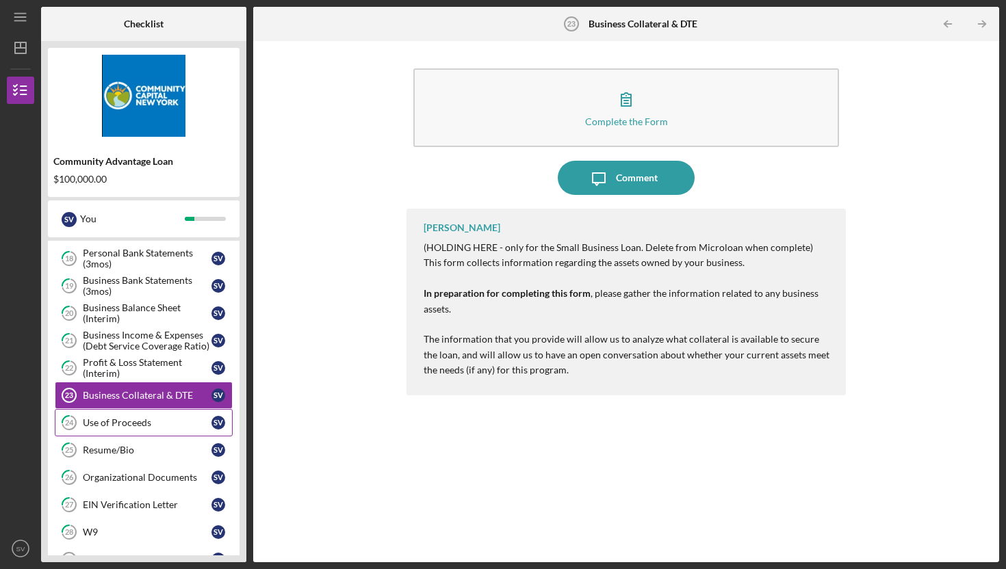
scroll to position [397, 0]
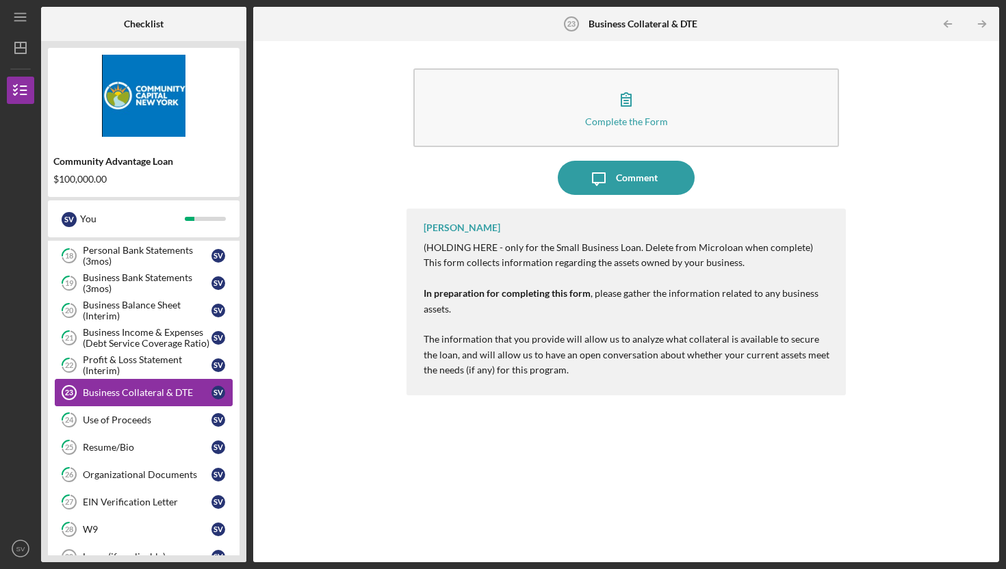
click at [116, 391] on div "Business Collateral & DTE" at bounding box center [147, 392] width 129 height 11
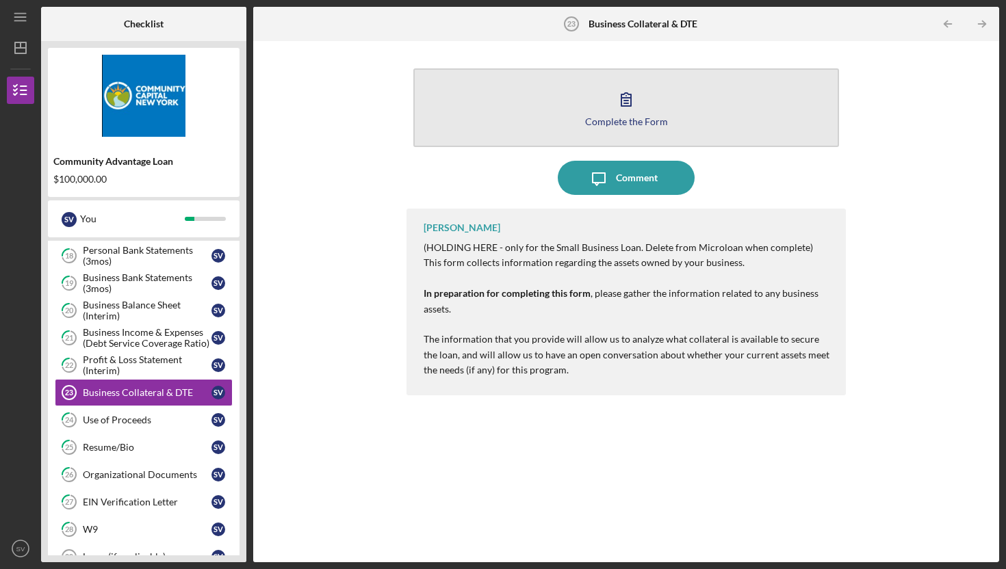
click at [555, 109] on button "Complete the Form Form" at bounding box center [626, 107] width 426 height 79
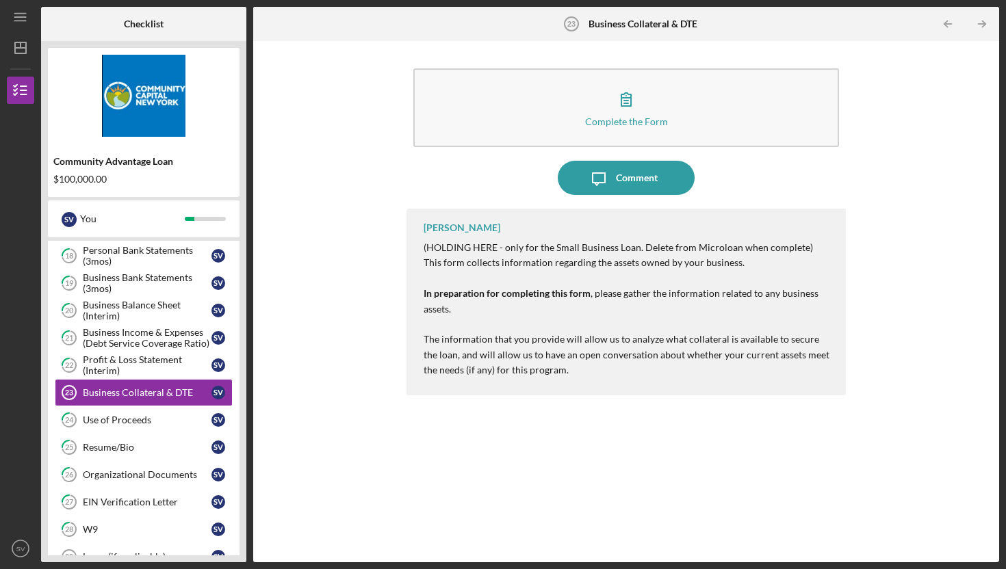
click at [310, 356] on div "Complete the Form Form Icon/Message Comment [PERSON_NAME] (HOLDING HERE - only …" at bounding box center [626, 302] width 732 height 508
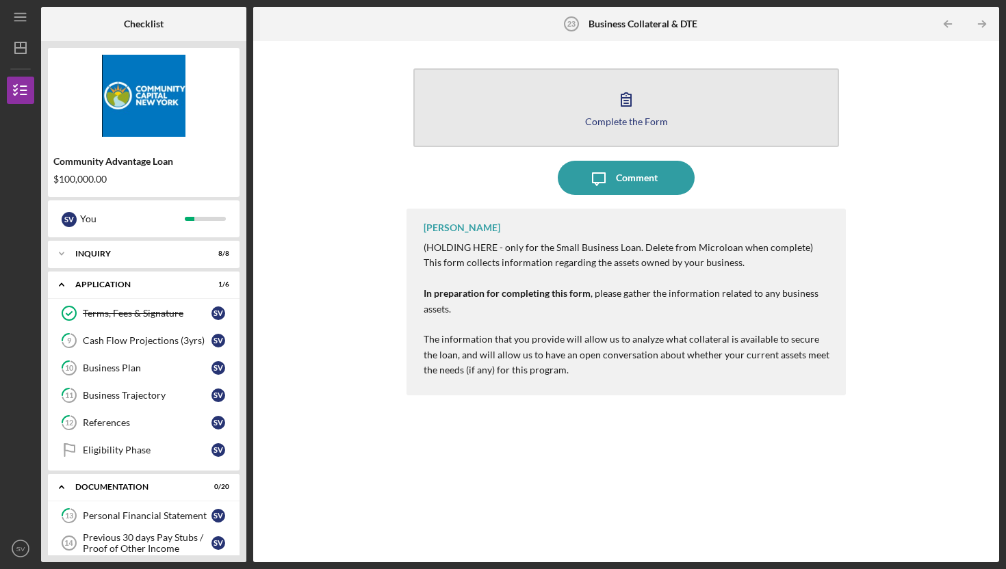
click at [592, 119] on div "Complete the Form" at bounding box center [626, 121] width 83 height 10
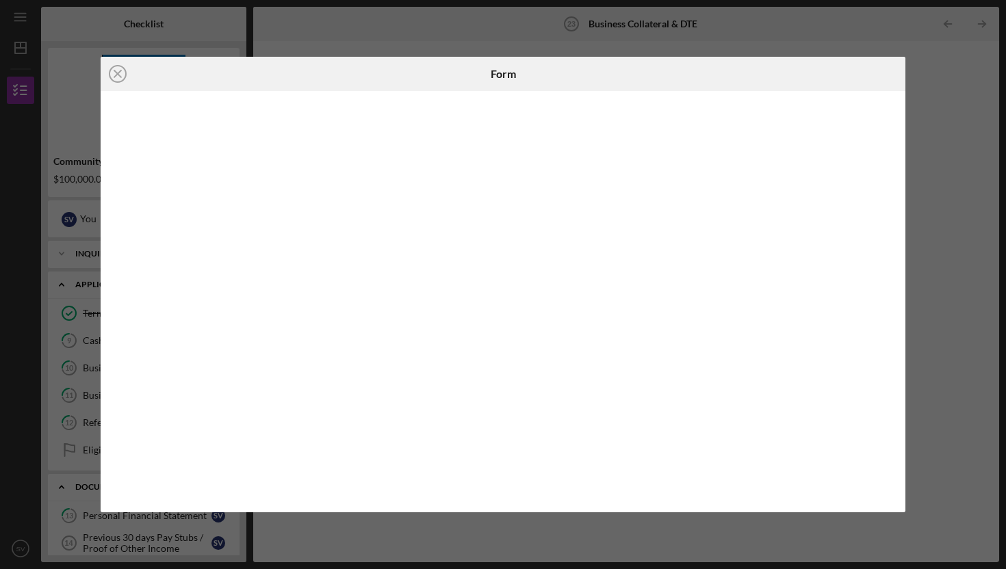
drag, startPoint x: 118, startPoint y: 73, endPoint x: 107, endPoint y: 74, distance: 11.0
click at [118, 73] on line at bounding box center [117, 74] width 7 height 7
